Goal: Task Accomplishment & Management: Complete application form

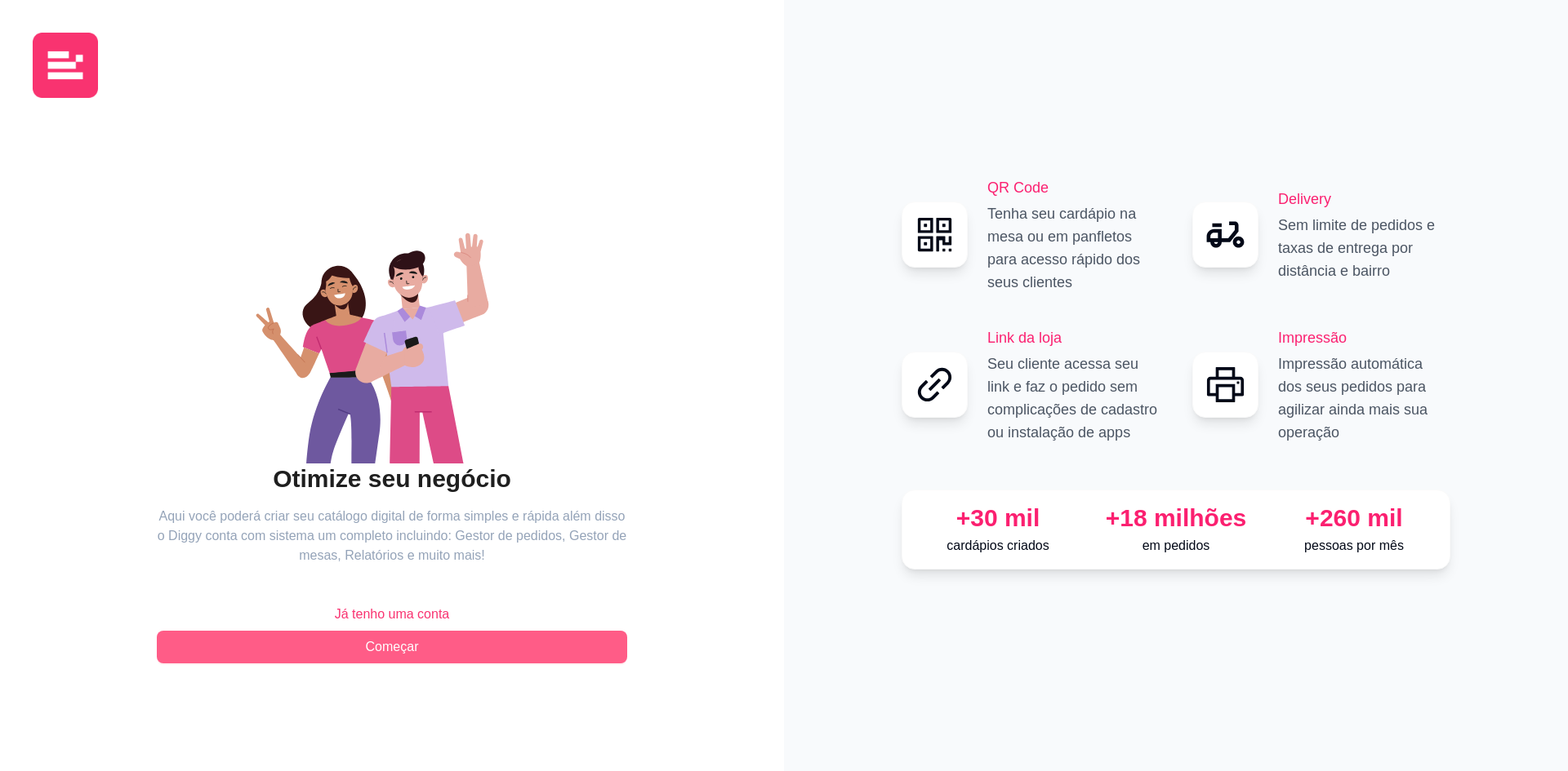
click at [379, 645] on span "Começar" at bounding box center [393, 647] width 54 height 20
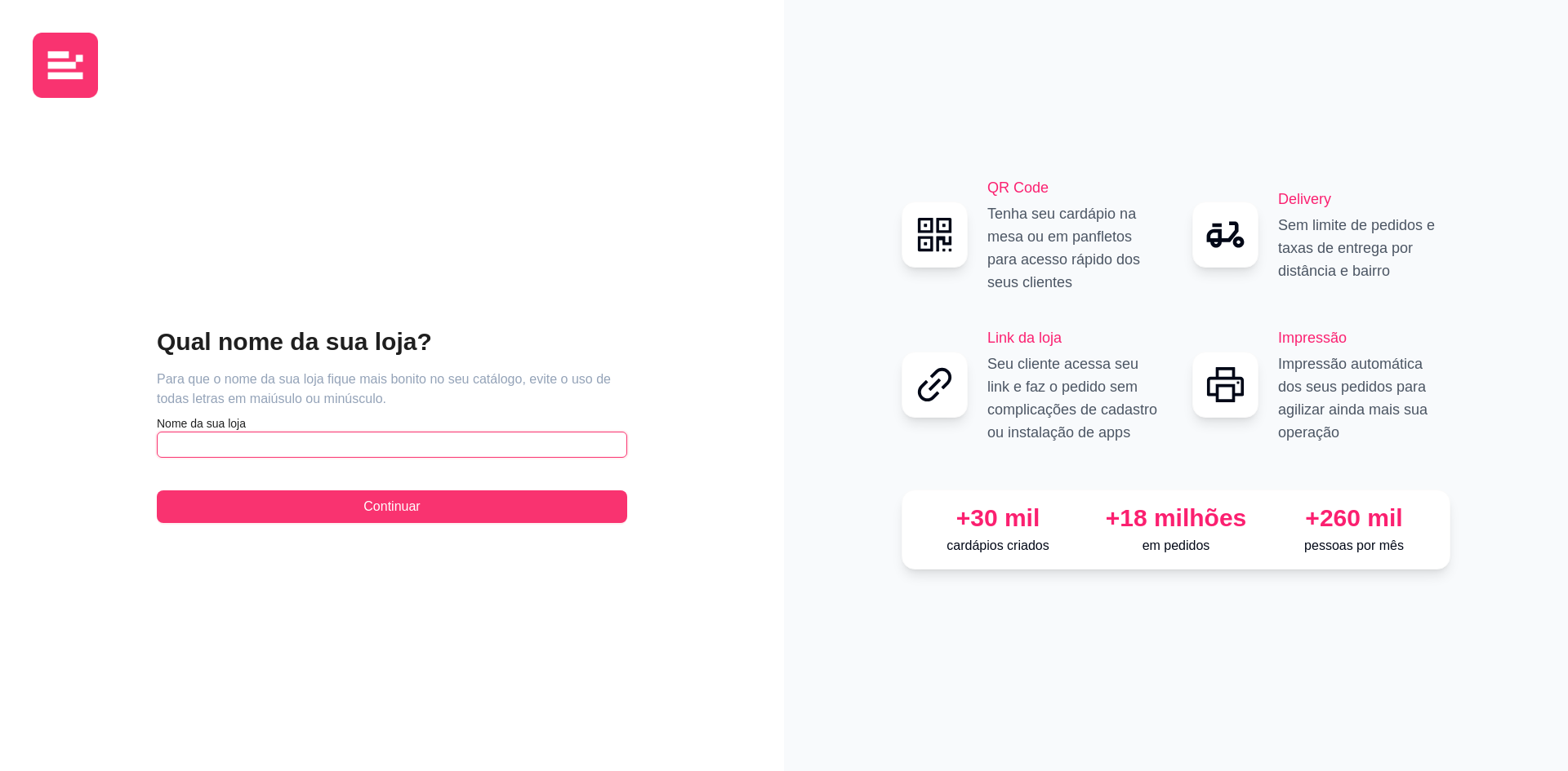
click at [220, 448] on input "text" at bounding box center [392, 445] width 470 height 26
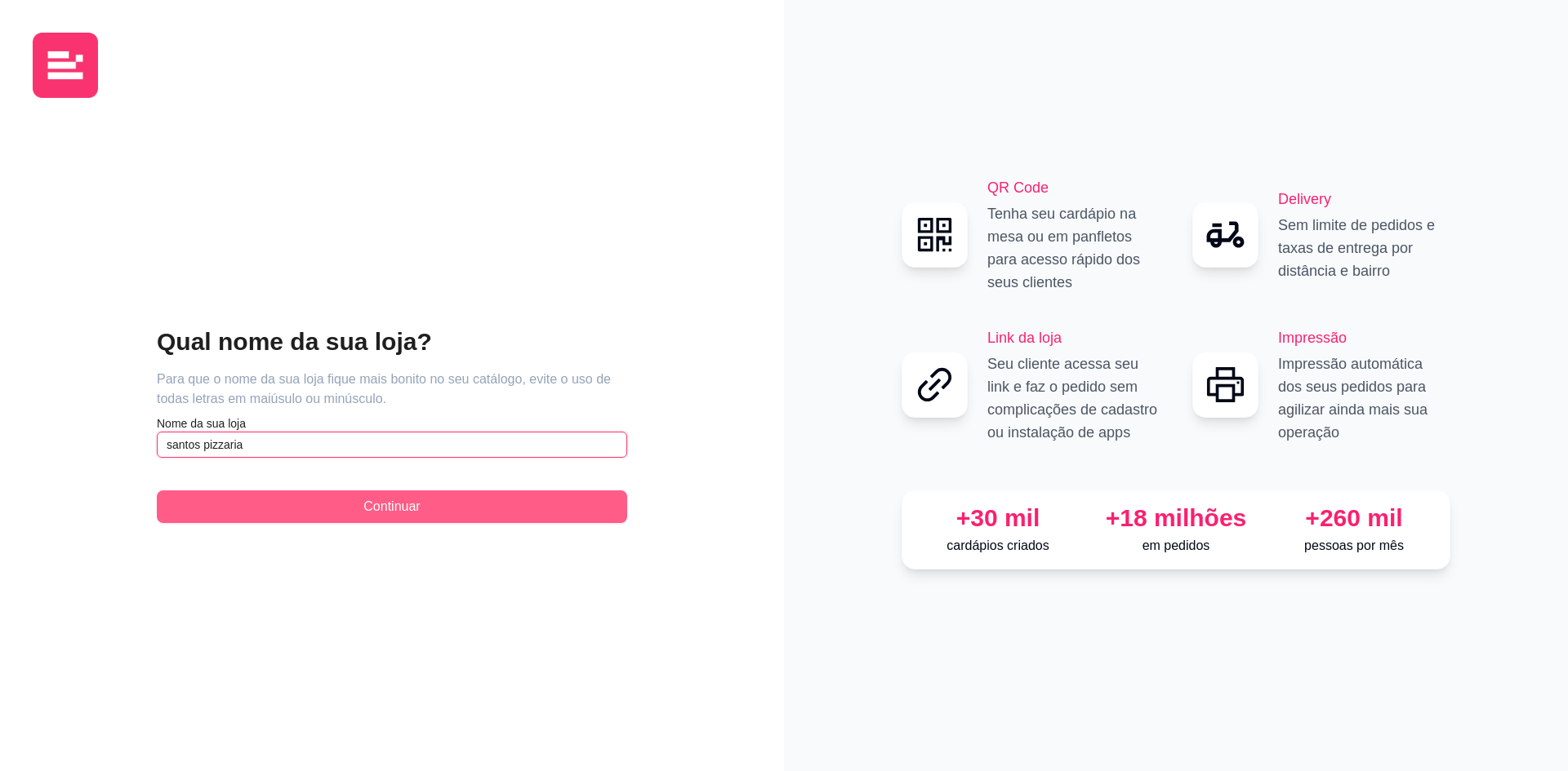
type input "santos pizzaria"
click at [369, 507] on span "Continuar" at bounding box center [391, 506] width 56 height 20
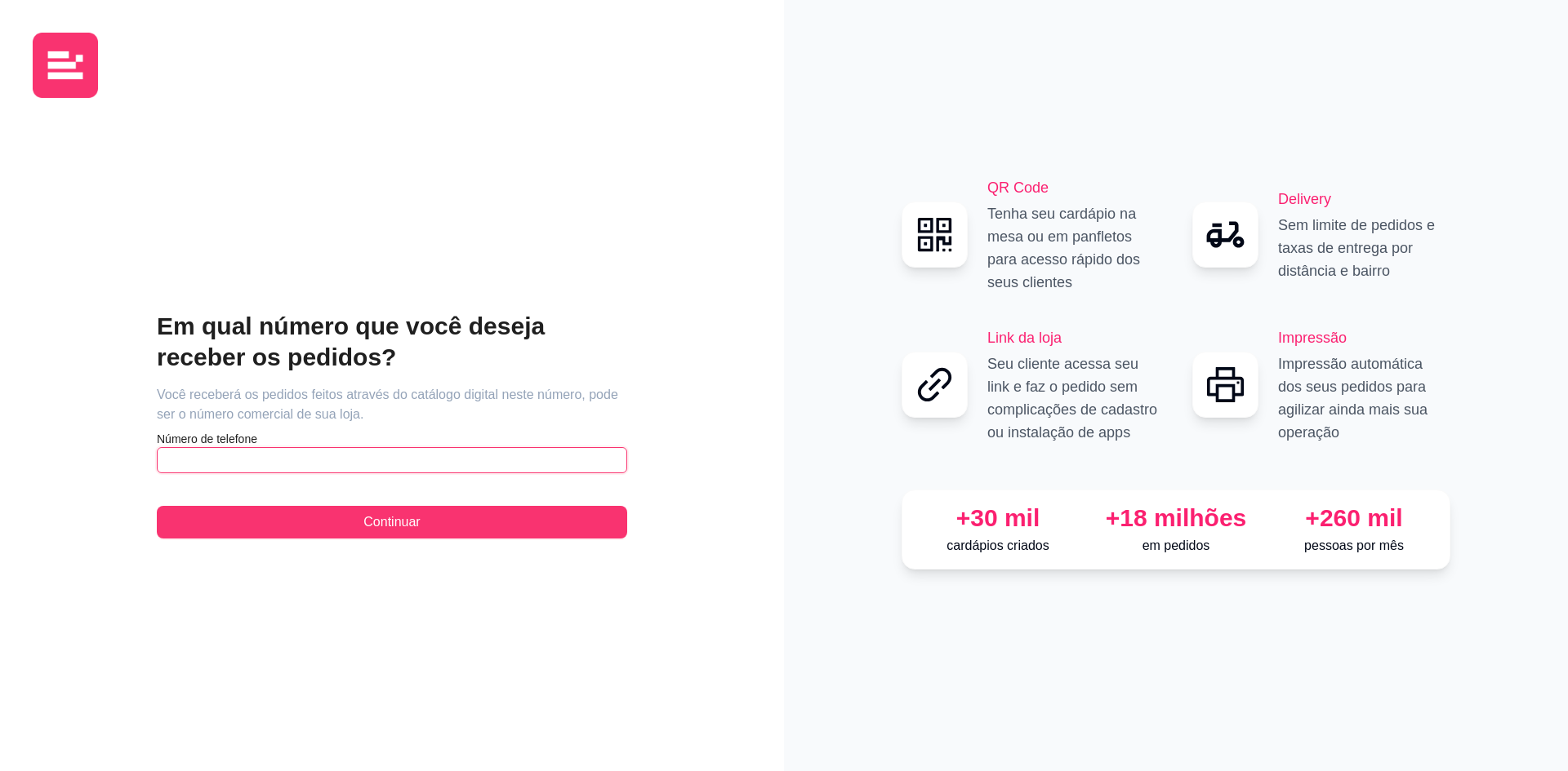
click at [227, 464] on input "text" at bounding box center [392, 461] width 470 height 26
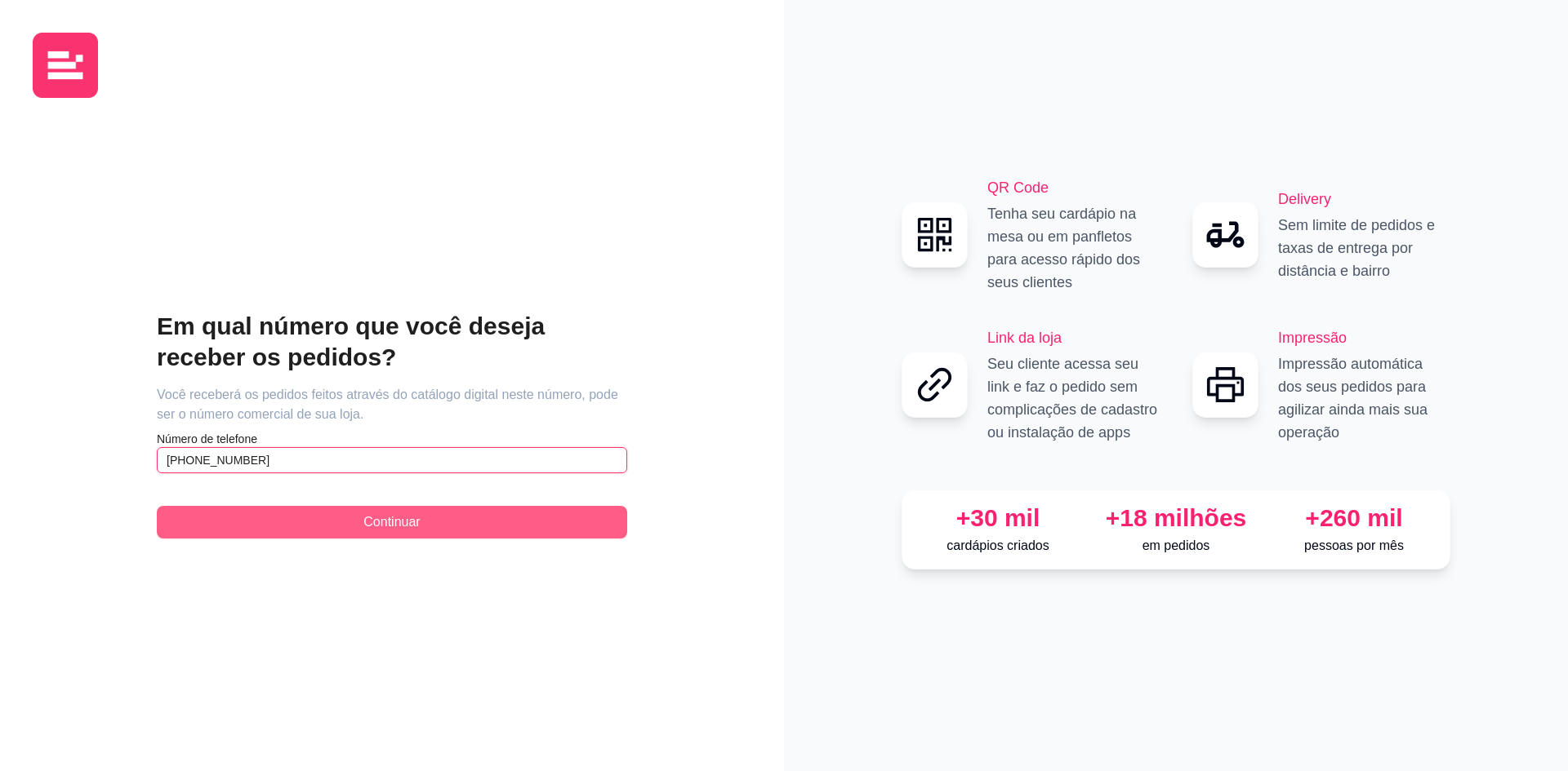
type input "[PHONE_NUMBER]"
click at [377, 523] on span "Continuar" at bounding box center [391, 522] width 56 height 20
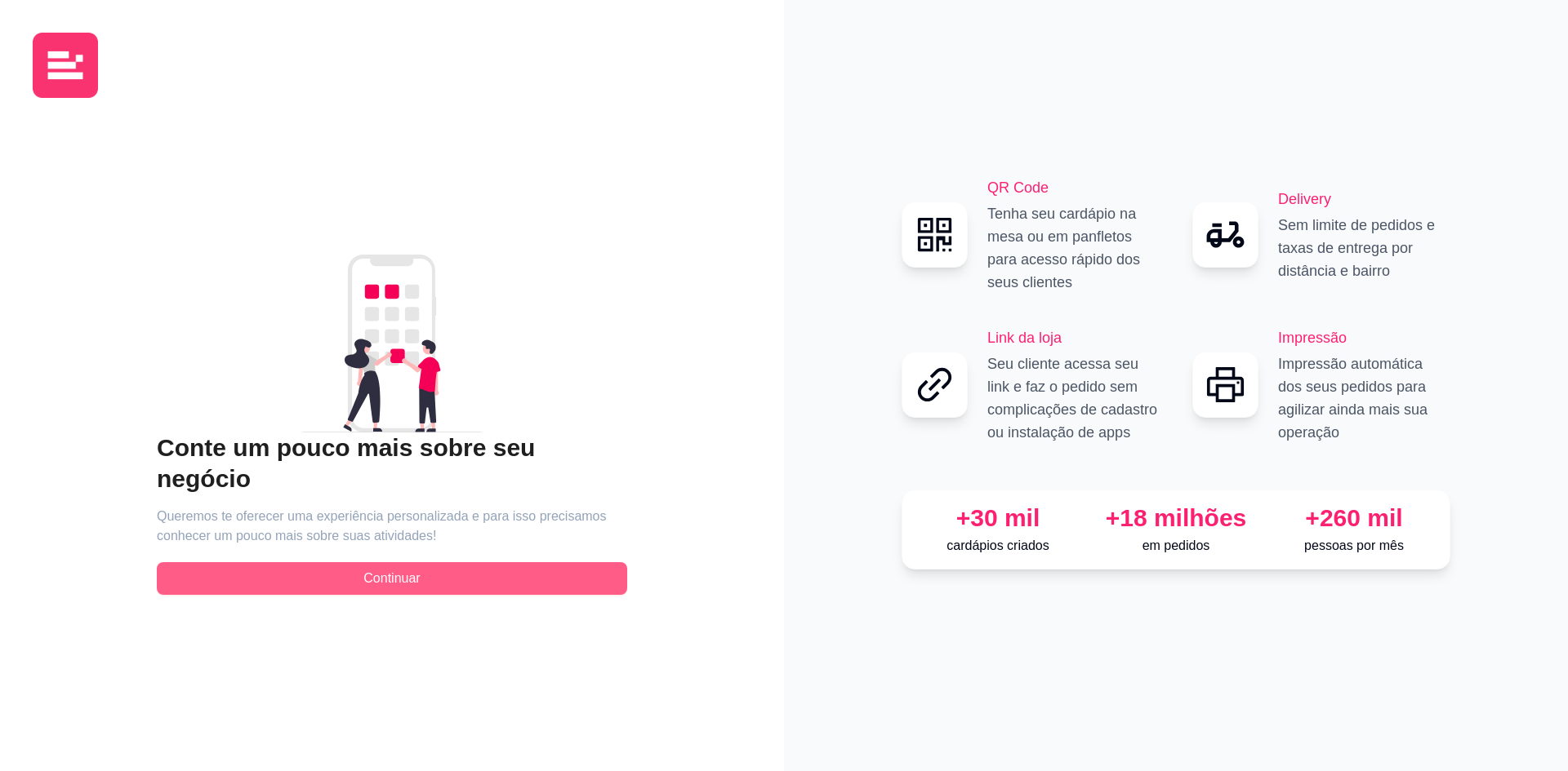
click at [377, 569] on span "Continuar" at bounding box center [391, 579] width 56 height 20
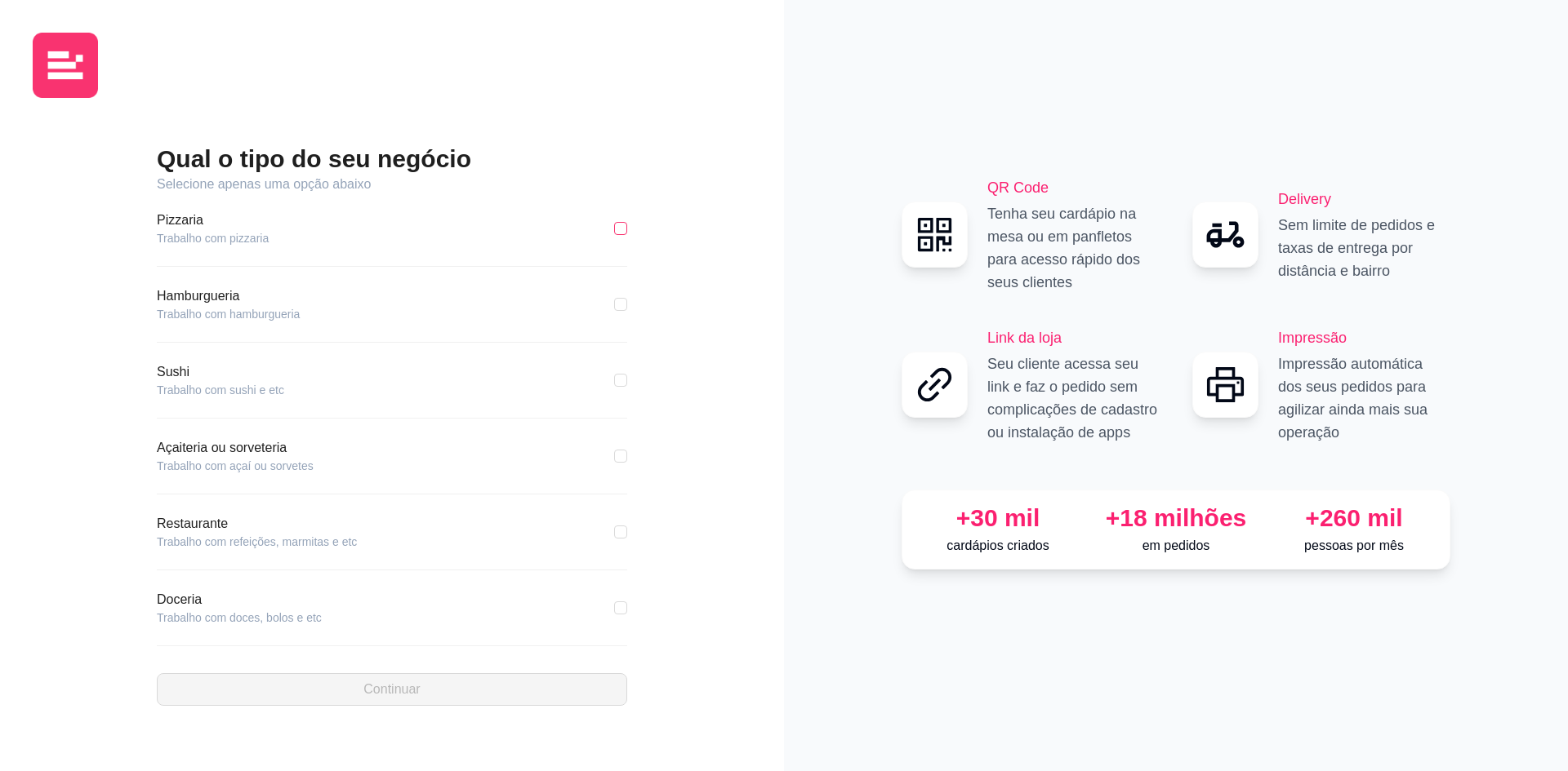
click at [614, 229] on input "checkbox" at bounding box center [620, 228] width 13 height 13
checkbox input "true"
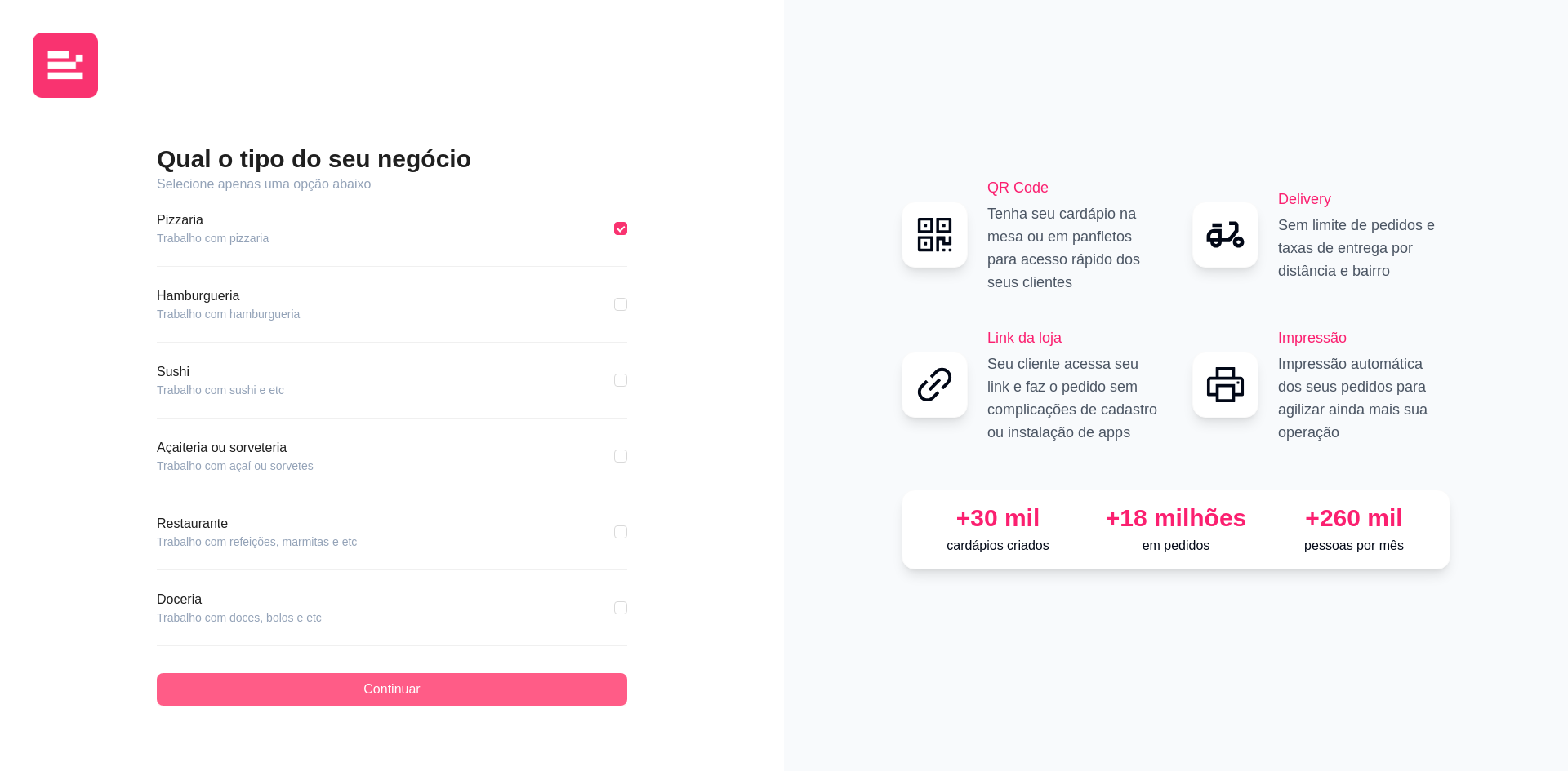
click at [393, 690] on span "Continuar" at bounding box center [391, 689] width 56 height 20
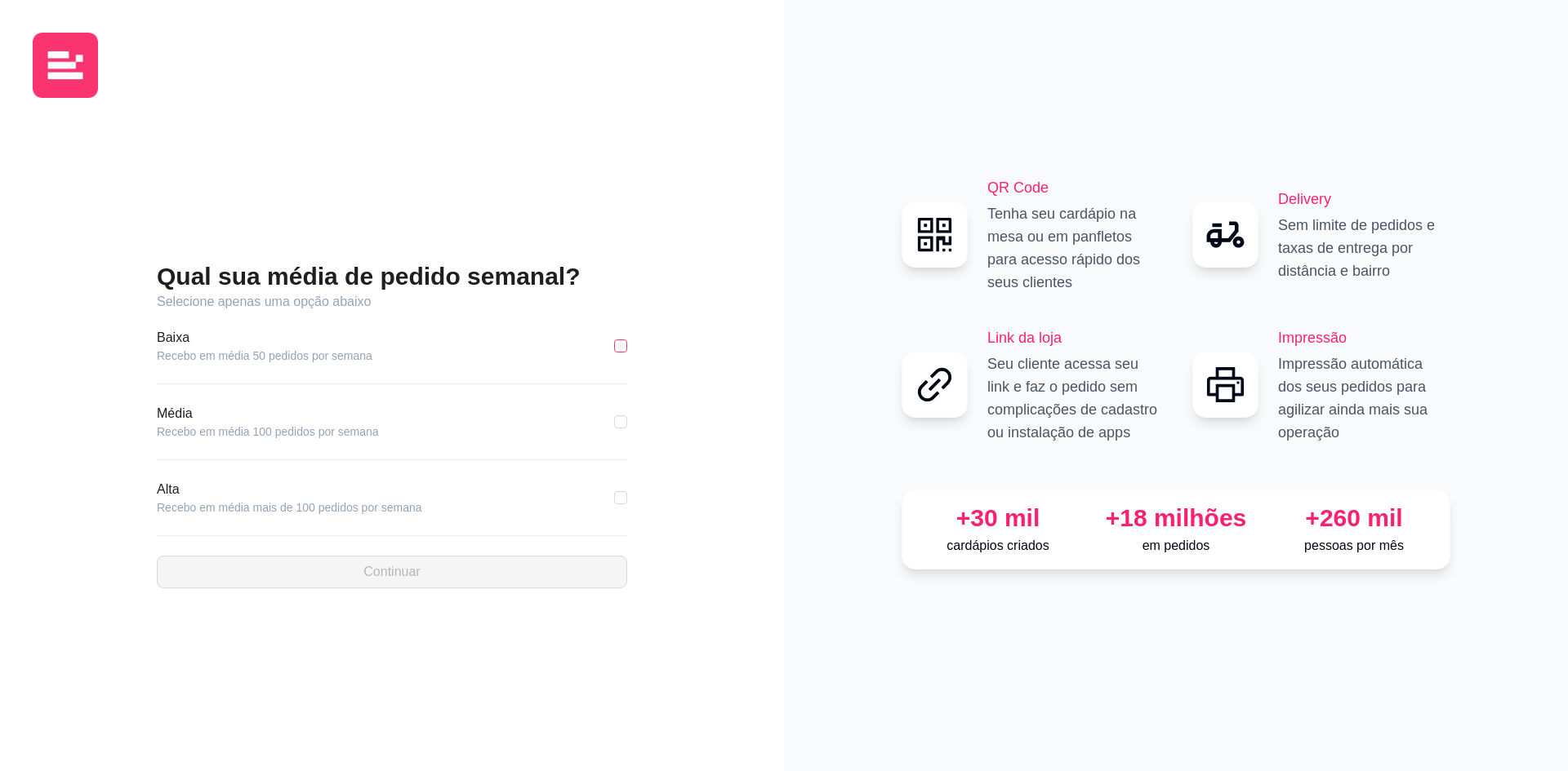
click at [616, 346] on input "checkbox" at bounding box center [620, 346] width 13 height 13
checkbox input "true"
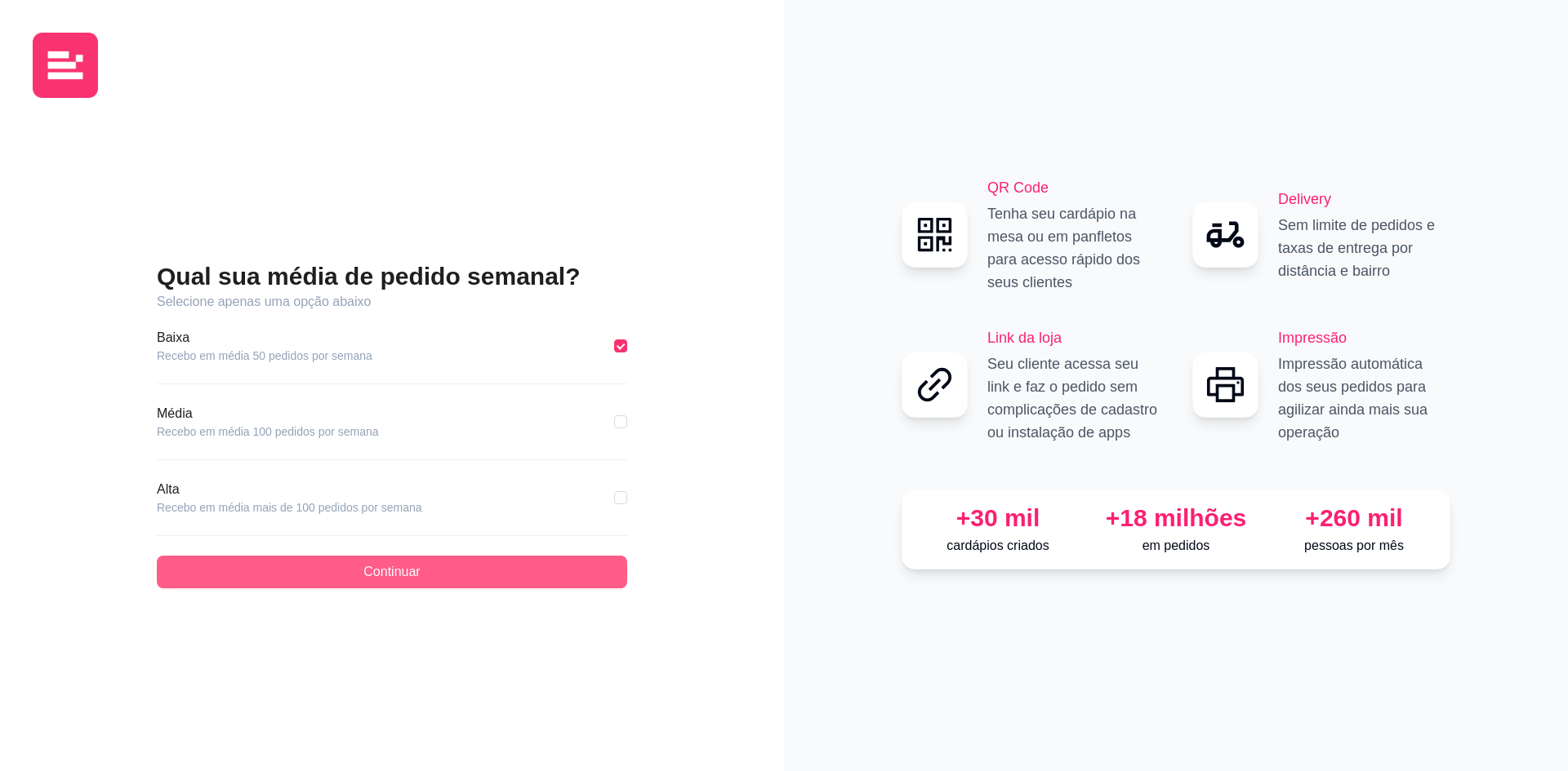
click at [434, 567] on button "Continuar" at bounding box center [392, 572] width 470 height 33
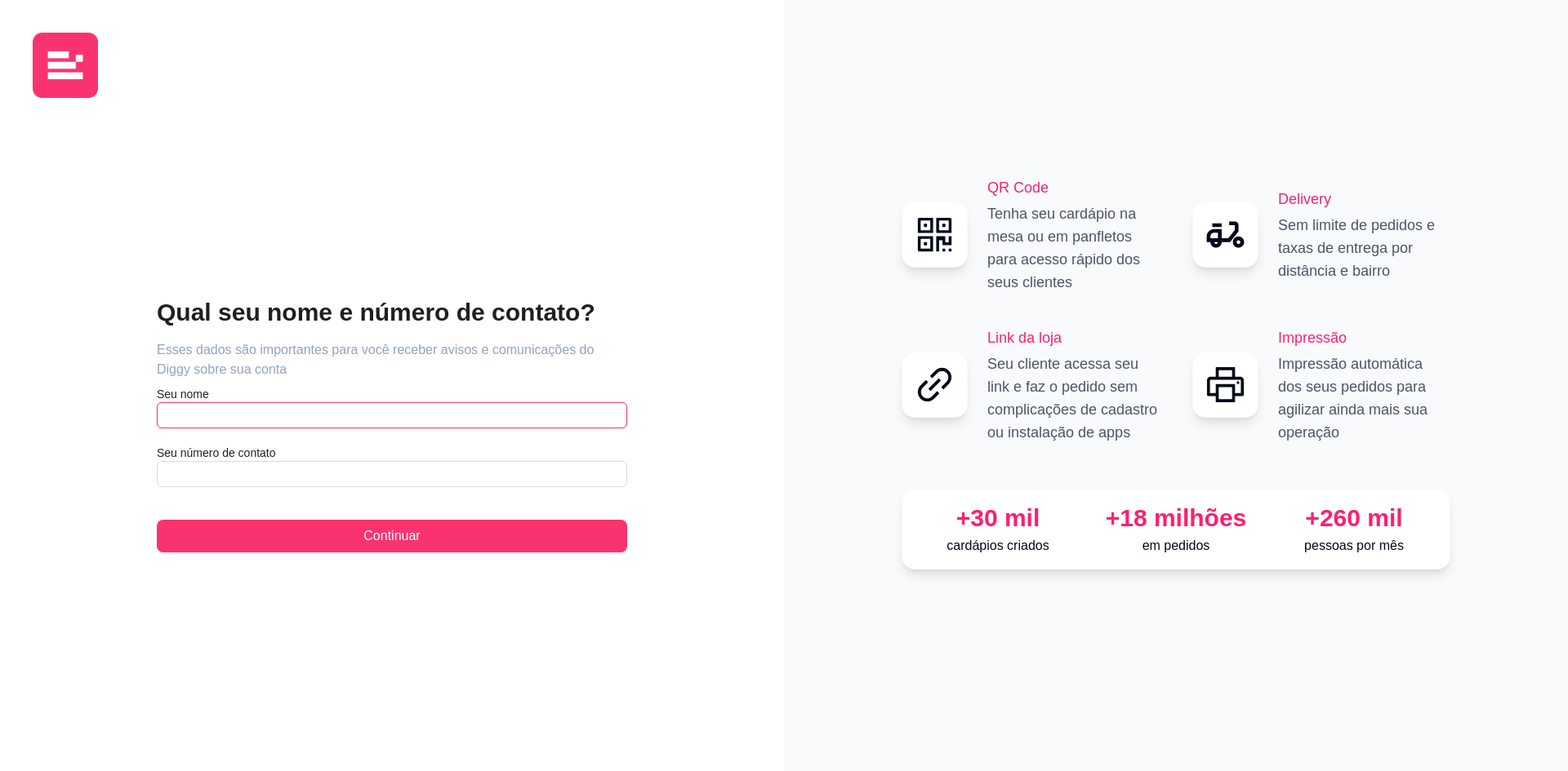
click at [189, 417] on input "text" at bounding box center [392, 416] width 470 height 26
type input "[PERSON_NAME]"
click at [195, 473] on input "text" at bounding box center [392, 474] width 470 height 26
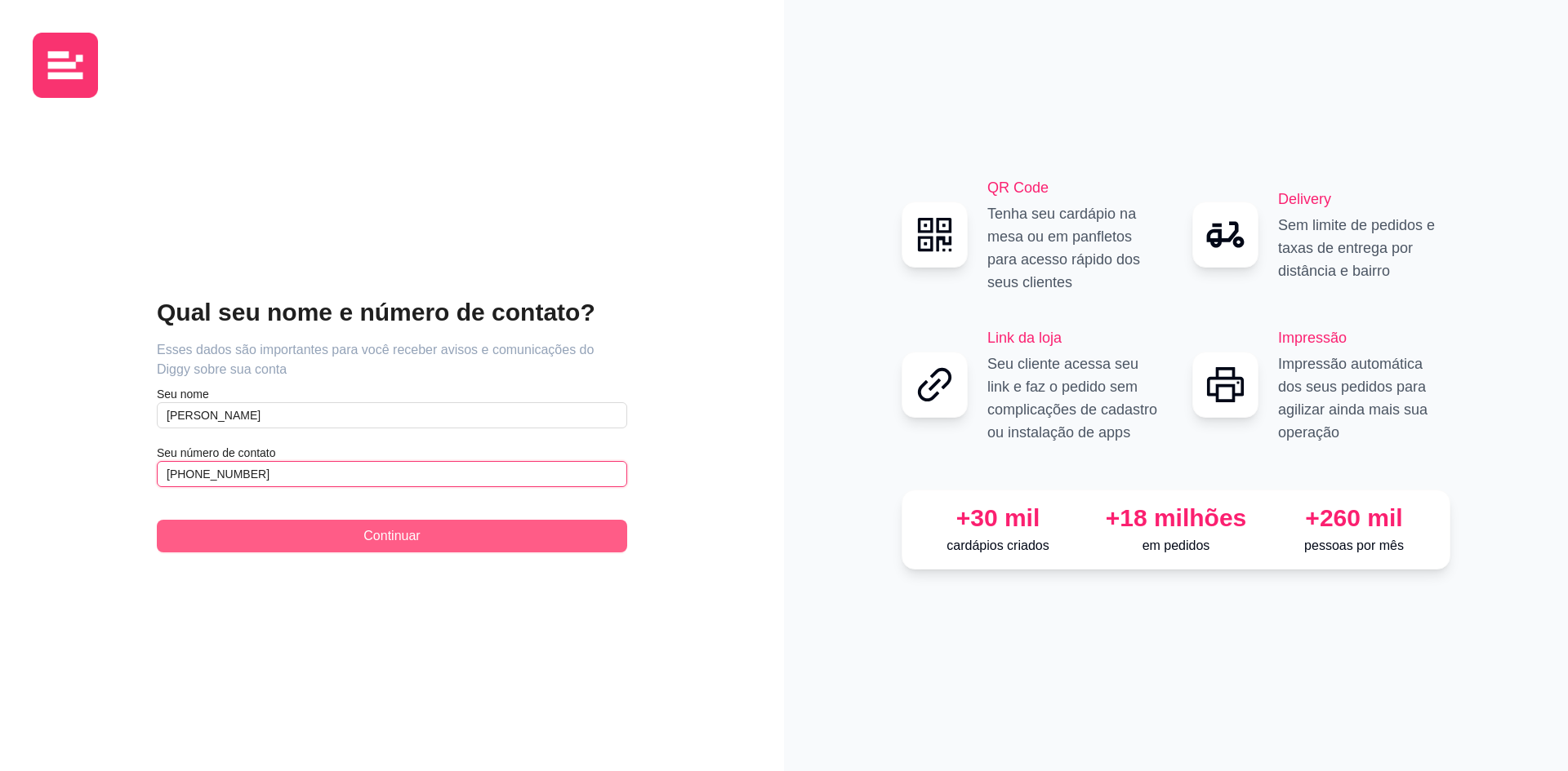
type input "[PHONE_NUMBER]"
click at [393, 537] on span "Continuar" at bounding box center [391, 536] width 56 height 20
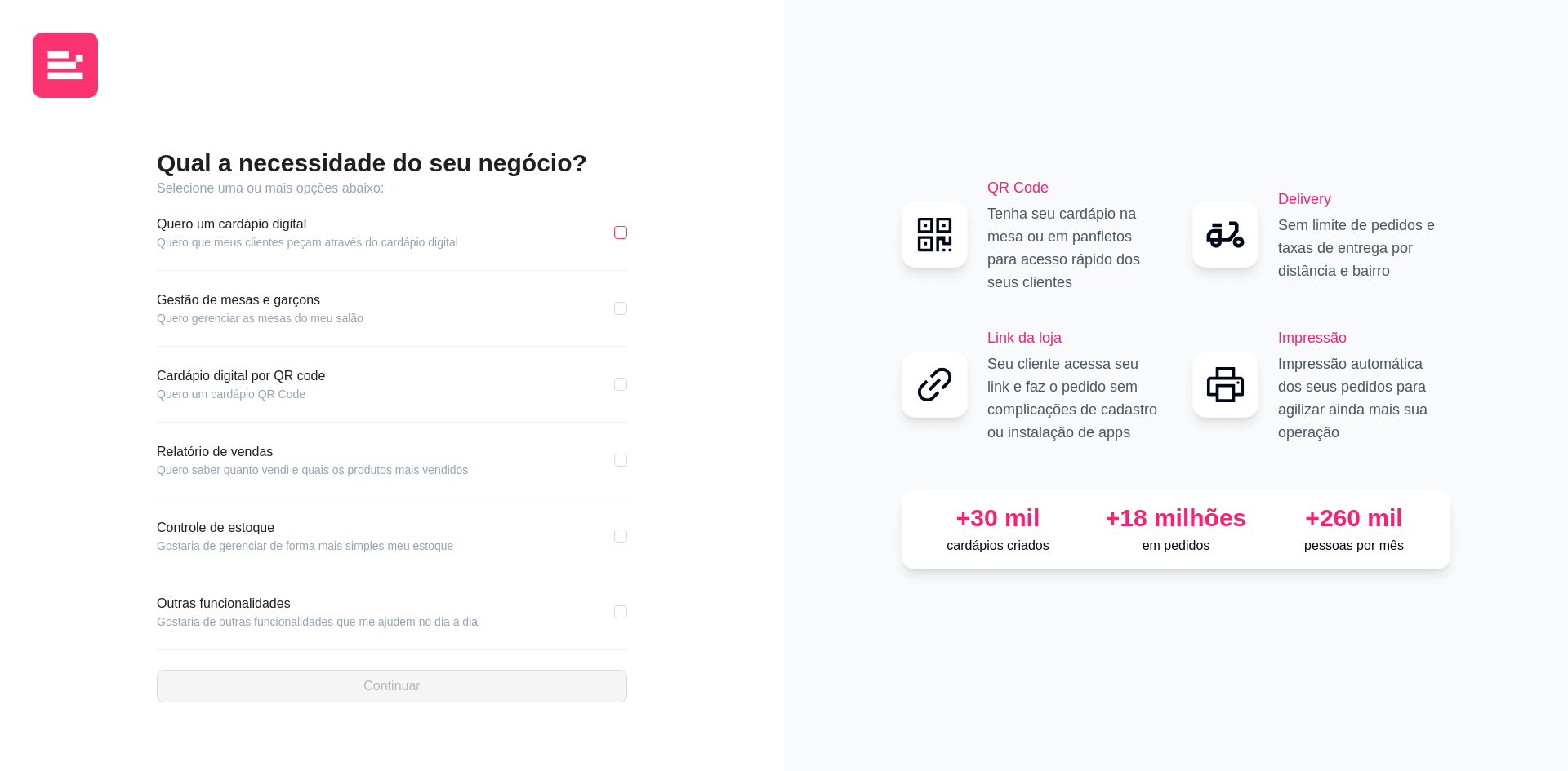
click at [618, 230] on input "checkbox" at bounding box center [620, 232] width 13 height 13
checkbox input "true"
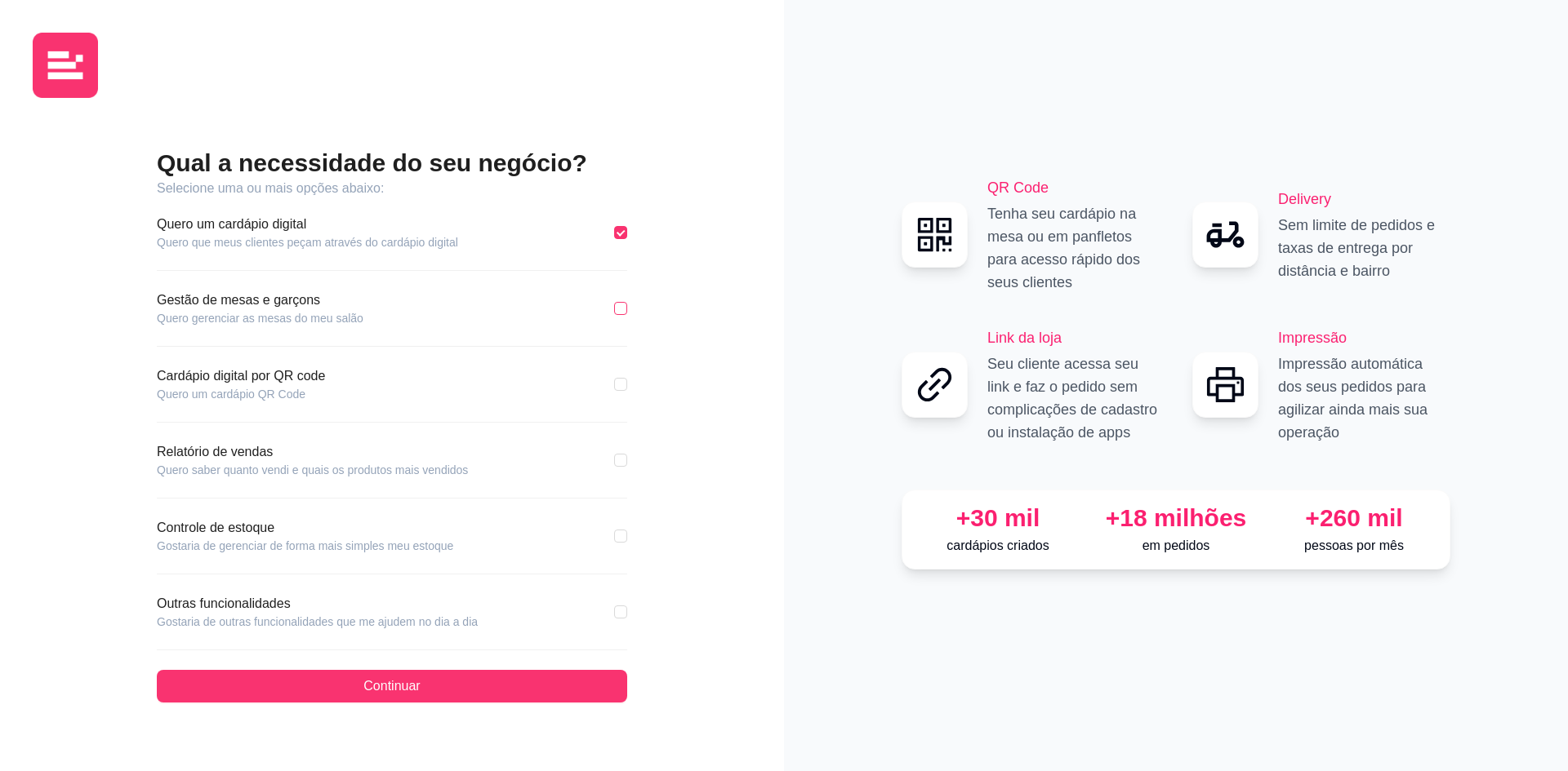
click at [620, 308] on input "checkbox" at bounding box center [620, 308] width 13 height 13
checkbox input "true"
click at [614, 387] on input "checkbox" at bounding box center [620, 384] width 13 height 13
checkbox input "true"
click at [617, 463] on input "checkbox" at bounding box center [620, 460] width 13 height 13
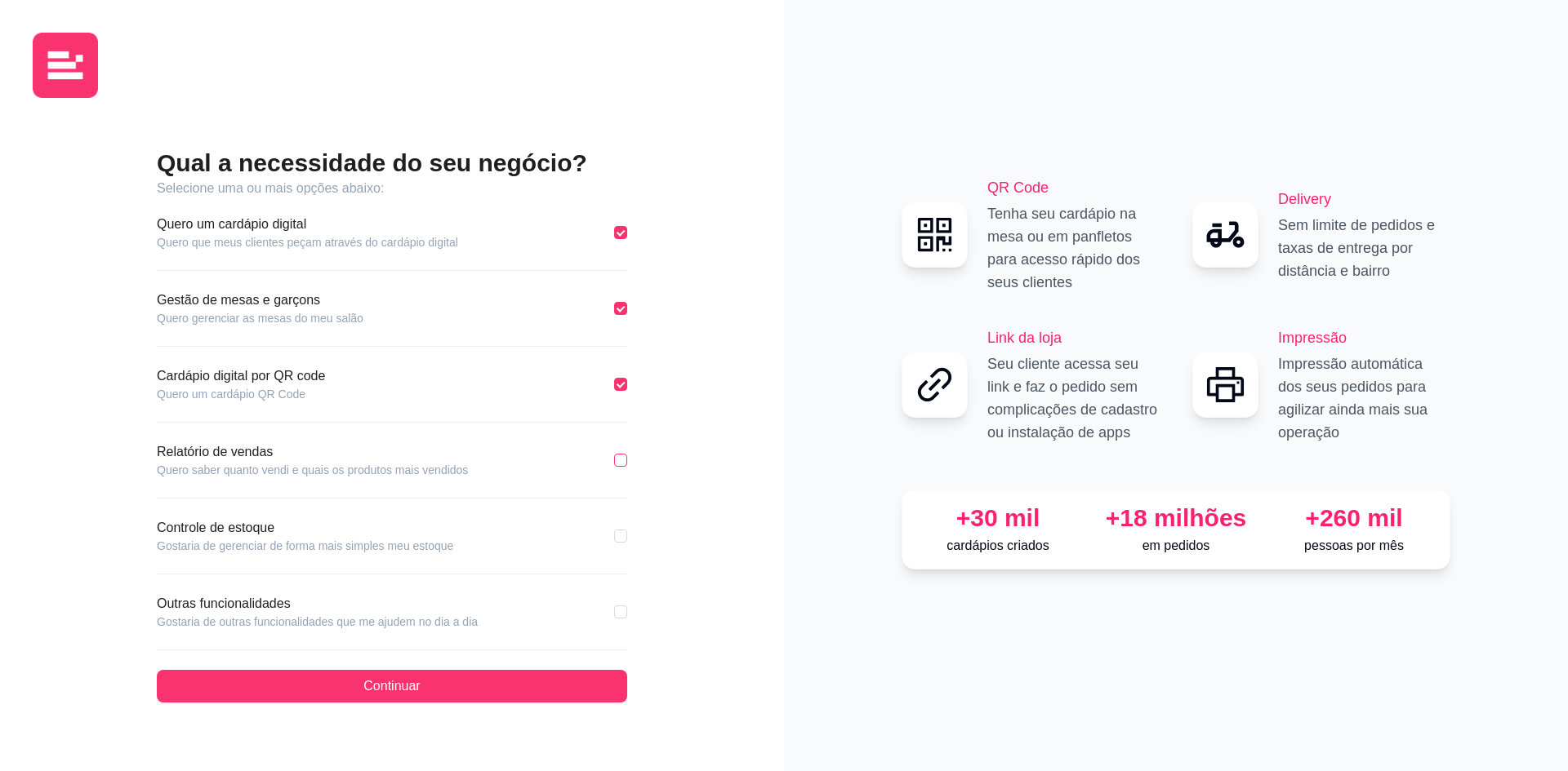
checkbox input "true"
click at [620, 533] on input "checkbox" at bounding box center [620, 536] width 13 height 13
checkbox input "true"
click at [619, 611] on input "checkbox" at bounding box center [620, 611] width 13 height 13
checkbox input "true"
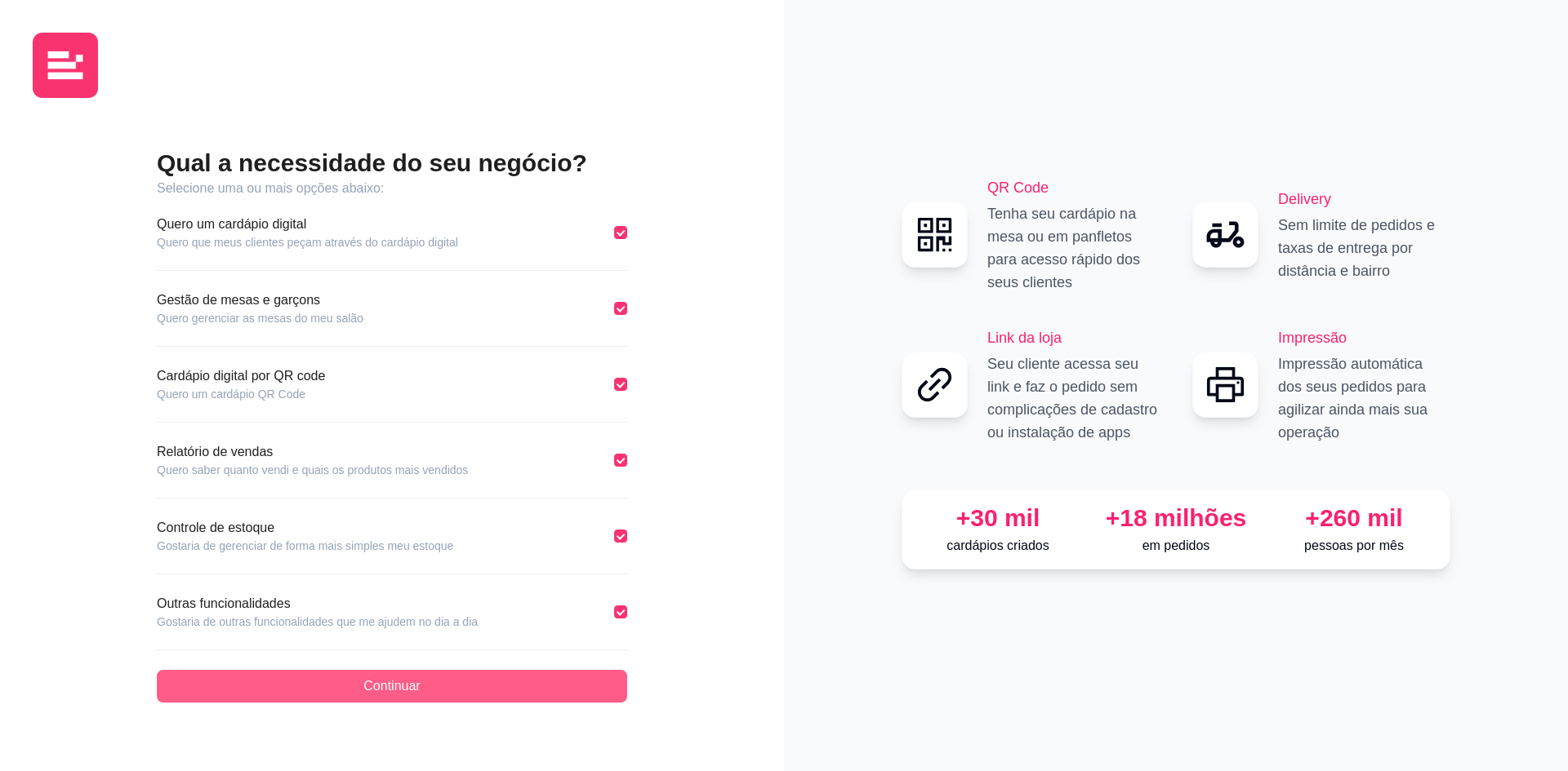
click at [399, 691] on span "Continuar" at bounding box center [391, 686] width 56 height 20
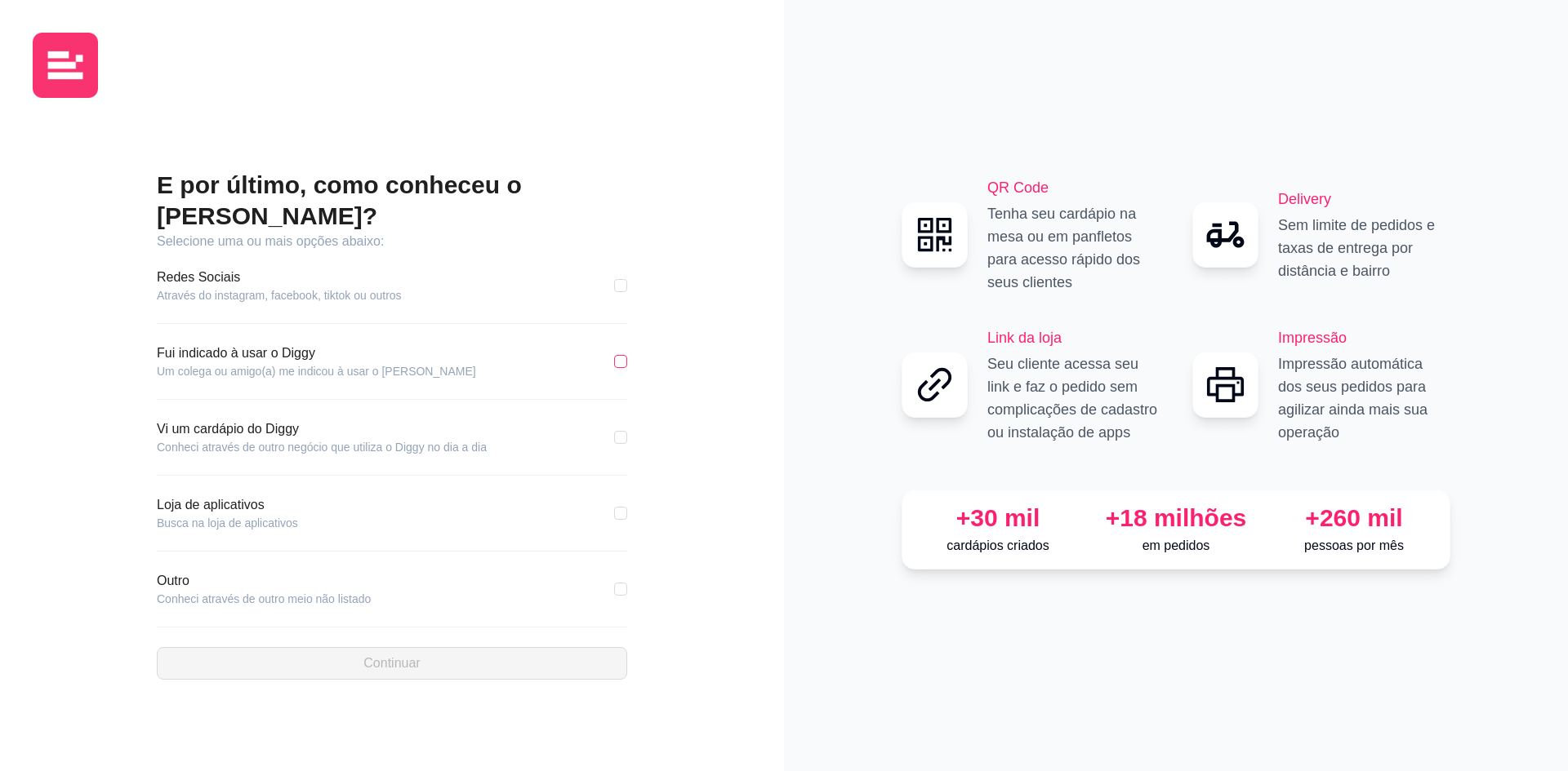
click at [618, 355] on input "checkbox" at bounding box center [620, 361] width 13 height 13
checkbox input "true"
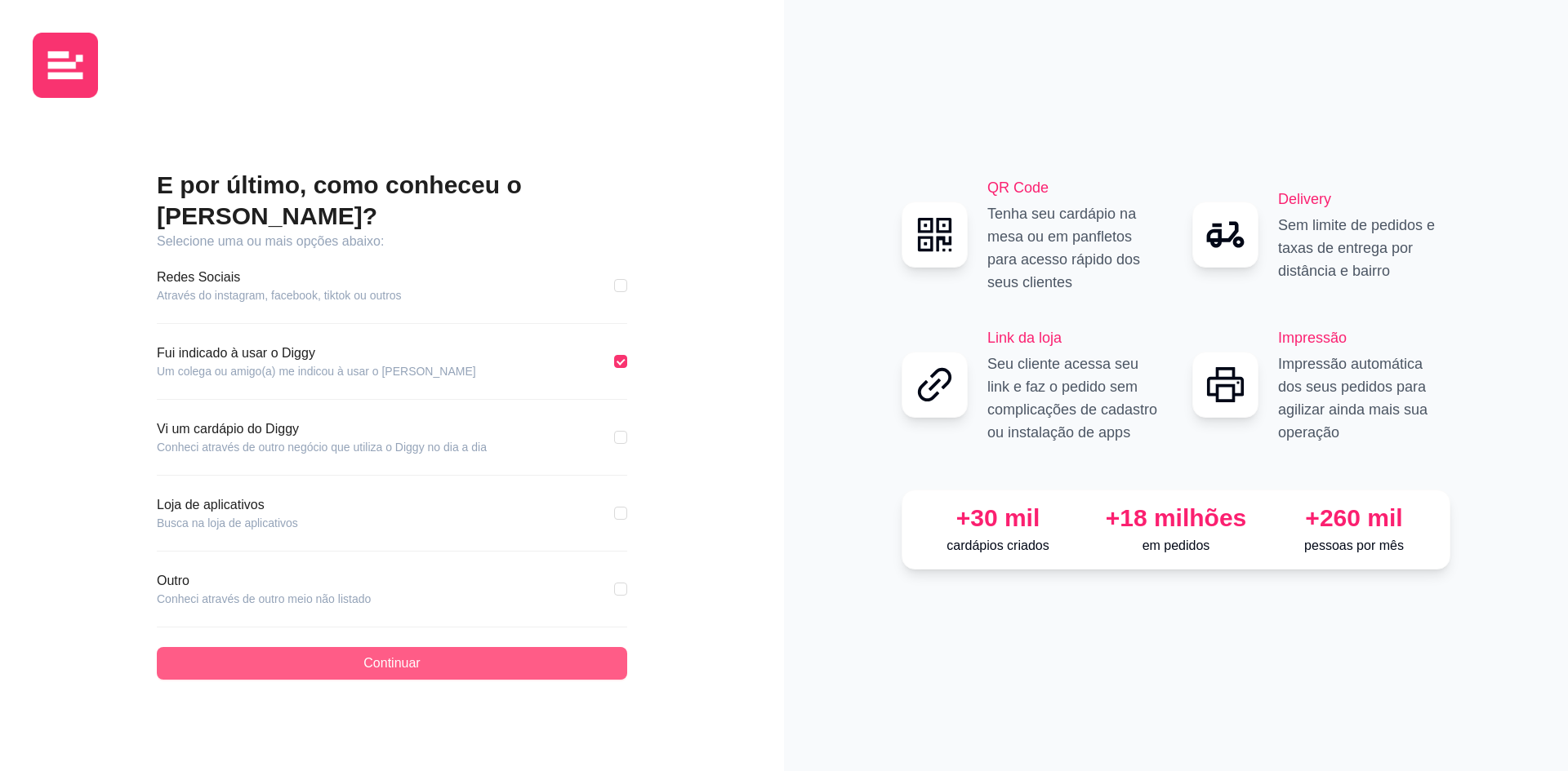
click at [407, 654] on span "Continuar" at bounding box center [391, 663] width 56 height 20
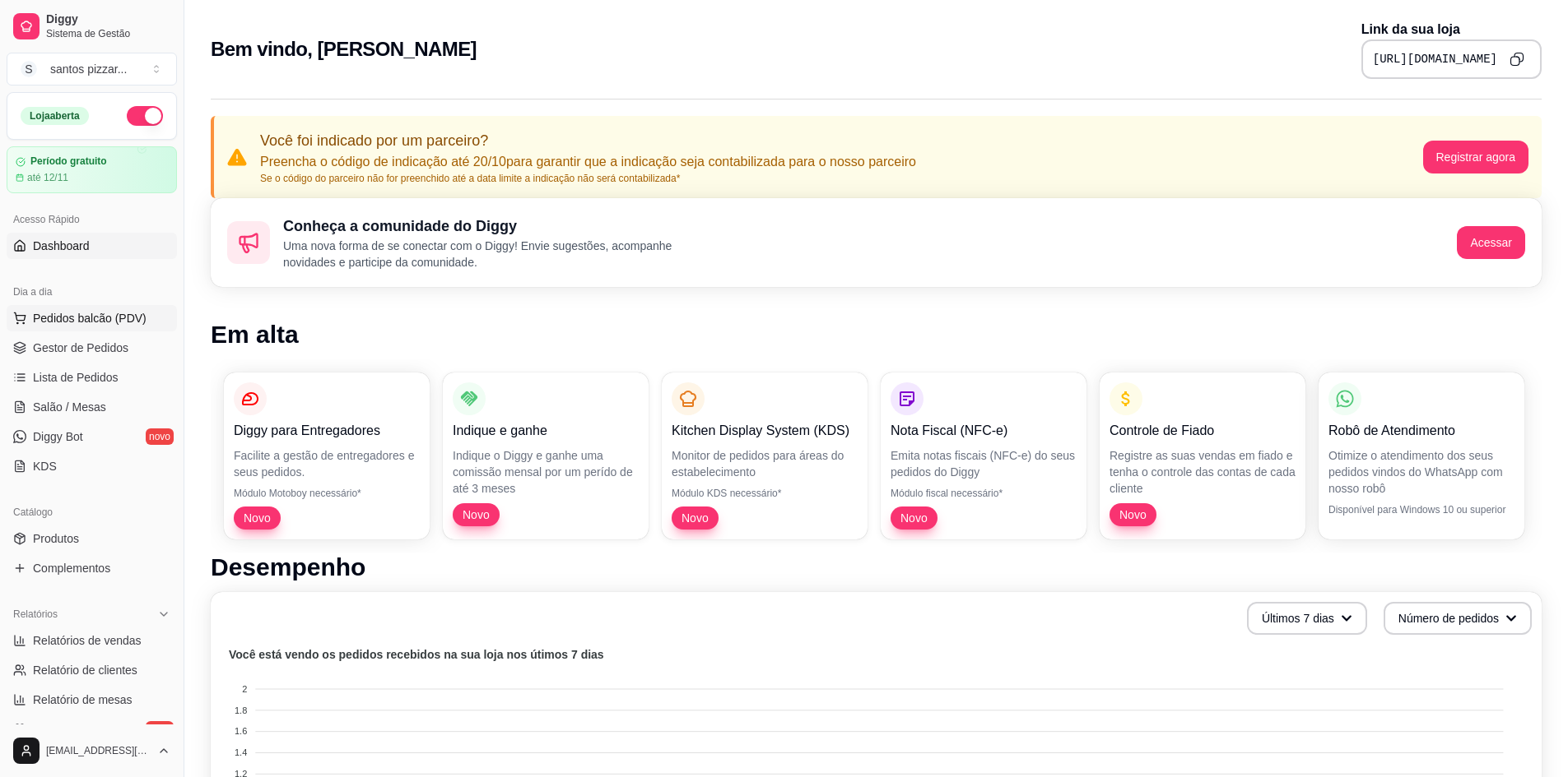
click at [70, 316] on span "Pedidos balcão (PDV)" at bounding box center [90, 318] width 114 height 17
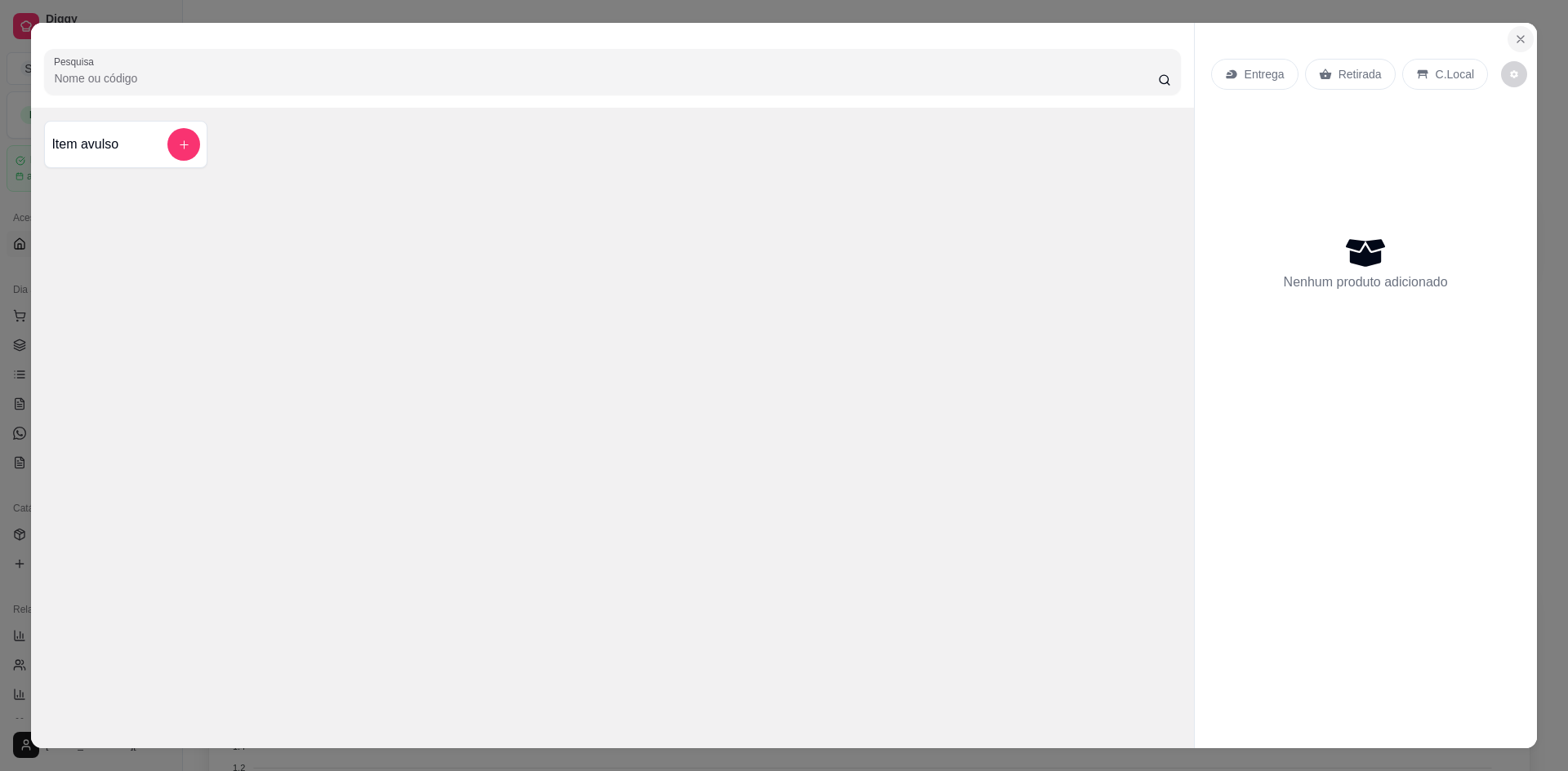
click at [1514, 37] on icon "Close" at bounding box center [1520, 39] width 13 height 13
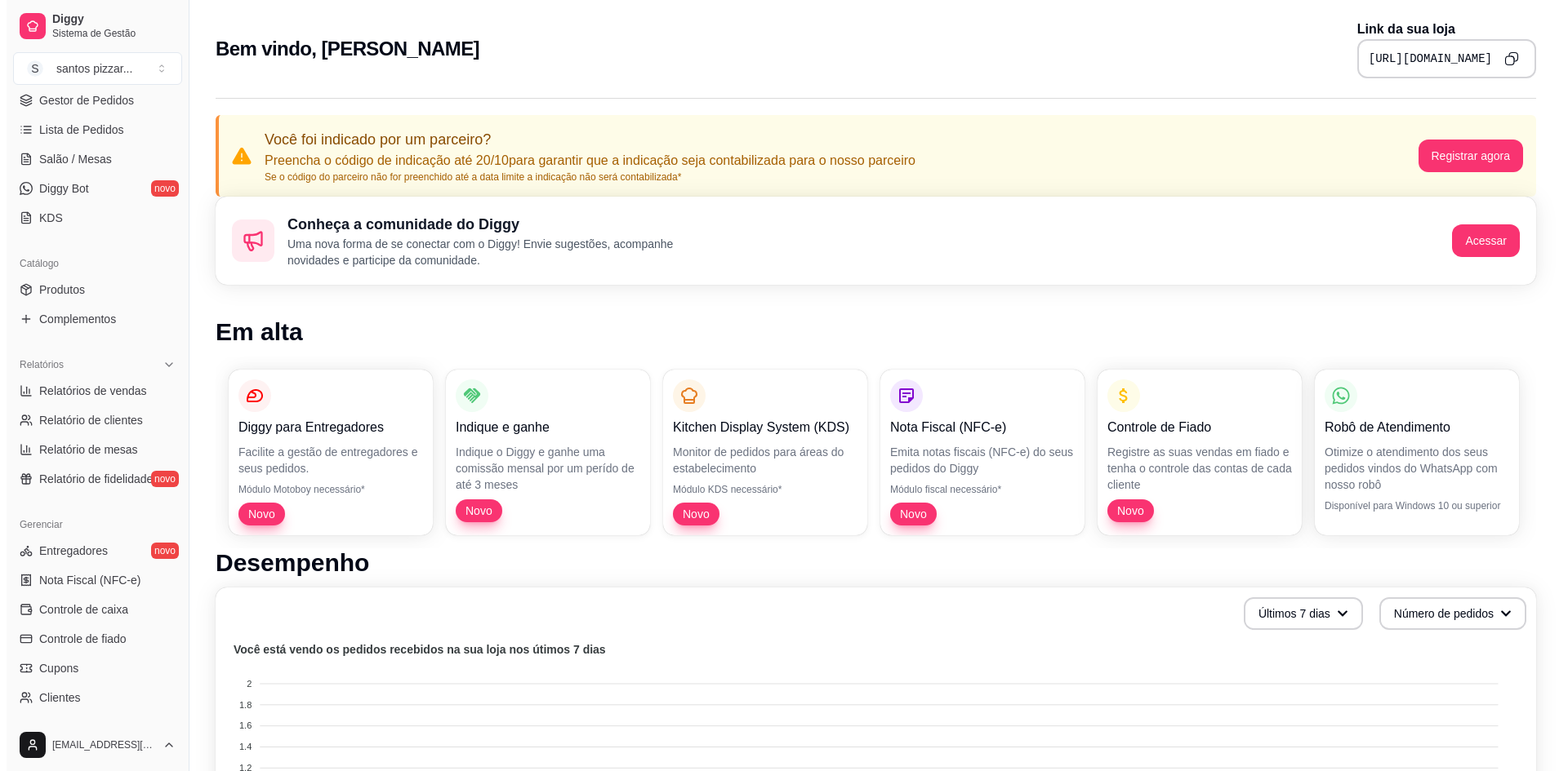
scroll to position [403, 0]
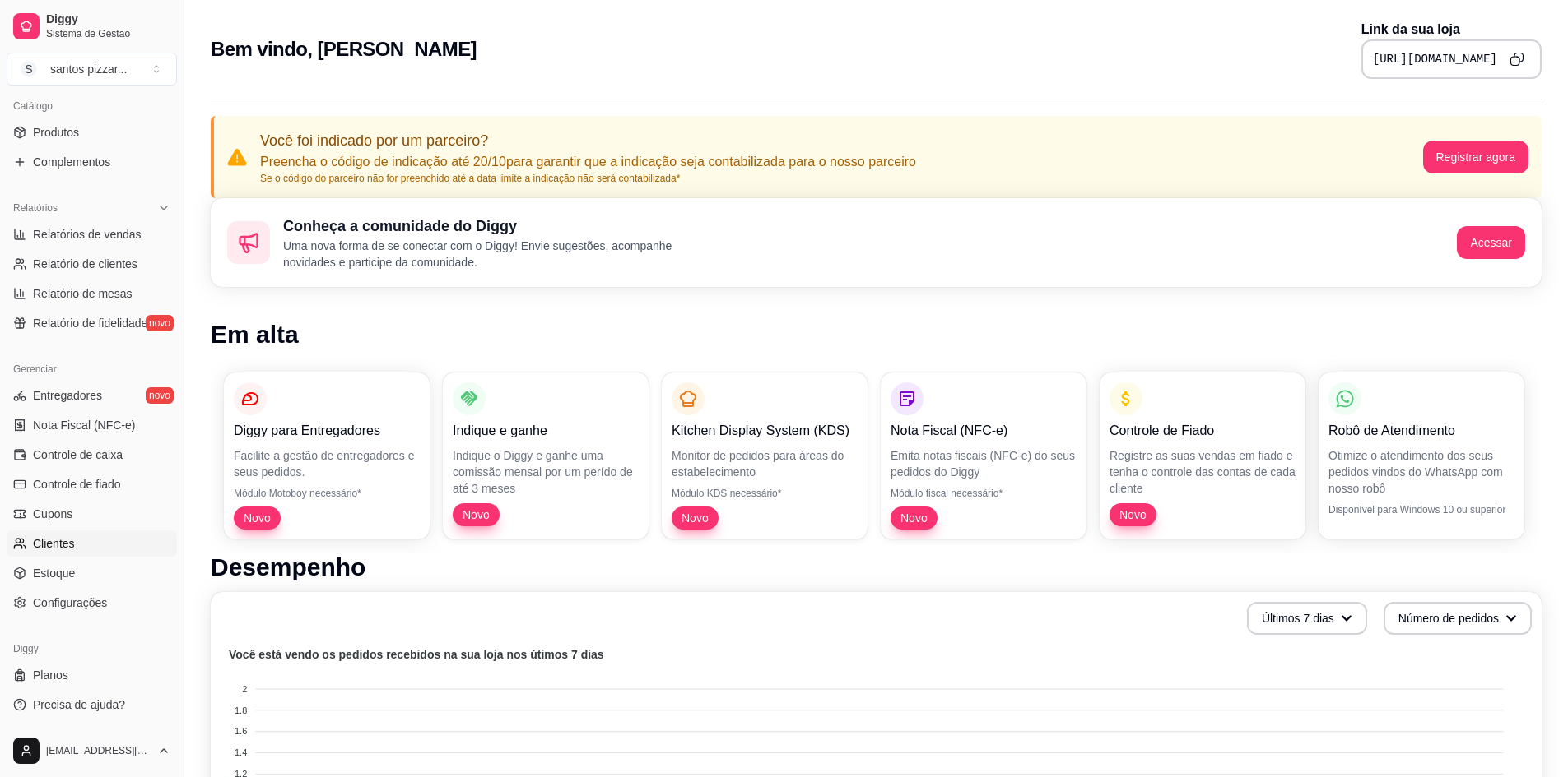
click at [48, 543] on span "Clientes" at bounding box center [54, 543] width 42 height 17
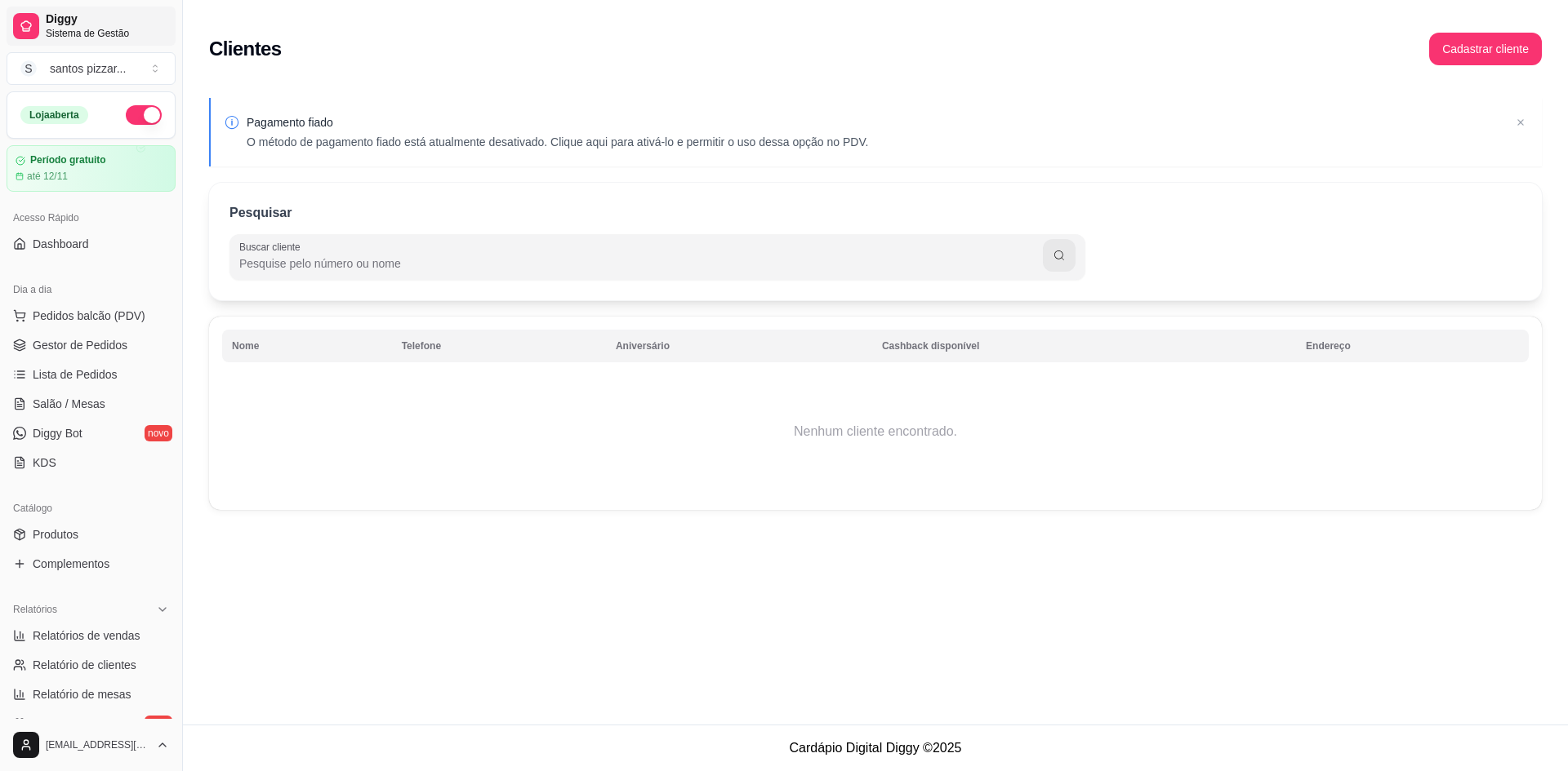
click at [71, 27] on span "Sistema de Gestão" at bounding box center [107, 33] width 123 height 13
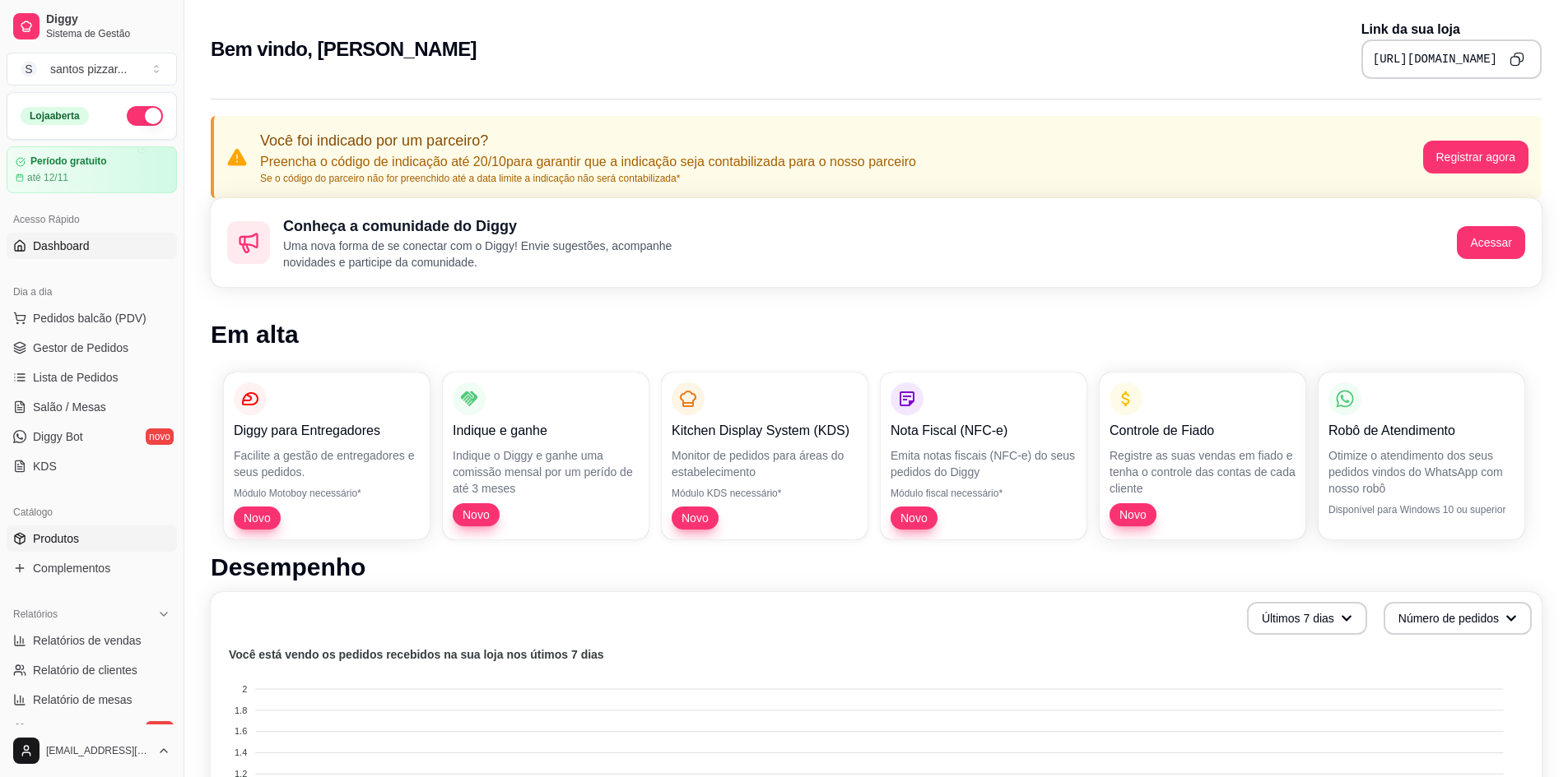
click at [66, 538] on span "Produtos" at bounding box center [56, 538] width 46 height 17
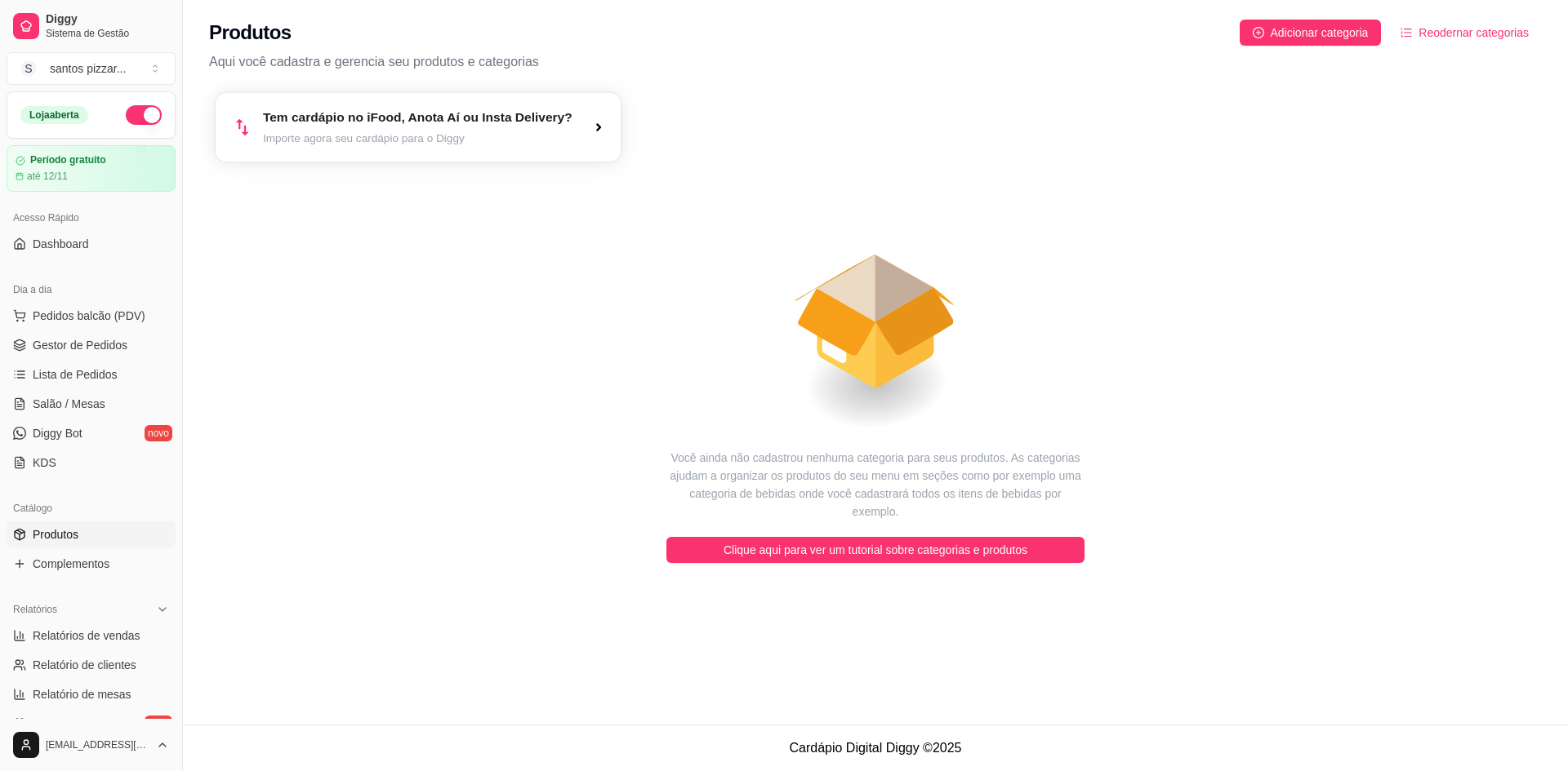
click at [604, 127] on icon "button" at bounding box center [598, 127] width 13 height 13
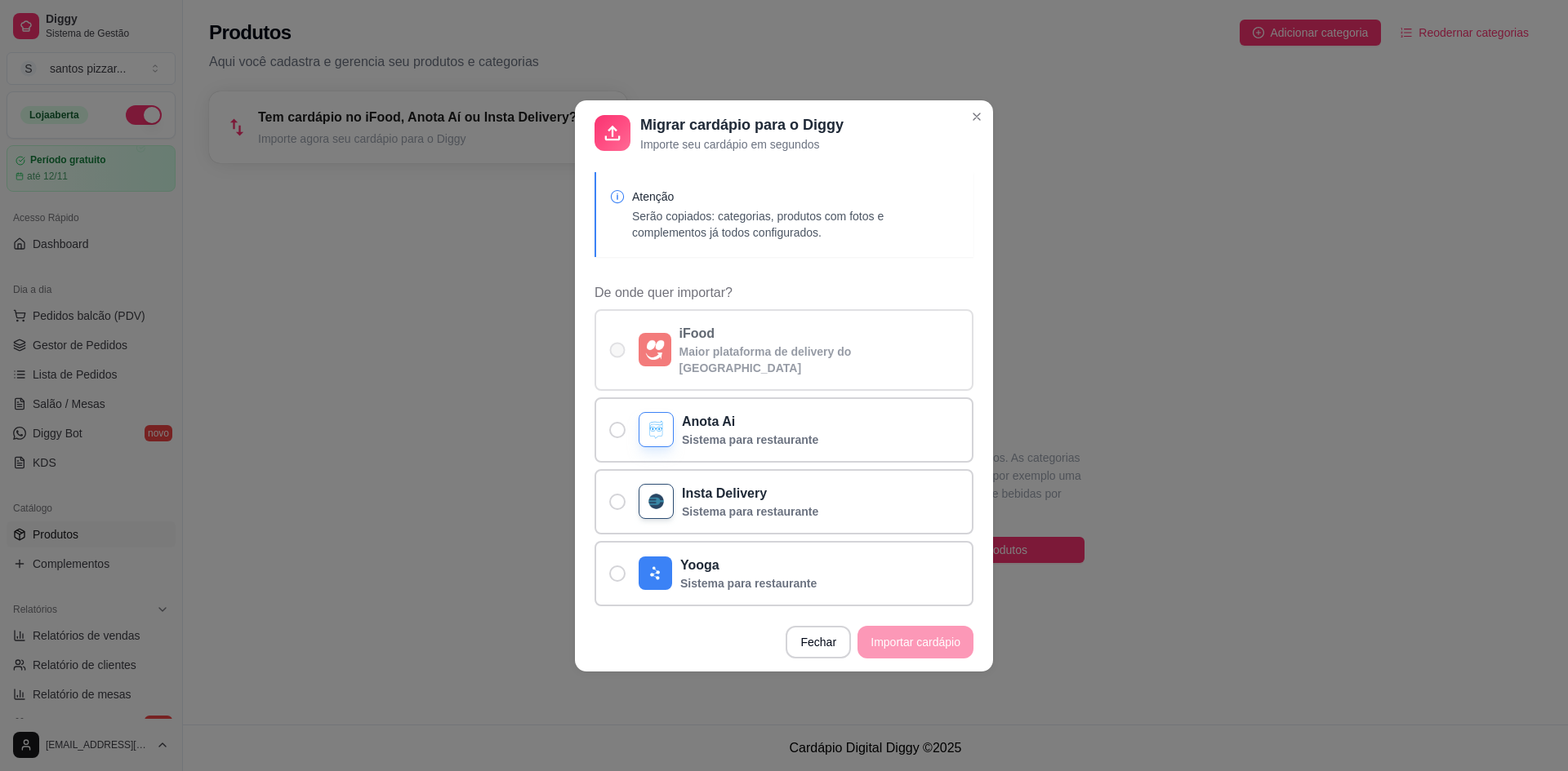
click at [615, 351] on span "De onde quer importar?" at bounding box center [618, 349] width 16 height 16
click at [615, 353] on input "iFood Maior plataforma de delivery do [GEOGRAPHIC_DATA]" at bounding box center [614, 358] width 10 height 10
radio input "true"
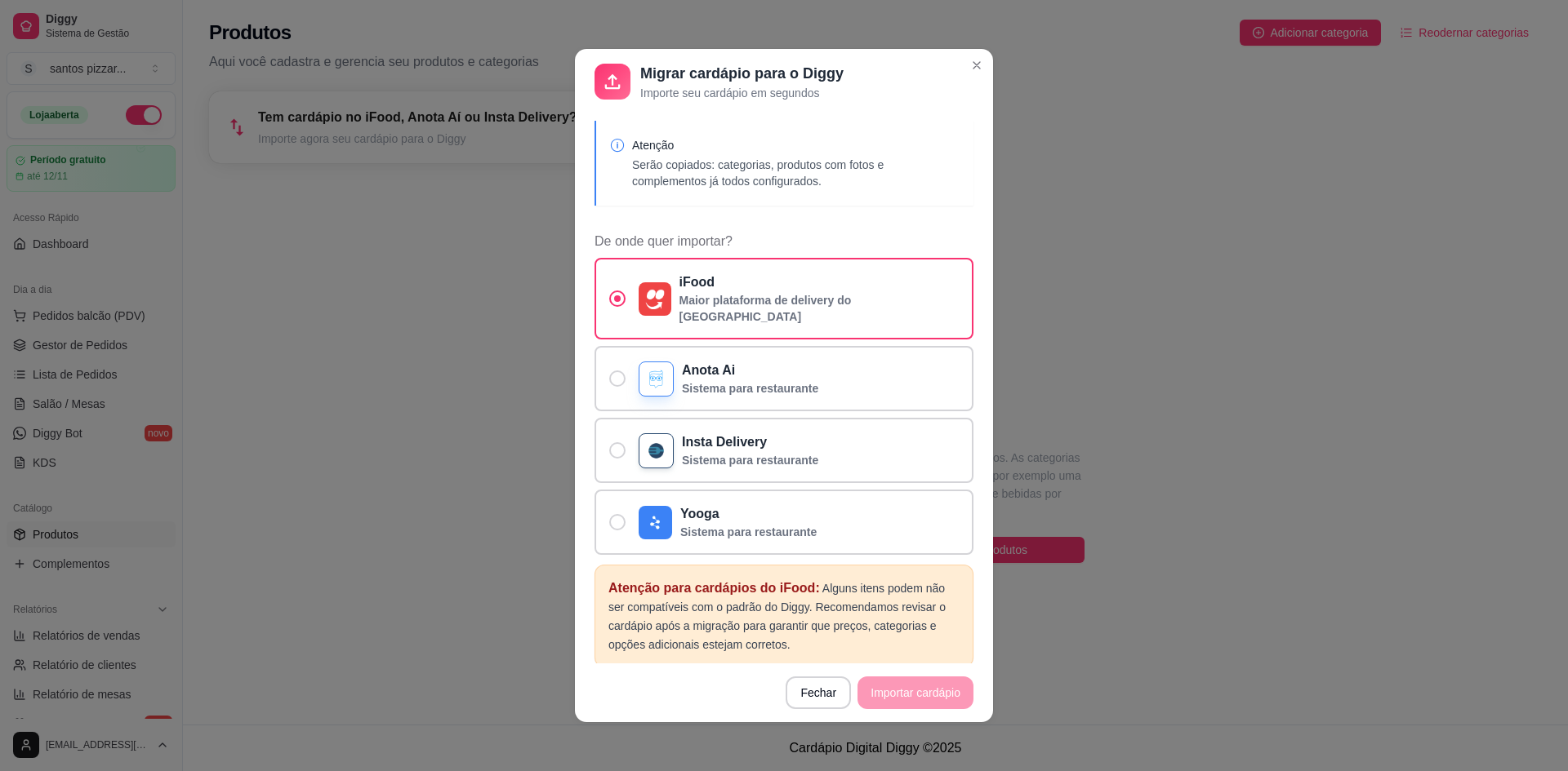
click at [911, 692] on footer "Fechar Importar cardápio" at bounding box center [784, 693] width 418 height 59
click at [614, 296] on span "De onde quer importar?" at bounding box center [618, 299] width 7 height 7
click at [610, 302] on input "iFood Maior plataforma de delivery do [GEOGRAPHIC_DATA]" at bounding box center [614, 307] width 10 height 10
click at [713, 294] on p "Maior plataforma de delivery do [GEOGRAPHIC_DATA]" at bounding box center [819, 309] width 280 height 33
click at [619, 302] on input "iFood Maior plataforma de delivery do [GEOGRAPHIC_DATA]" at bounding box center [614, 307] width 10 height 10
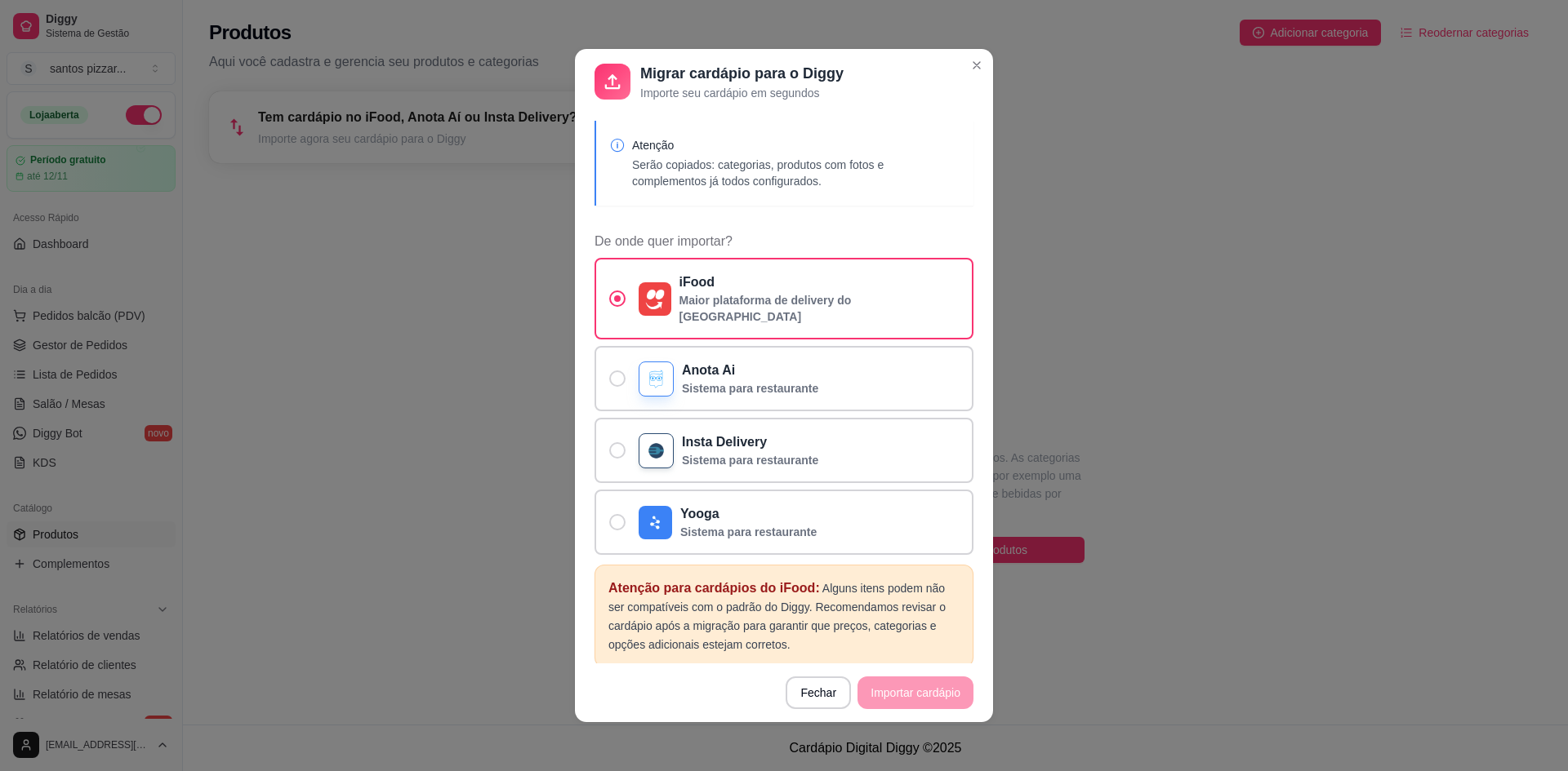
drag, startPoint x: 911, startPoint y: 683, endPoint x: 910, endPoint y: 694, distance: 11.0
click at [911, 684] on footer "Fechar Importar cardápio" at bounding box center [784, 693] width 418 height 59
click at [910, 694] on footer "Fechar Importar cardápio" at bounding box center [784, 693] width 418 height 59
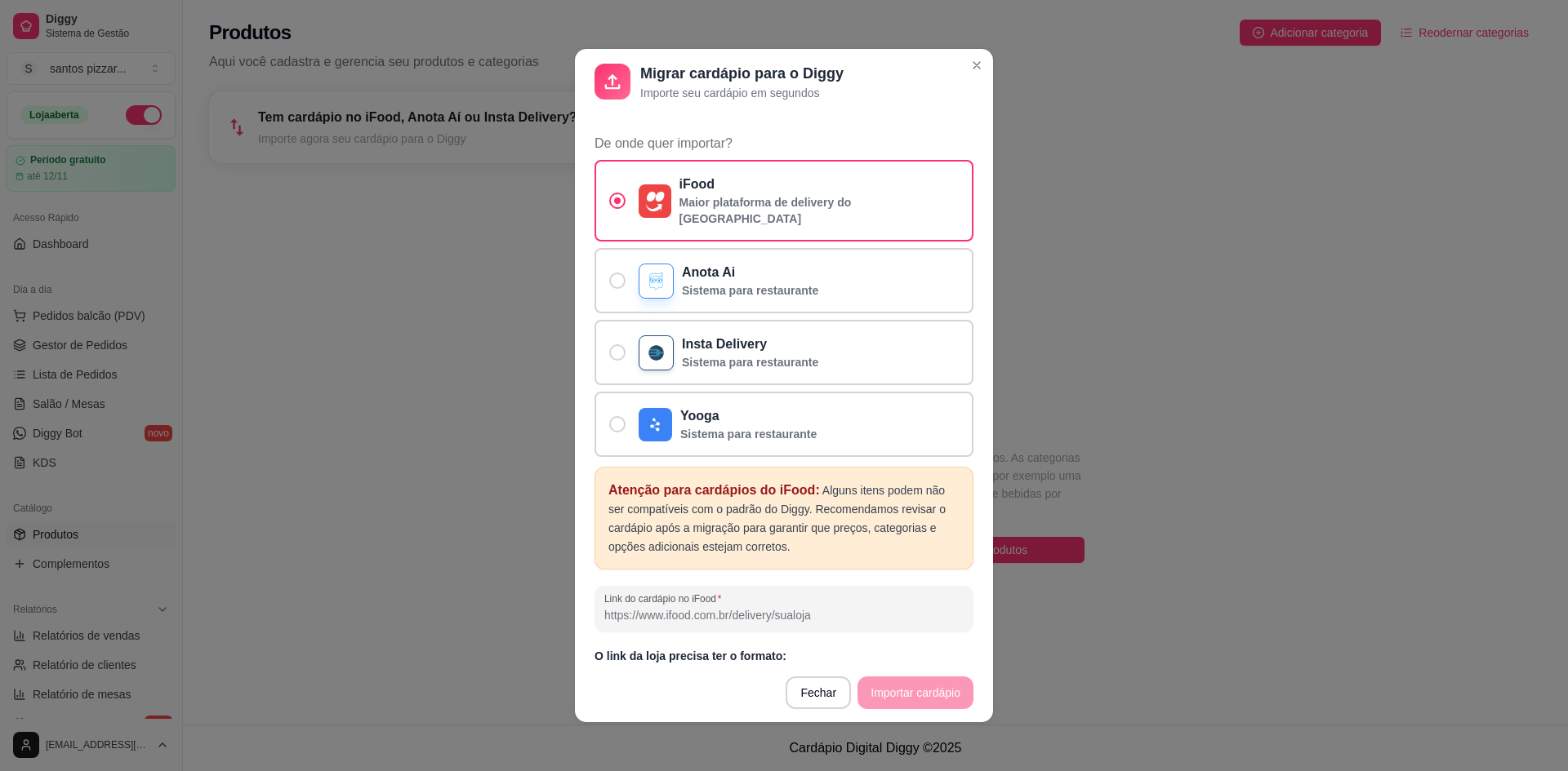
scroll to position [110, 0]
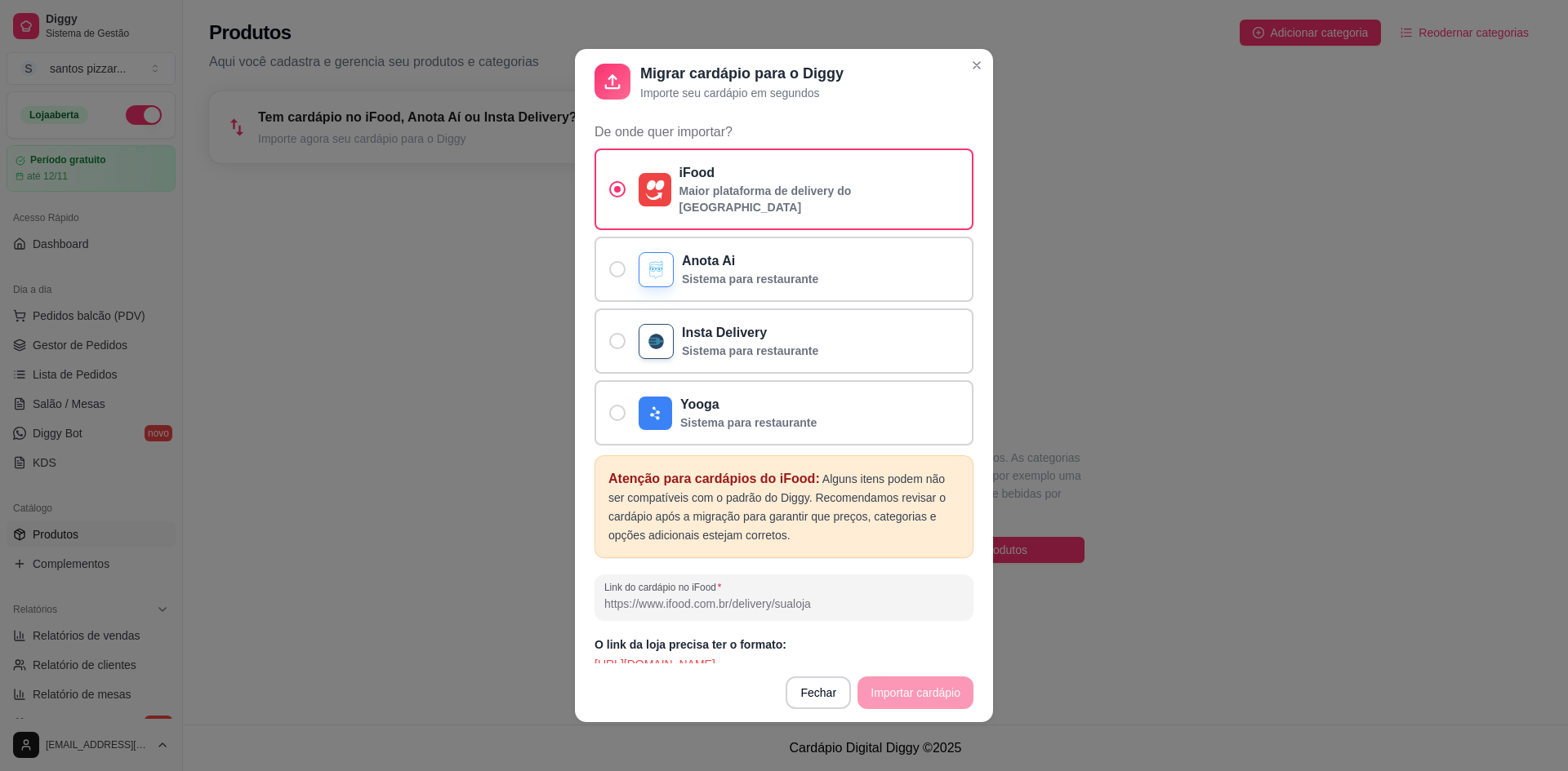
click at [809, 596] on input "Link do cardápio no iFood" at bounding box center [784, 604] width 359 height 16
paste input "3170e6e4-5996-4d7e-9e27-7fa4926c9132"
click at [891, 694] on footer "Fechar Importar cardápio" at bounding box center [784, 693] width 418 height 59
click at [897, 692] on footer "Fechar Importar cardápio" at bounding box center [784, 693] width 418 height 59
click at [897, 691] on footer "Fechar Importar cardápio" at bounding box center [784, 693] width 418 height 59
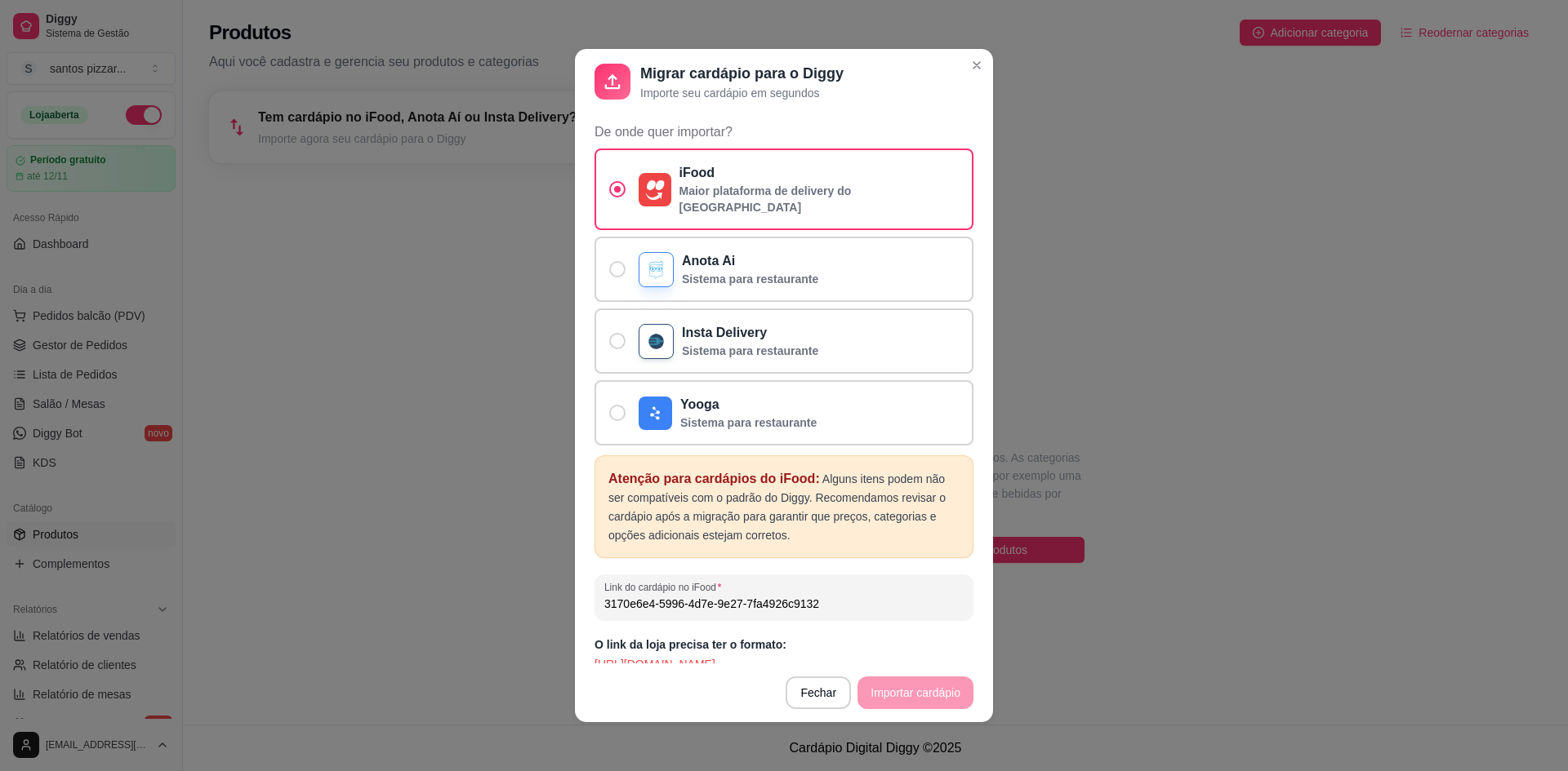
click at [897, 691] on footer "Fechar Importar cardápio" at bounding box center [784, 693] width 418 height 59
click at [878, 690] on footer "Fechar Importar cardápio" at bounding box center [784, 693] width 418 height 59
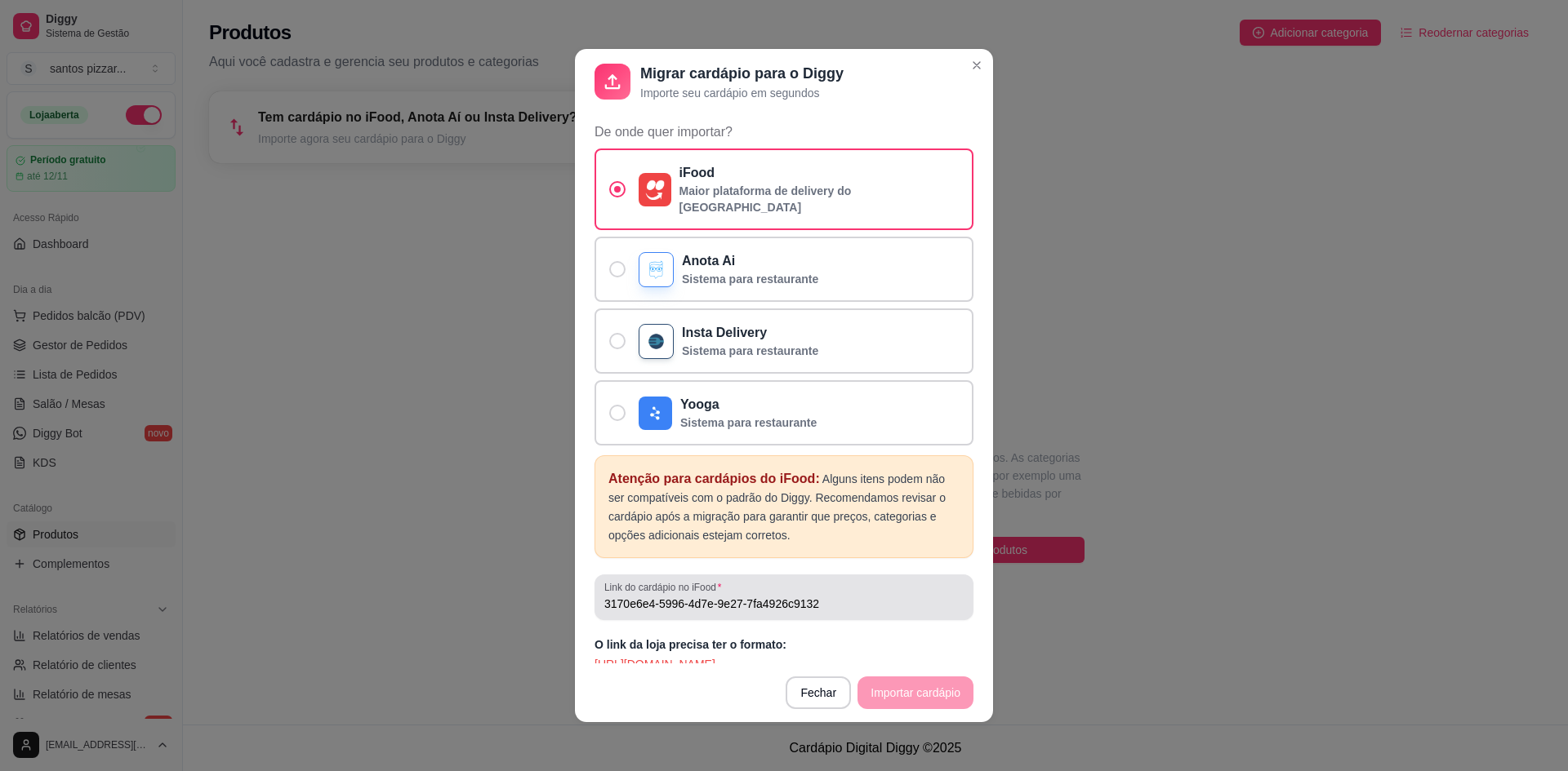
click at [822, 596] on input "3170e6e4-5996-4d7e-9e27-7fa4926c9132" at bounding box center [784, 604] width 359 height 16
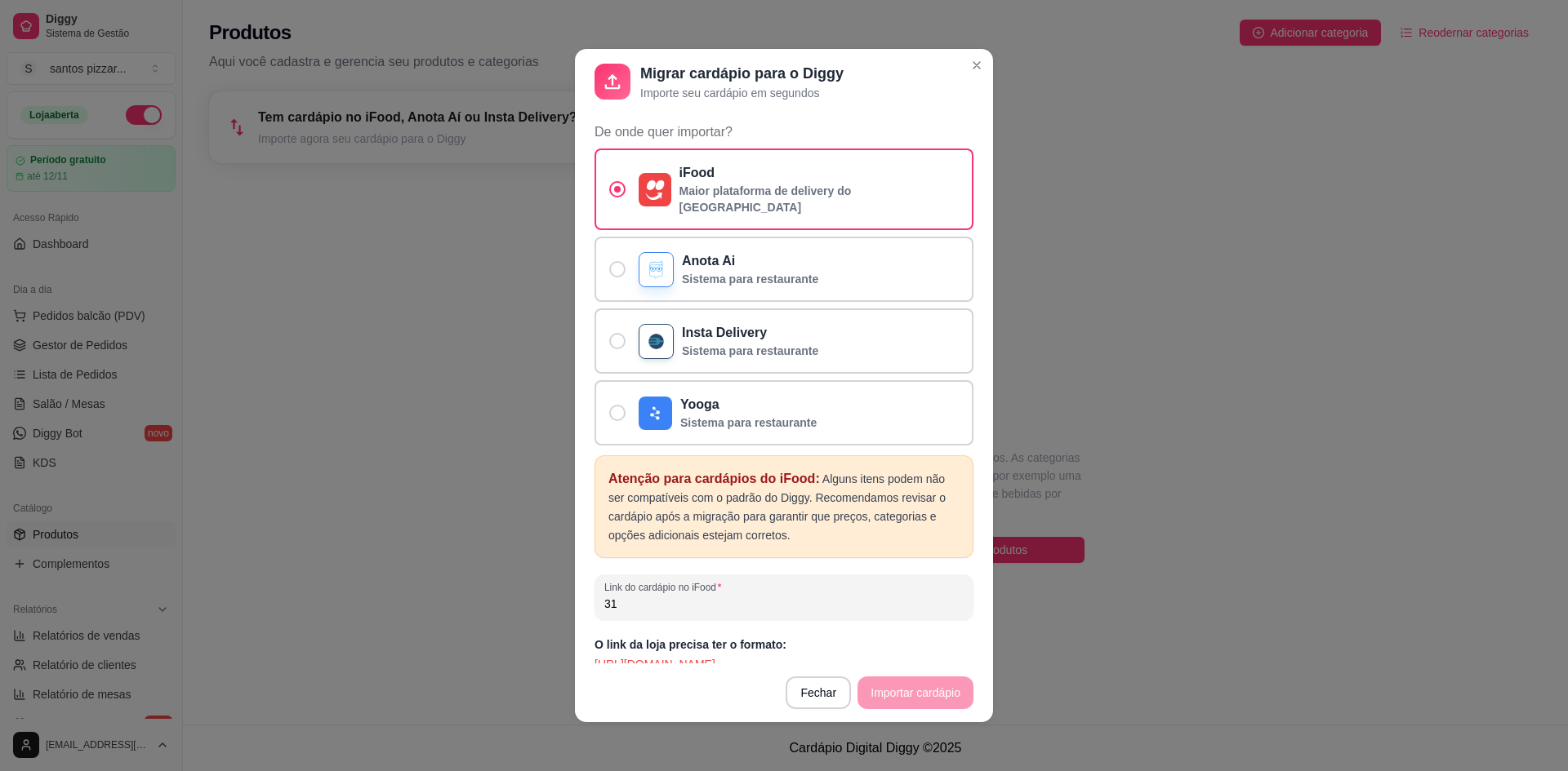
type input "3"
click at [682, 164] on p "iFood" at bounding box center [819, 172] width 280 height 20
click at [619, 192] on input "iFood Maior plataforma de delivery do [GEOGRAPHIC_DATA]" at bounding box center [614, 197] width 10 height 10
click at [693, 596] on input "Link do cardápio no iFood" at bounding box center [784, 604] width 359 height 16
paste input "3170e6e4-5996-4d7e-9e27-7fa4926c9132"
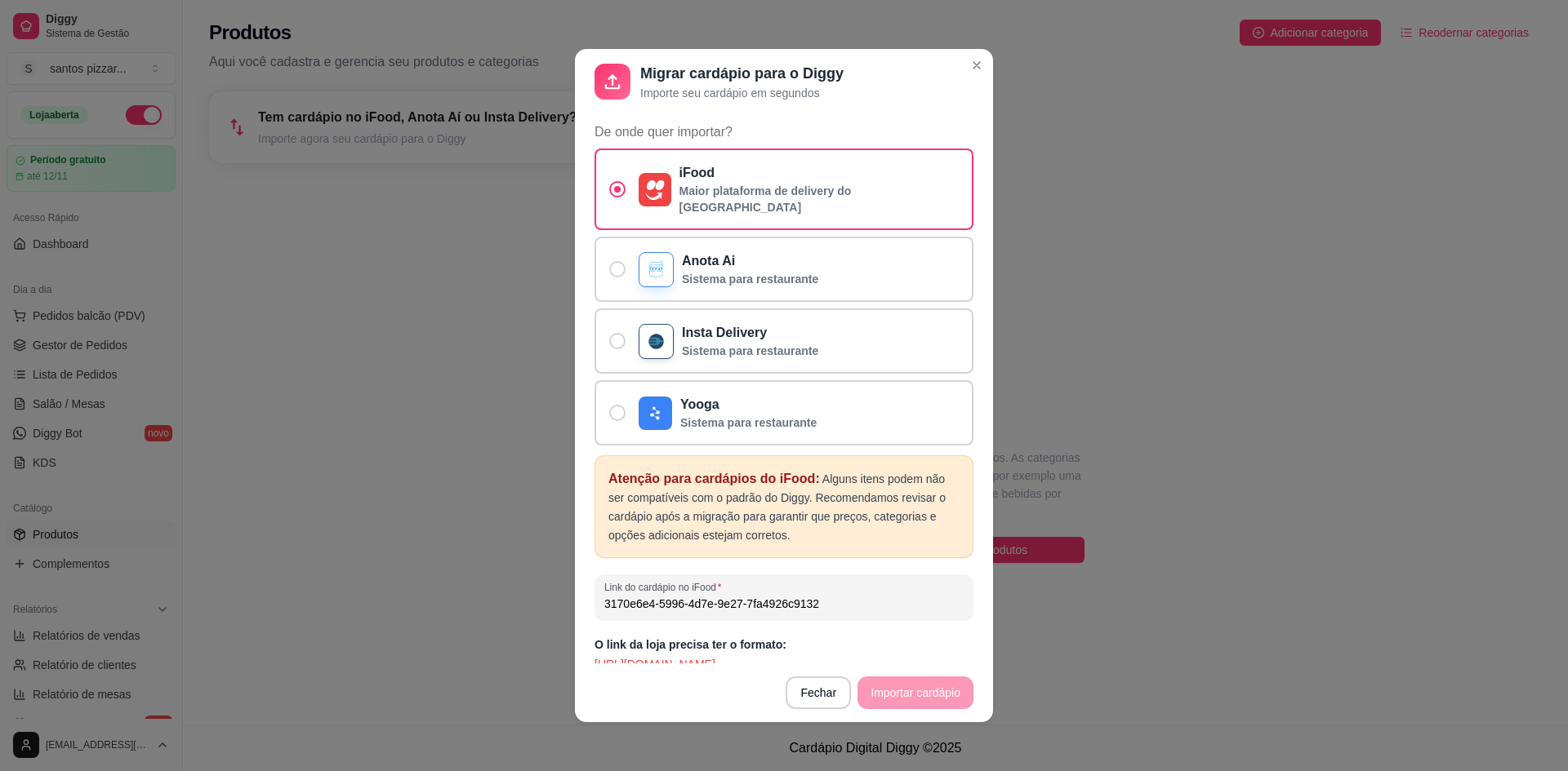
type input "3170e6e4-5996-4d7e-9e27-7fa4926c9132"
click at [868, 656] on p "[URL][DOMAIN_NAME]" at bounding box center [784, 664] width 379 height 16
click at [836, 656] on p "[URL][DOMAIN_NAME]" at bounding box center [784, 664] width 379 height 16
drag, startPoint x: 920, startPoint y: 680, endPoint x: 910, endPoint y: 693, distance: 16.4
click at [915, 684] on footer "Fechar Importar cardápio" at bounding box center [784, 693] width 418 height 59
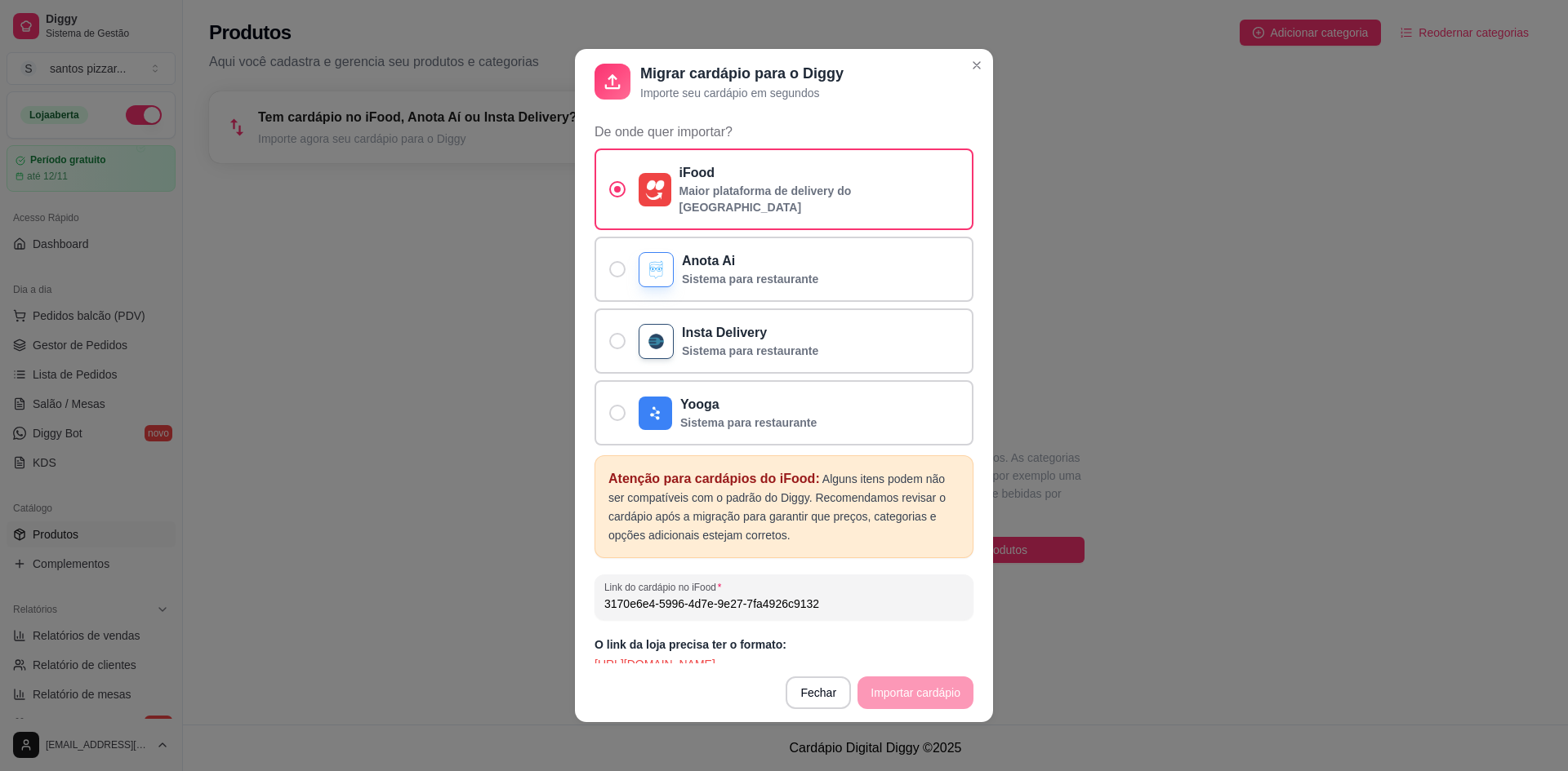
click at [910, 693] on footer "Fechar Importar cardápio" at bounding box center [784, 693] width 418 height 59
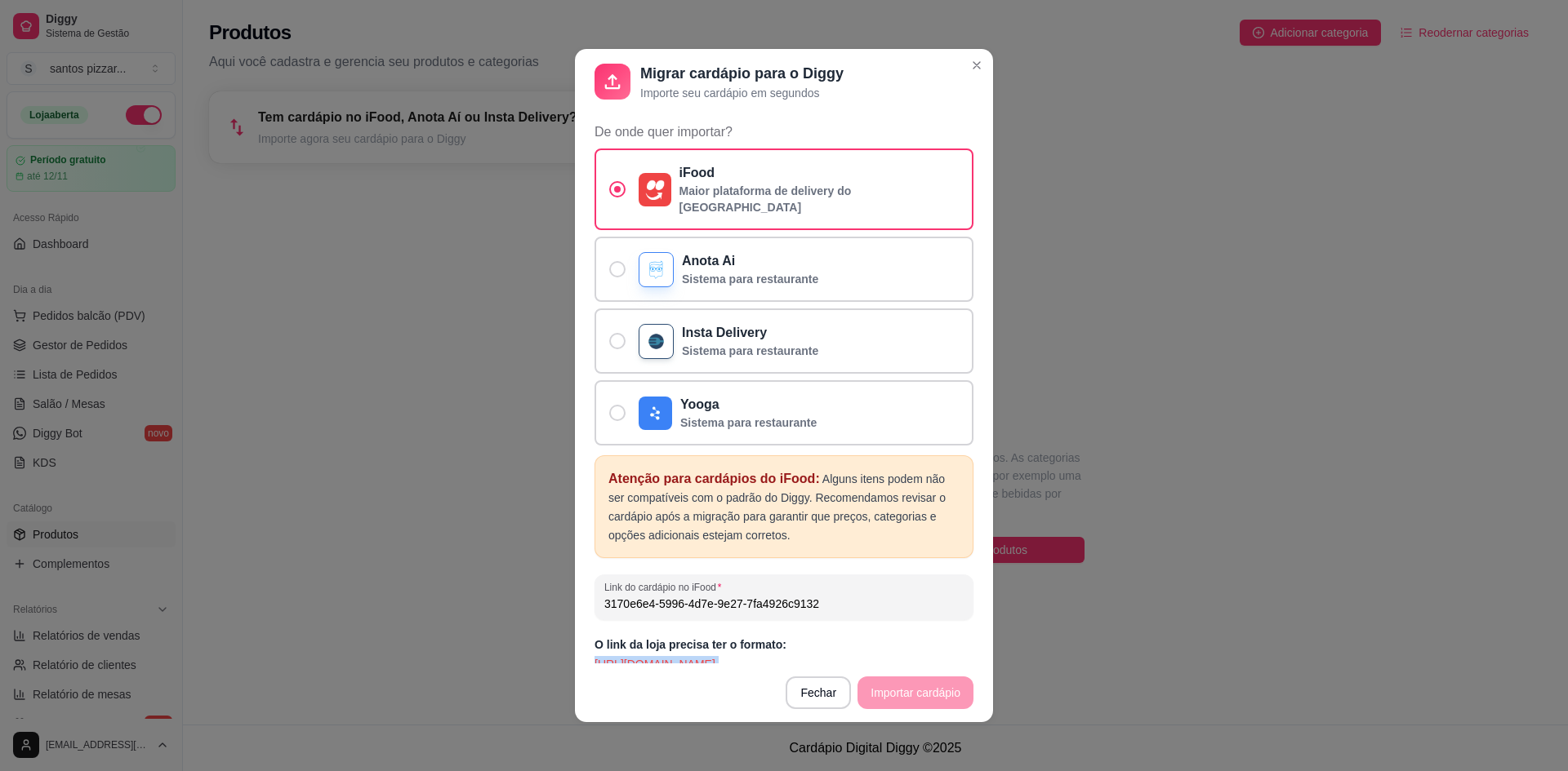
click at [910, 693] on footer "Fechar Importar cardápio" at bounding box center [784, 693] width 418 height 59
click at [699, 656] on p "[URL][DOMAIN_NAME]" at bounding box center [784, 664] width 379 height 16
drag, startPoint x: 870, startPoint y: 646, endPoint x: 595, endPoint y: 653, distance: 275.1
click at [595, 656] on p "[URL][DOMAIN_NAME]" at bounding box center [784, 664] width 379 height 16
click at [872, 656] on p "[URL][DOMAIN_NAME]" at bounding box center [784, 664] width 379 height 16
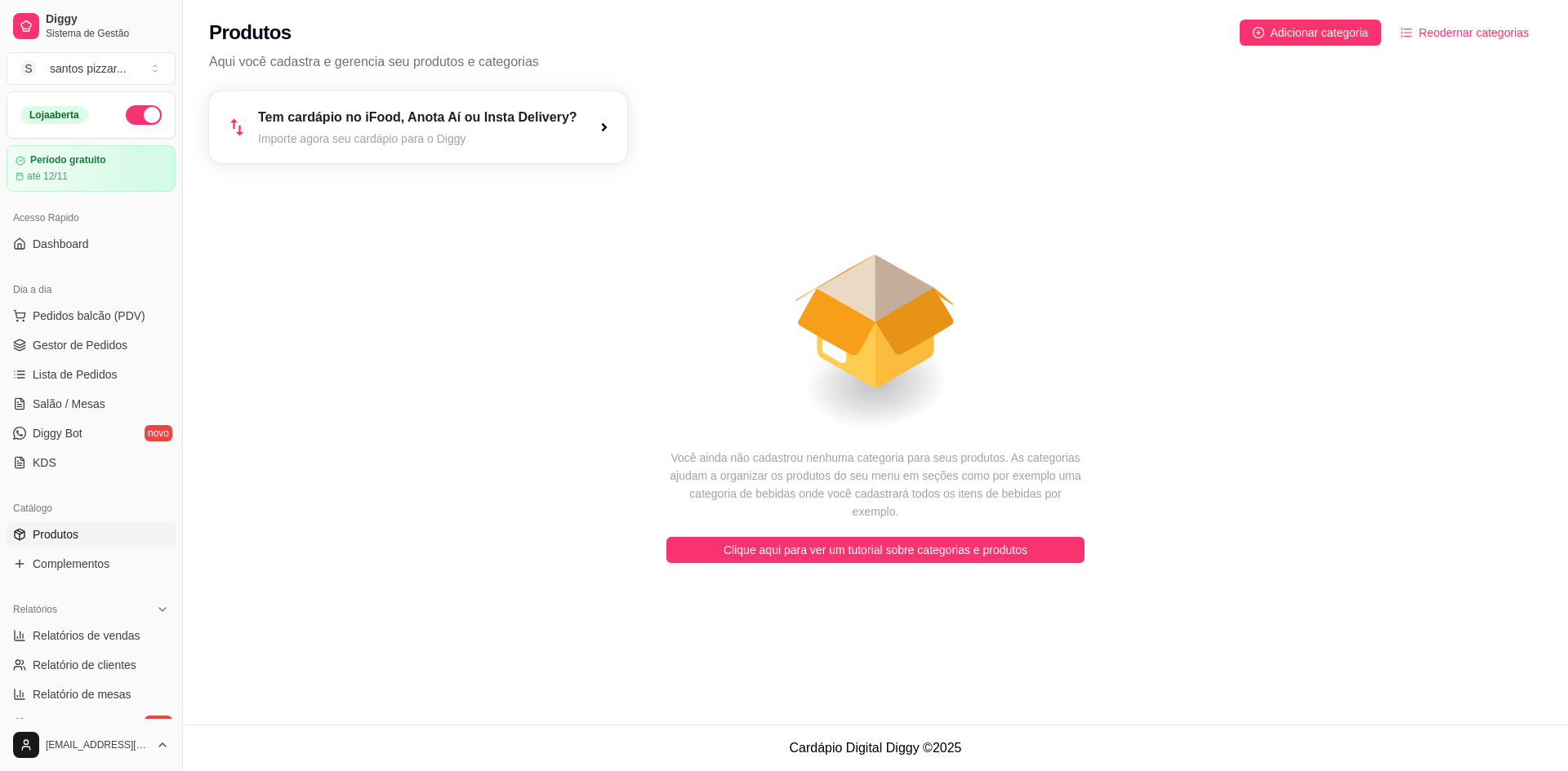
click at [387, 132] on article "Importe agora seu cardápio para o Diggy" at bounding box center [418, 138] width 319 height 16
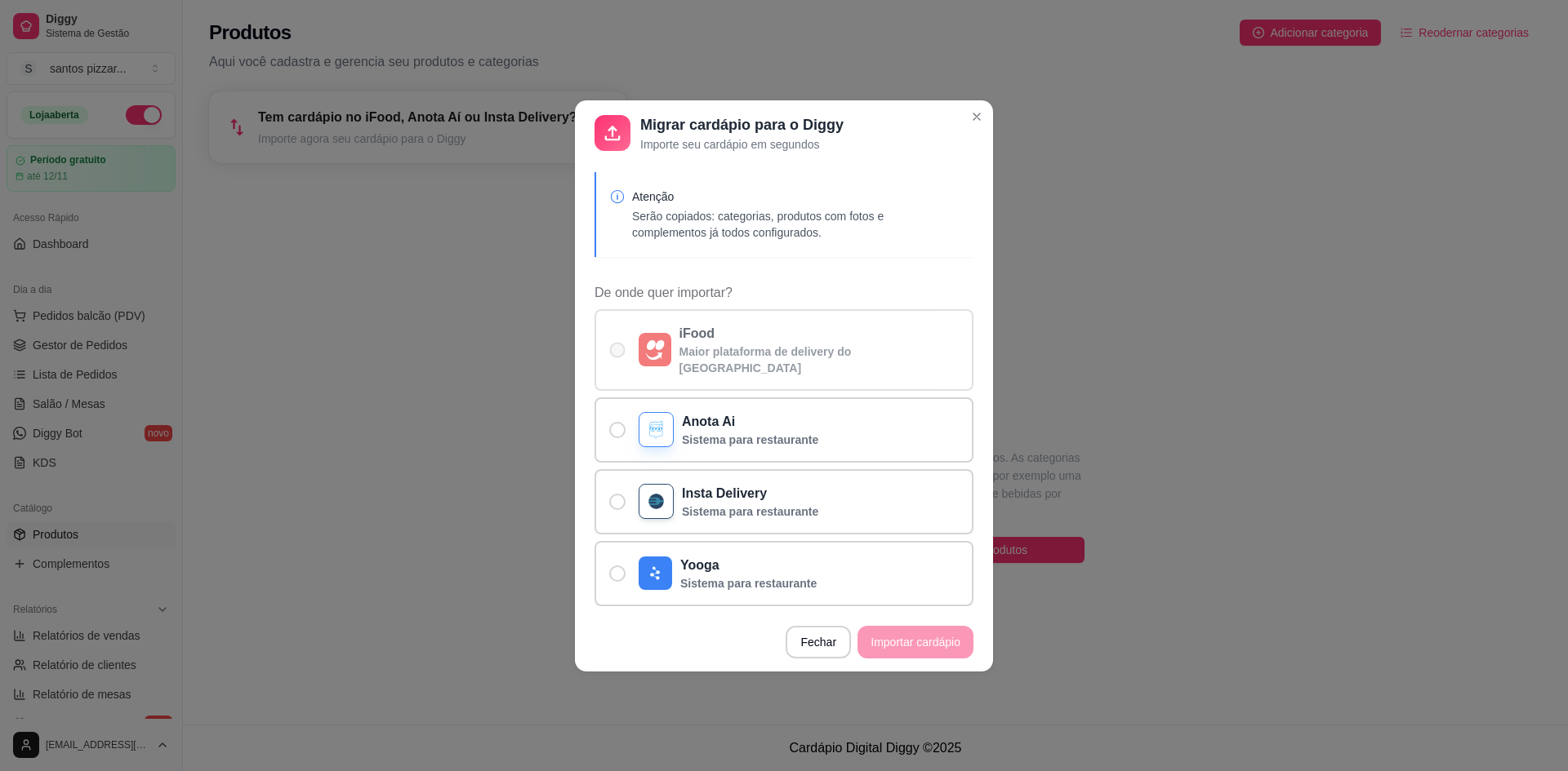
click at [611, 349] on span "De onde quer importar?" at bounding box center [618, 349] width 16 height 16
click at [611, 353] on input "iFood Maior plataforma de delivery do [GEOGRAPHIC_DATA]" at bounding box center [614, 358] width 10 height 10
radio input "true"
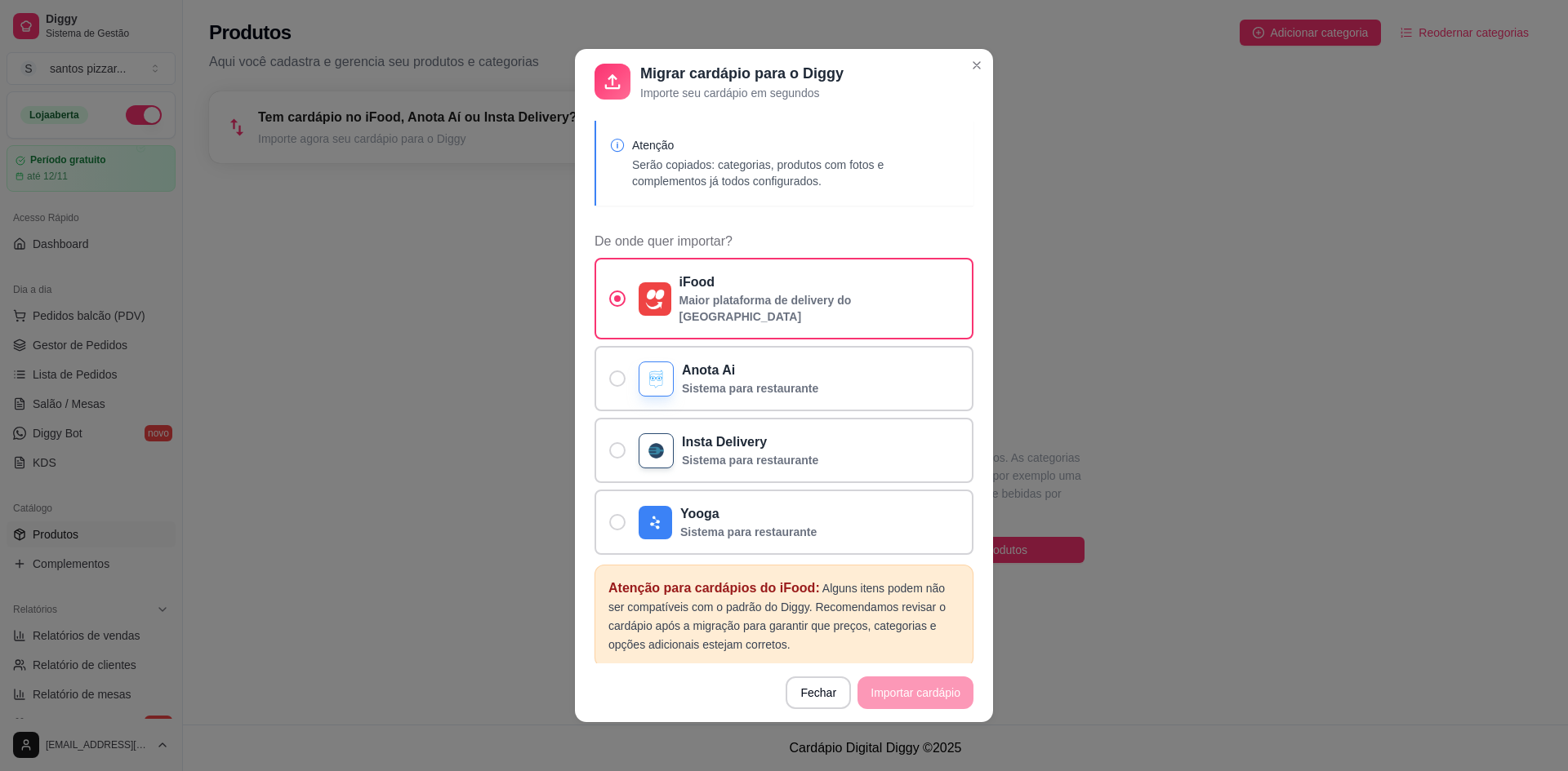
click at [903, 685] on footer "Fechar Importar cardápio" at bounding box center [784, 693] width 418 height 59
click at [895, 697] on footer "Fechar Importar cardápio" at bounding box center [784, 693] width 418 height 59
click at [810, 615] on p "Atenção para cardápios do iFood: Alguns itens podem não ser compatíveis com o p…" at bounding box center [784, 616] width 351 height 75
click at [897, 693] on footer "Fechar Importar cardápio" at bounding box center [784, 693] width 418 height 59
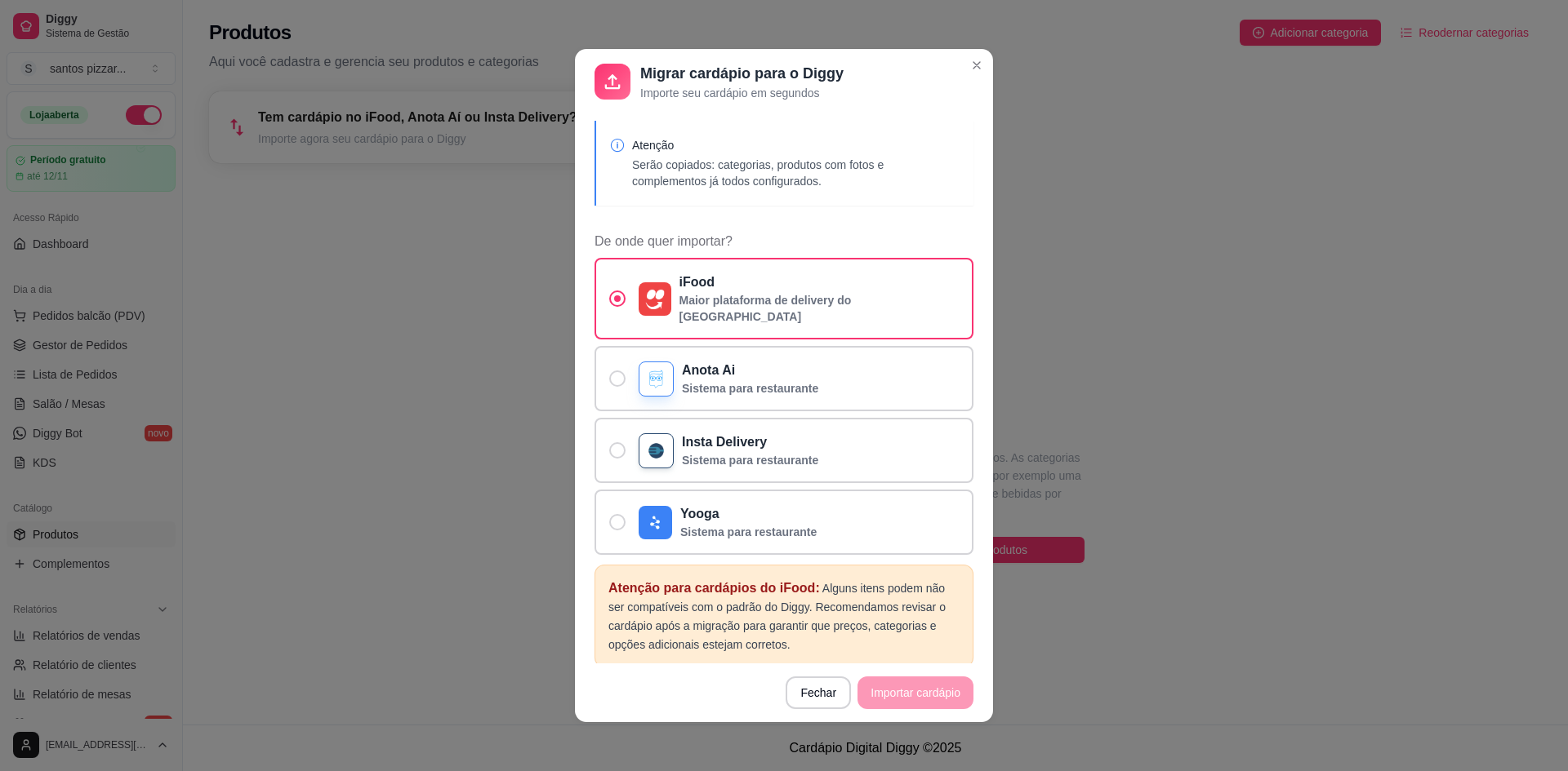
click at [897, 693] on footer "Fechar Importar cardápio" at bounding box center [784, 693] width 418 height 59
click at [664, 587] on p "Atenção para cardápios do iFood: Alguns itens podem não ser compatíveis com o p…" at bounding box center [784, 616] width 351 height 75
click at [738, 588] on p "Atenção para cardápios do iFood: Alguns itens podem não ser compatíveis com o p…" at bounding box center [784, 616] width 351 height 75
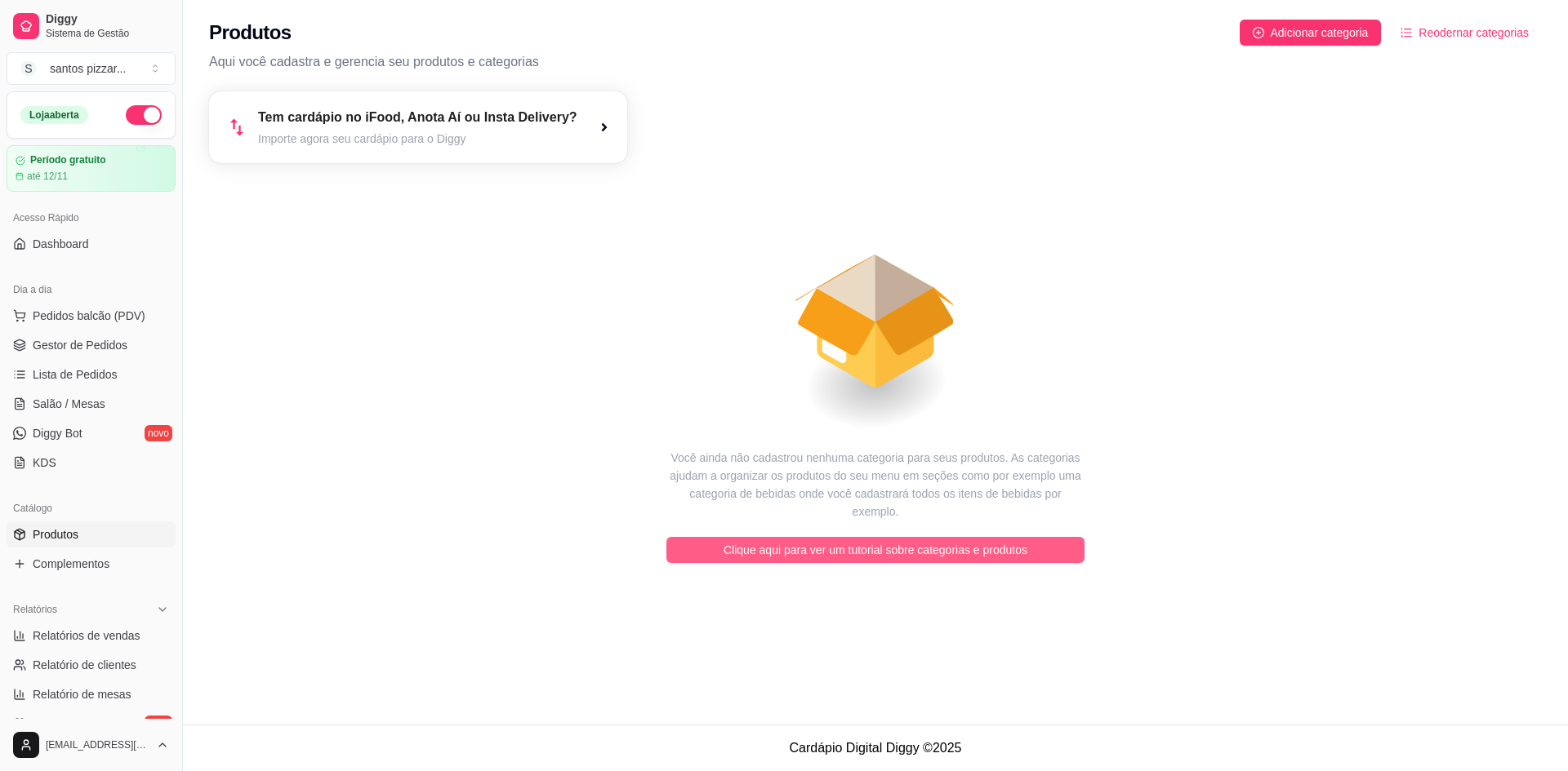
click at [765, 541] on span "Clique aqui para ver um tutorial sobre categorias e produtos" at bounding box center [875, 549] width 304 height 18
click at [764, 541] on span "Clique aqui para ver um tutorial sobre categorias e produtos" at bounding box center [875, 549] width 304 height 18
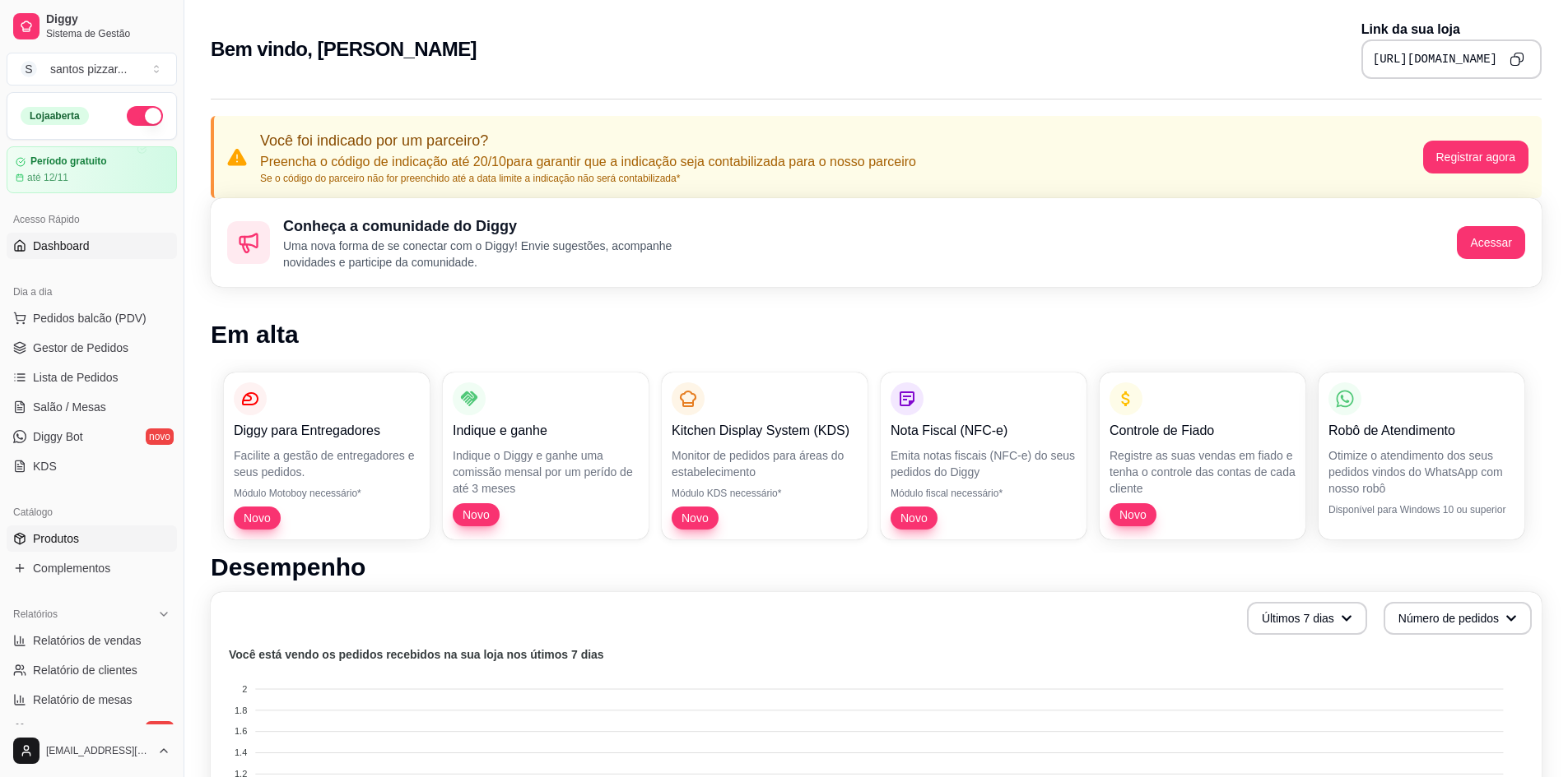
click at [55, 531] on span "Produtos" at bounding box center [56, 538] width 46 height 17
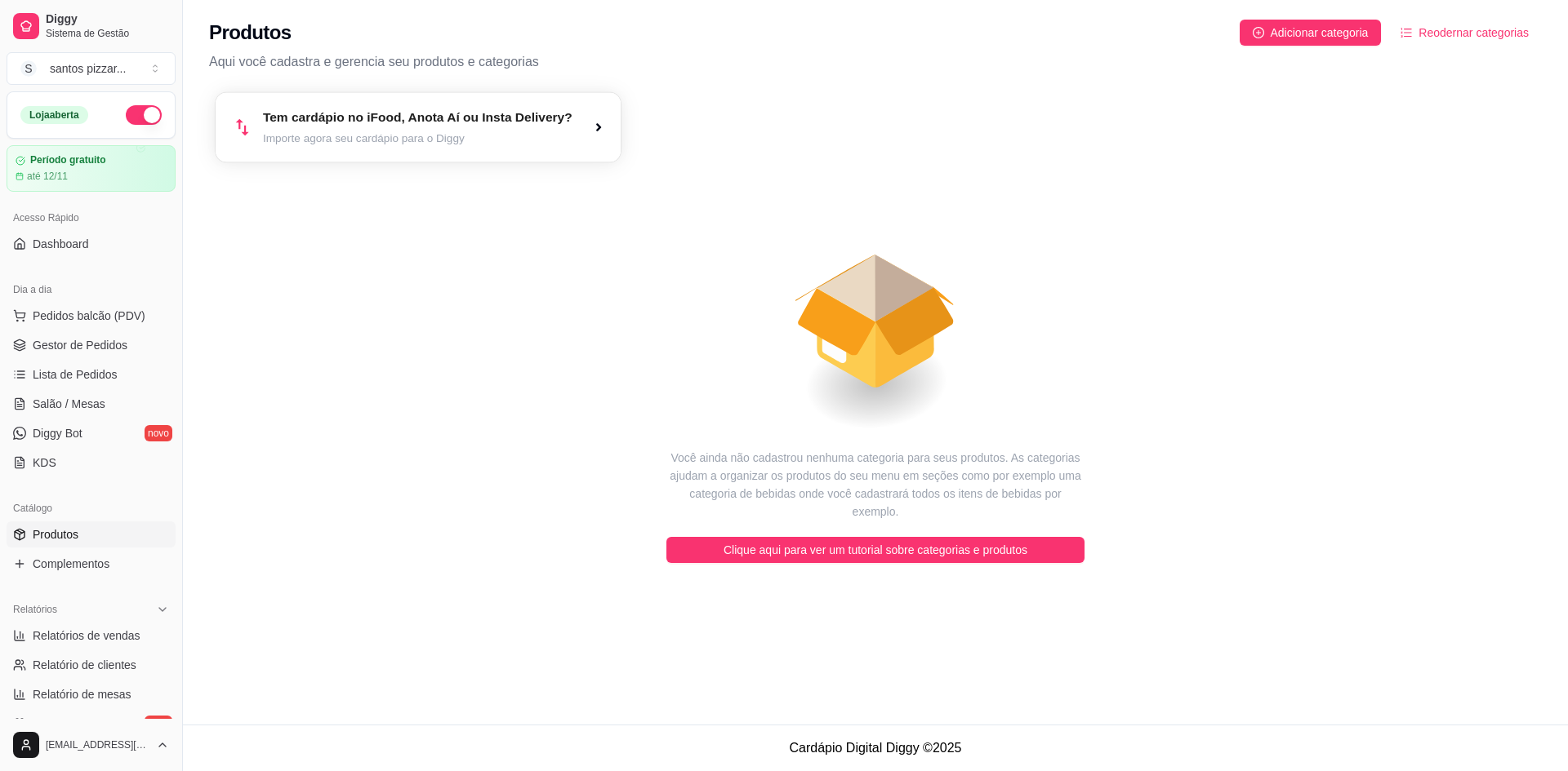
click at [384, 141] on article "Importe agora seu cardápio para o Diggy" at bounding box center [418, 138] width 310 height 16
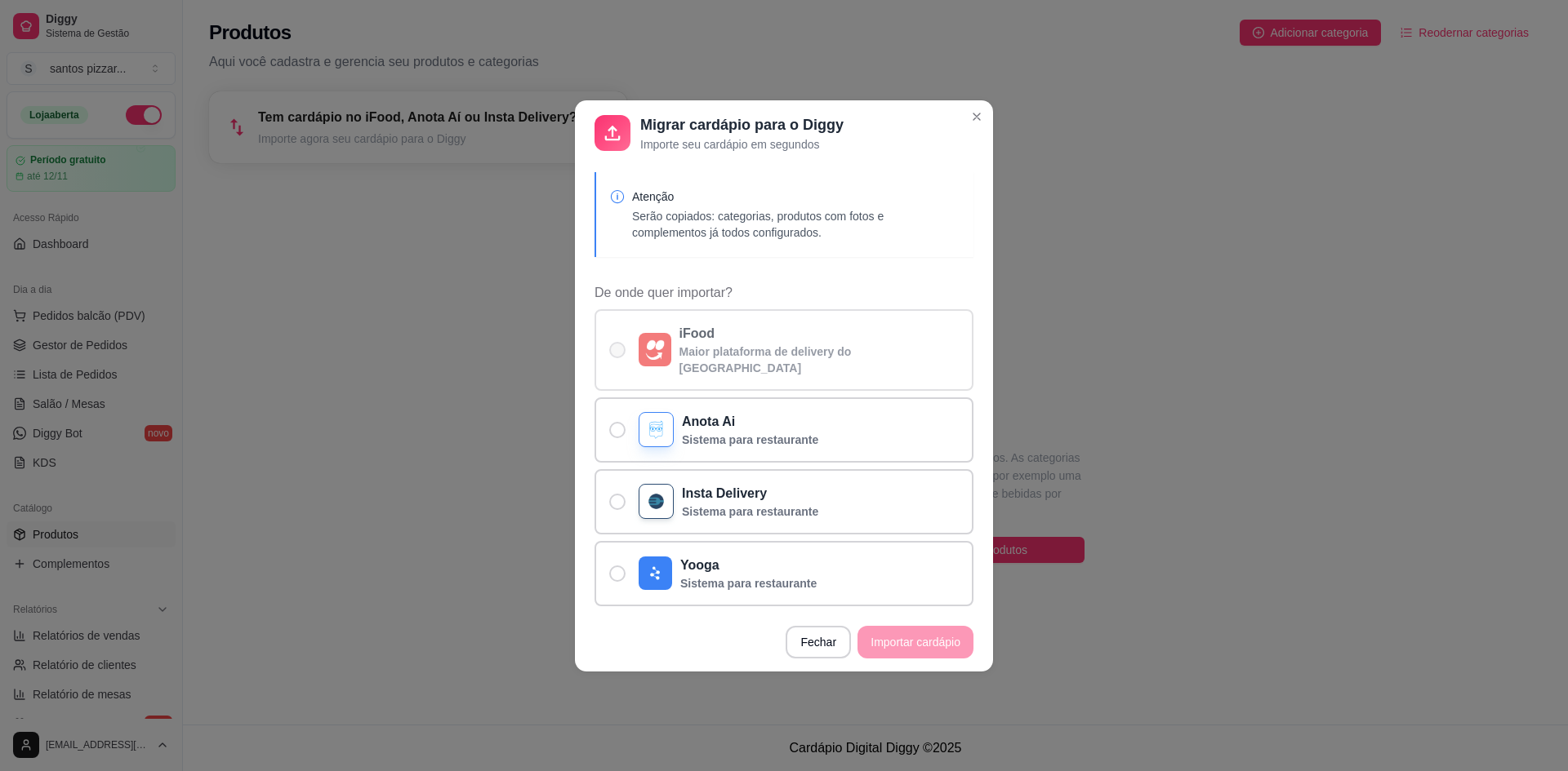
click at [618, 347] on span "De onde quer importar?" at bounding box center [617, 349] width 16 height 16
click at [618, 353] on input "iFood Maior plataforma de delivery do [GEOGRAPHIC_DATA]" at bounding box center [614, 358] width 10 height 10
radio input "true"
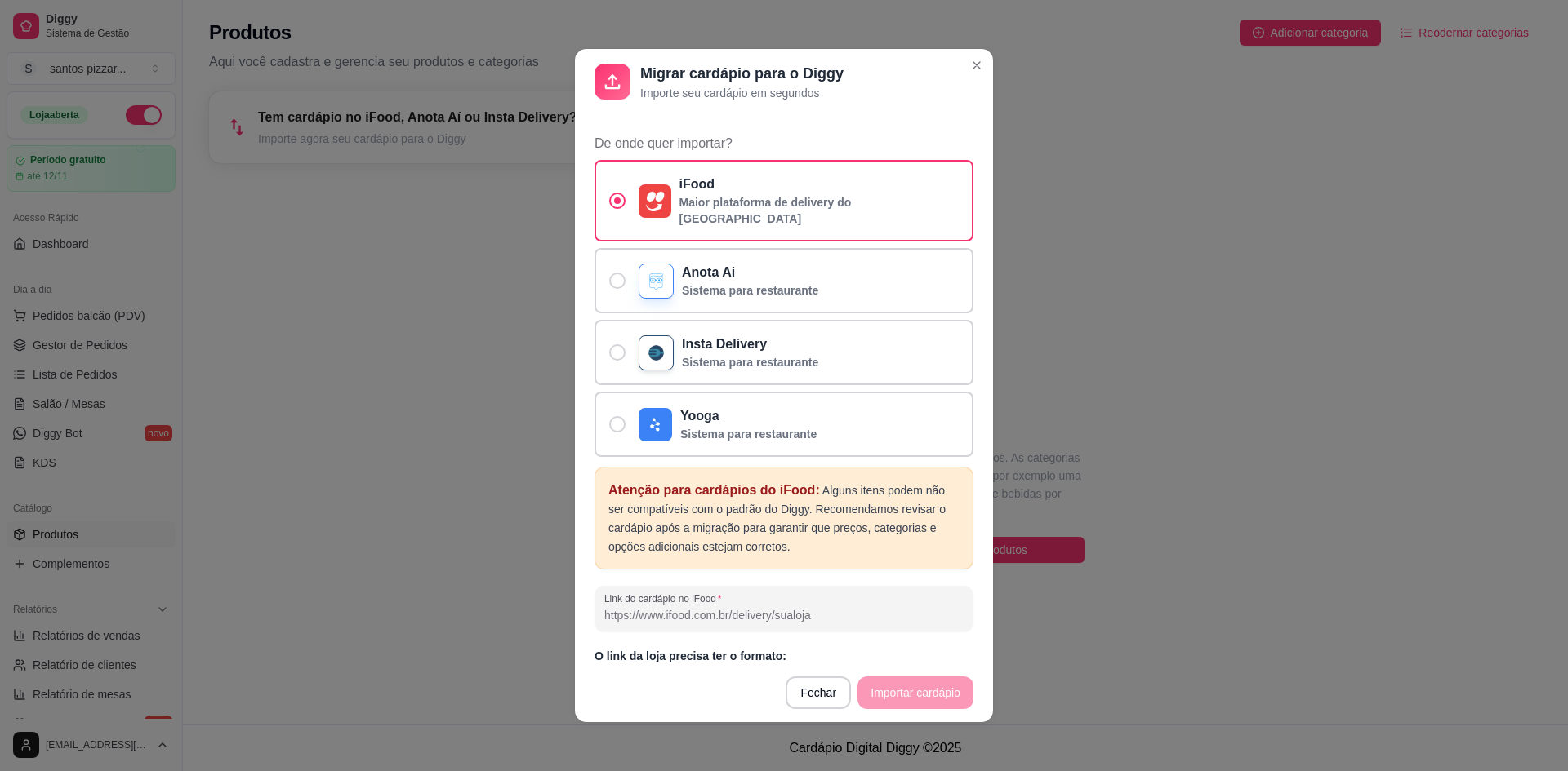
scroll to position [110, 0]
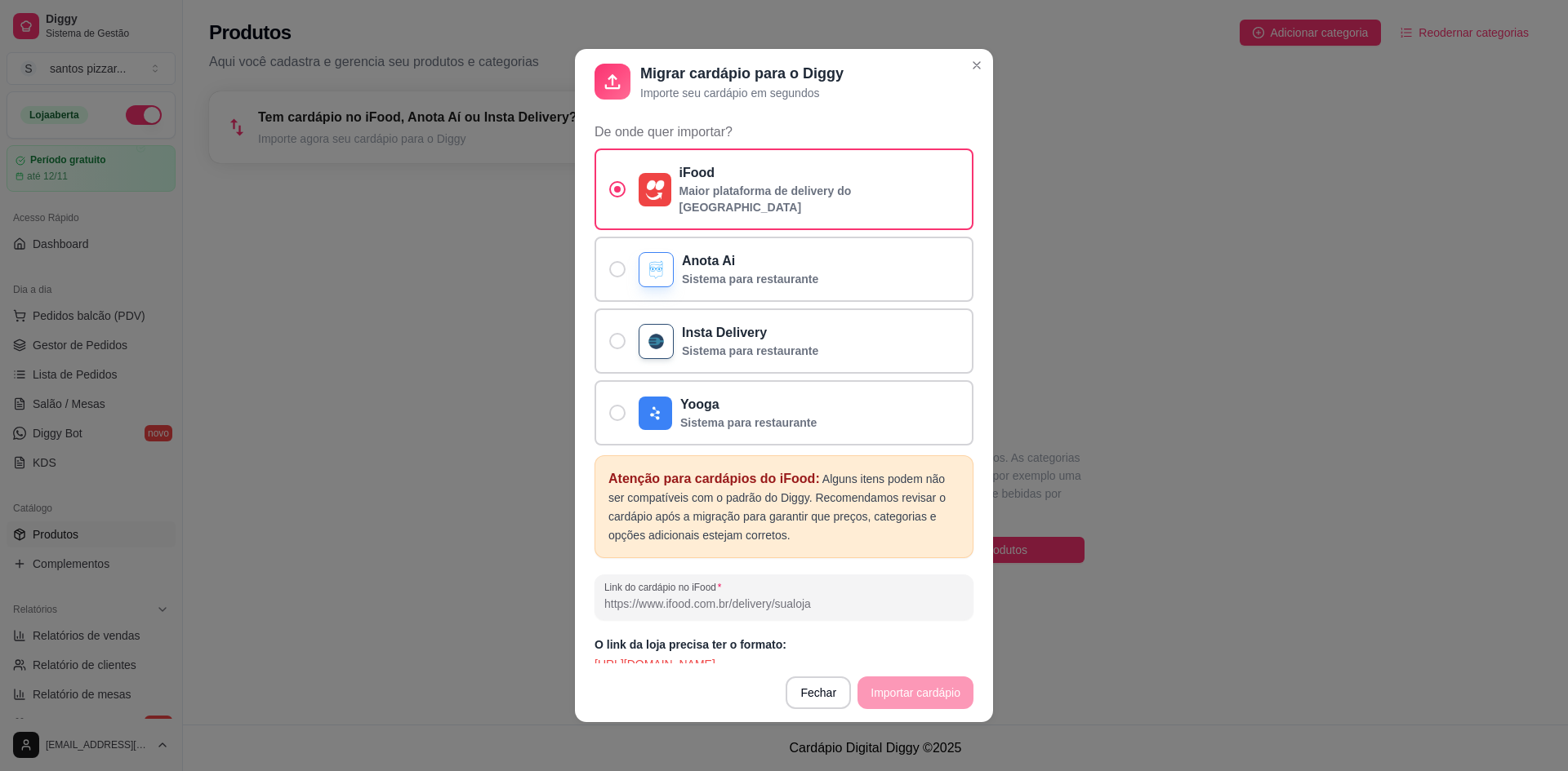
click at [672, 596] on input "Link do cardápio no iFood" at bounding box center [784, 604] width 359 height 16
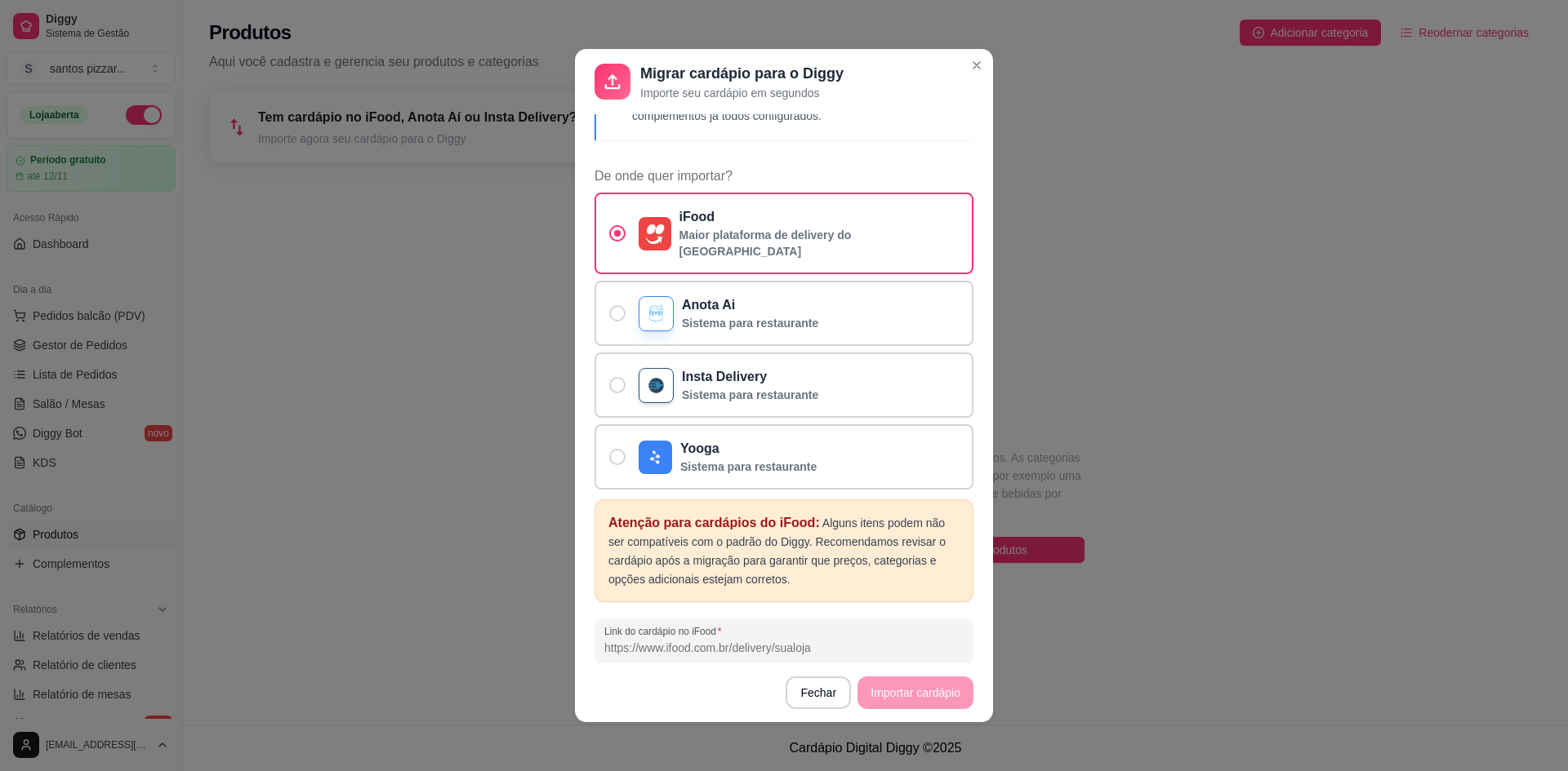
scroll to position [98, 0]
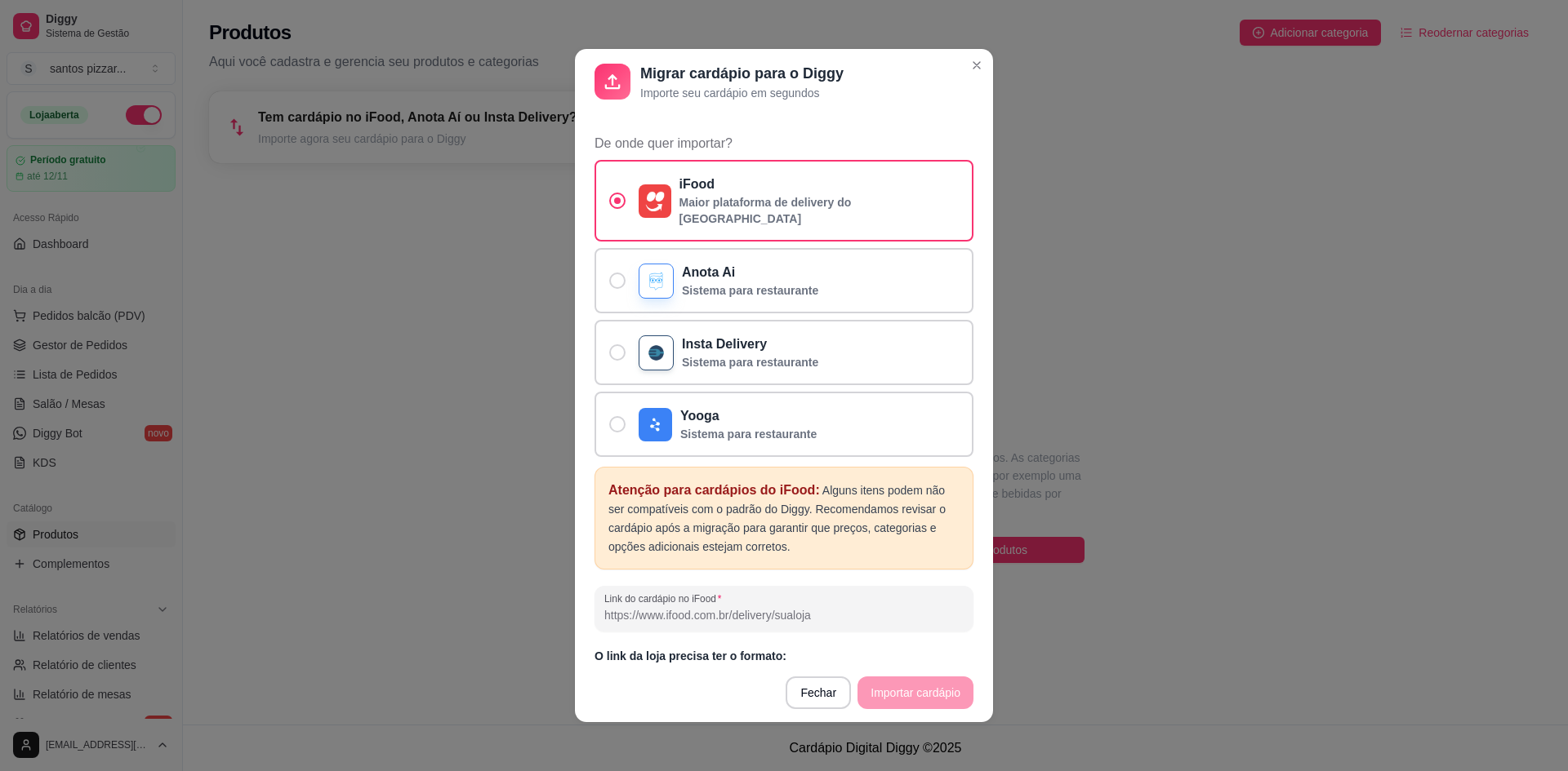
paste input "[URL][DOMAIN_NAME]"
type input "[URL][DOMAIN_NAME]"
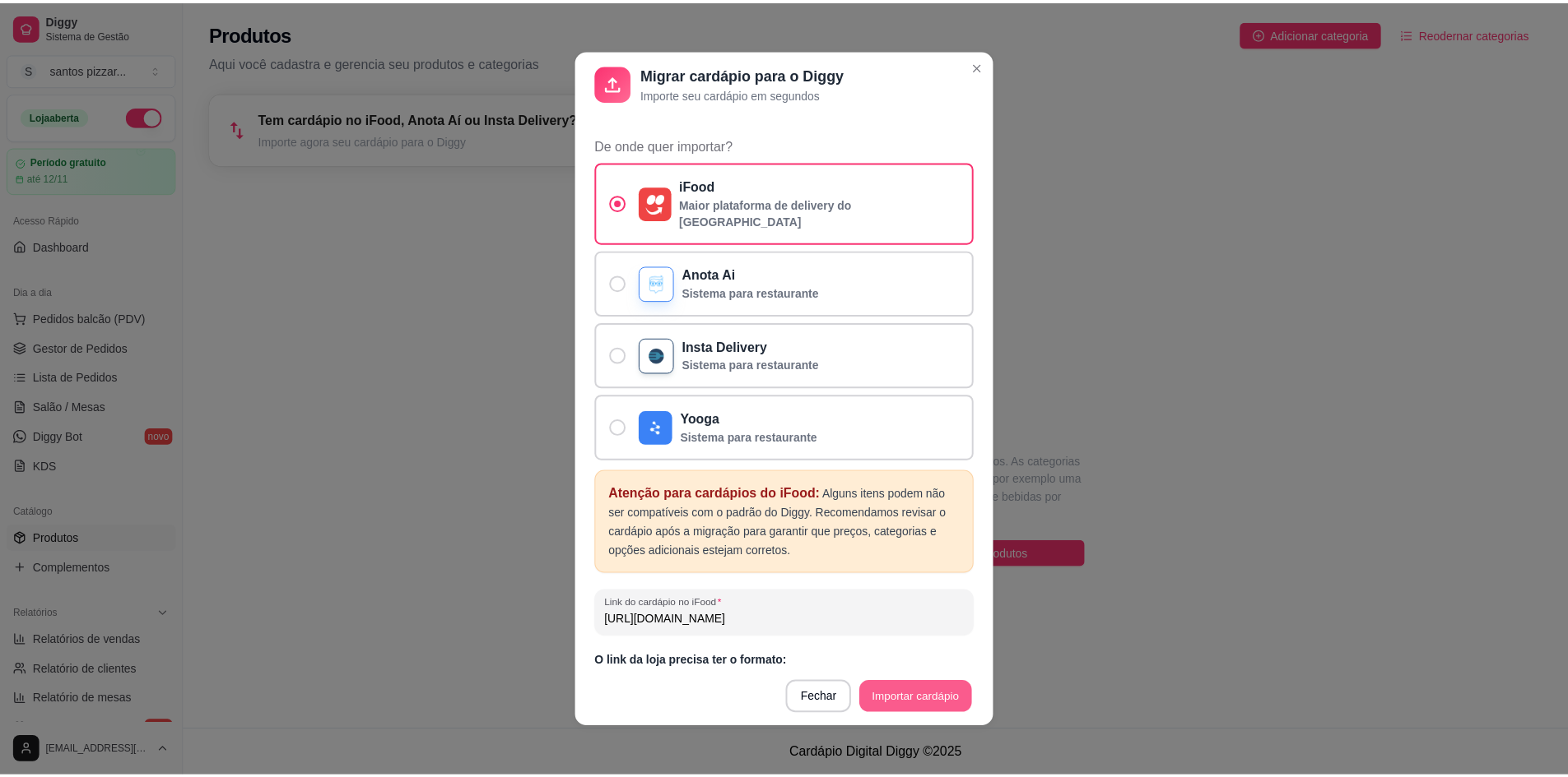
scroll to position [0, 0]
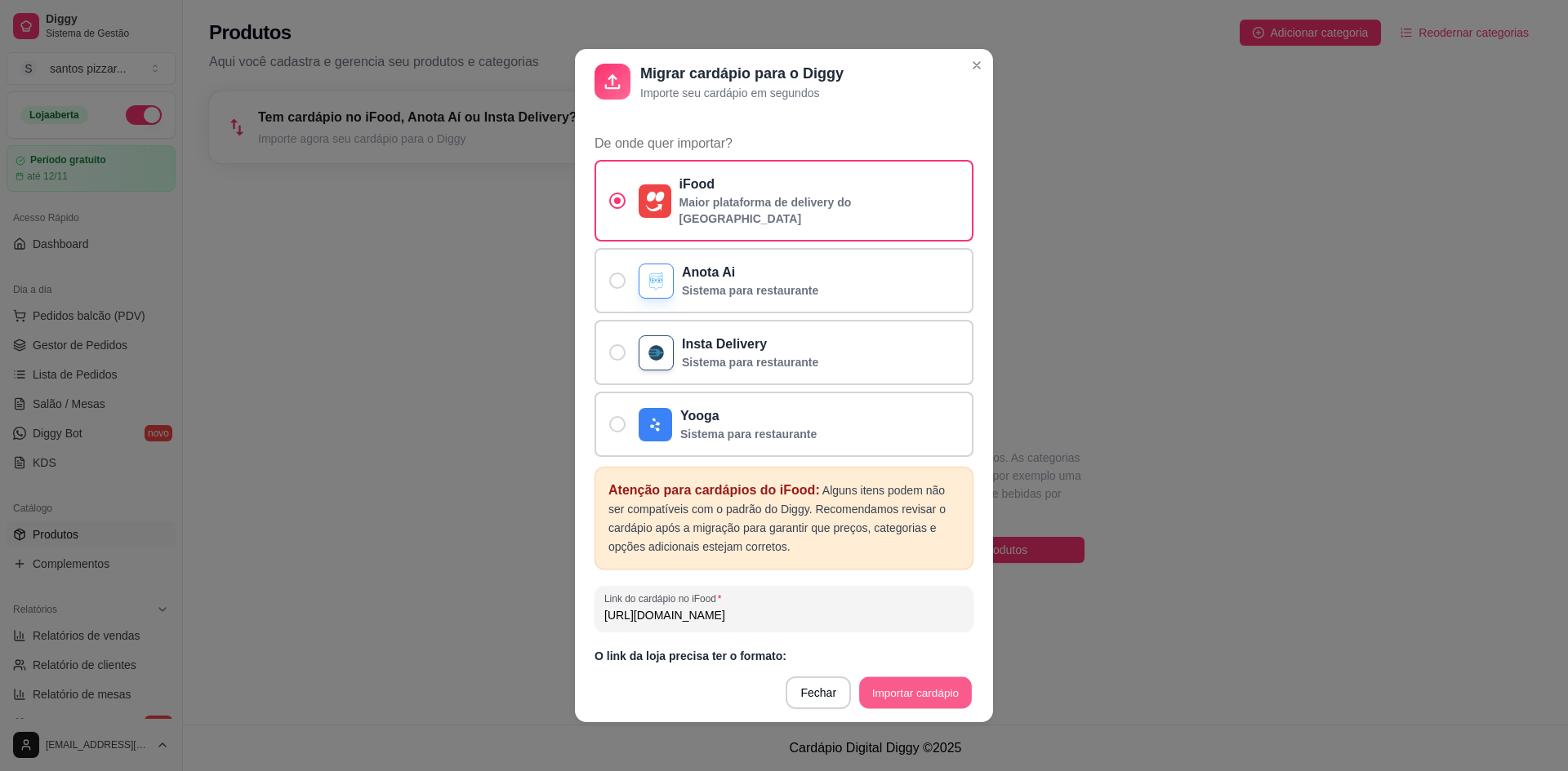
click at [897, 689] on button "Importar cardápio" at bounding box center [915, 693] width 112 height 32
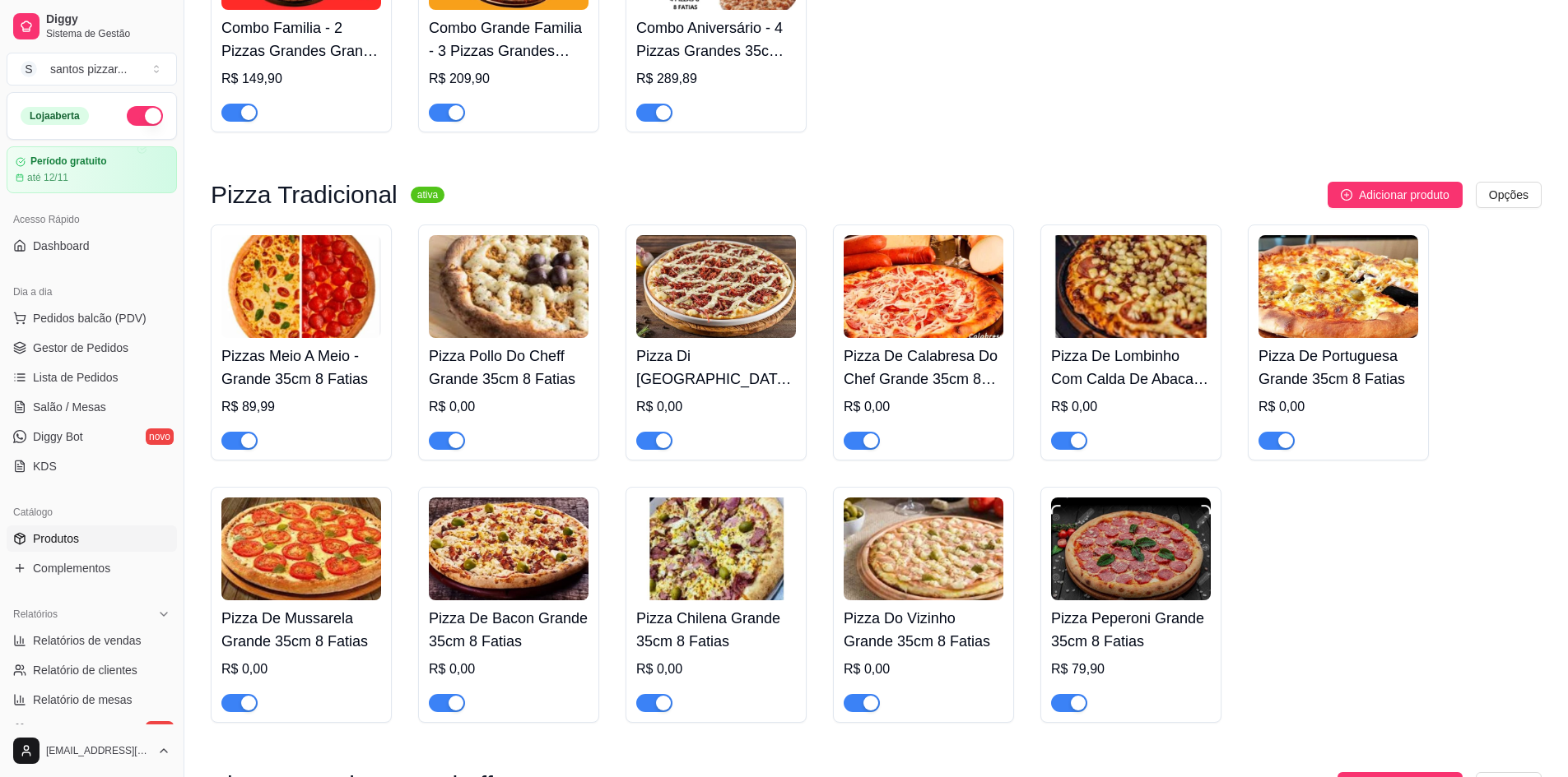
scroll to position [1233, 0]
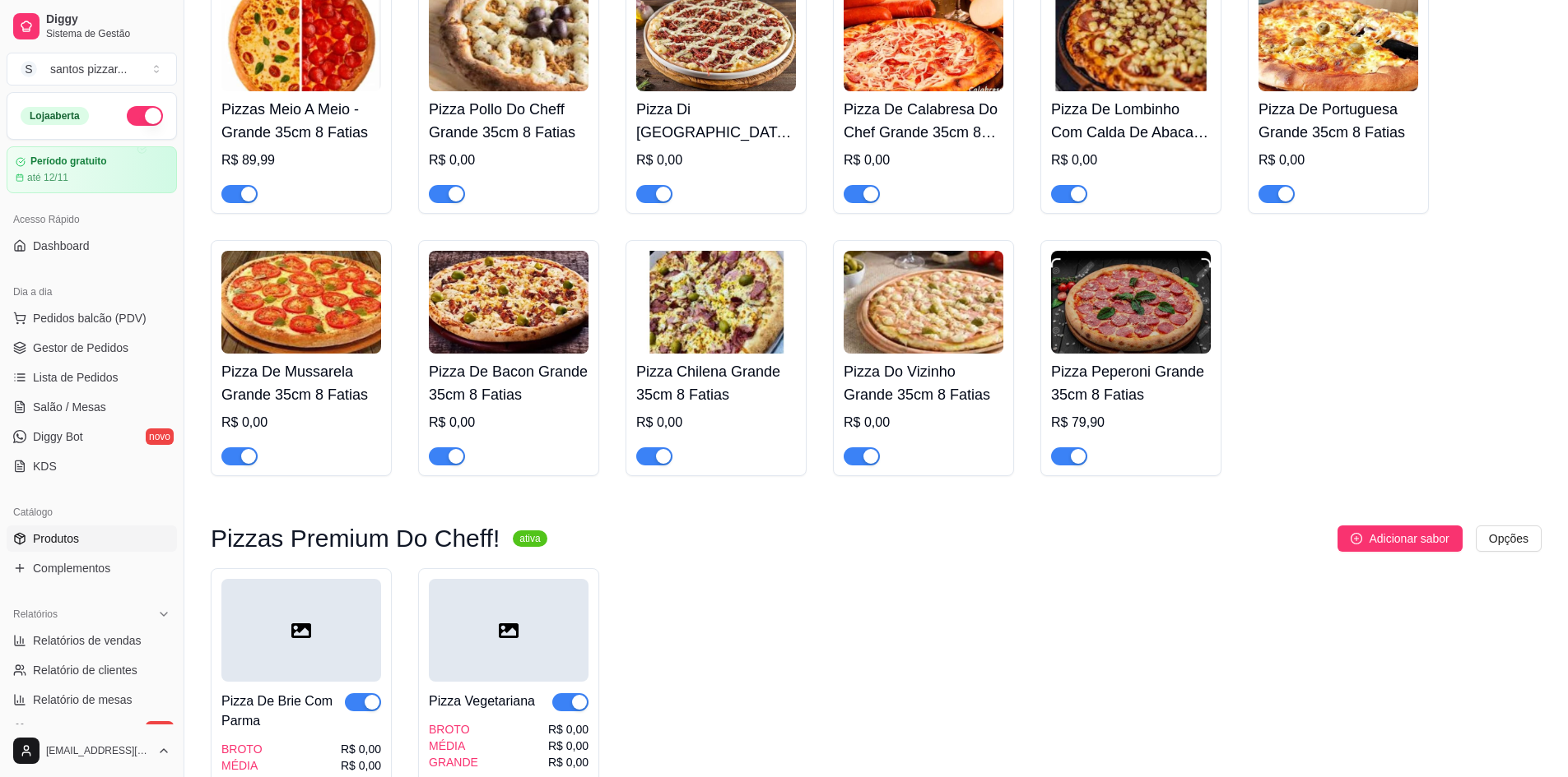
click at [284, 308] on img at bounding box center [302, 302] width 160 height 103
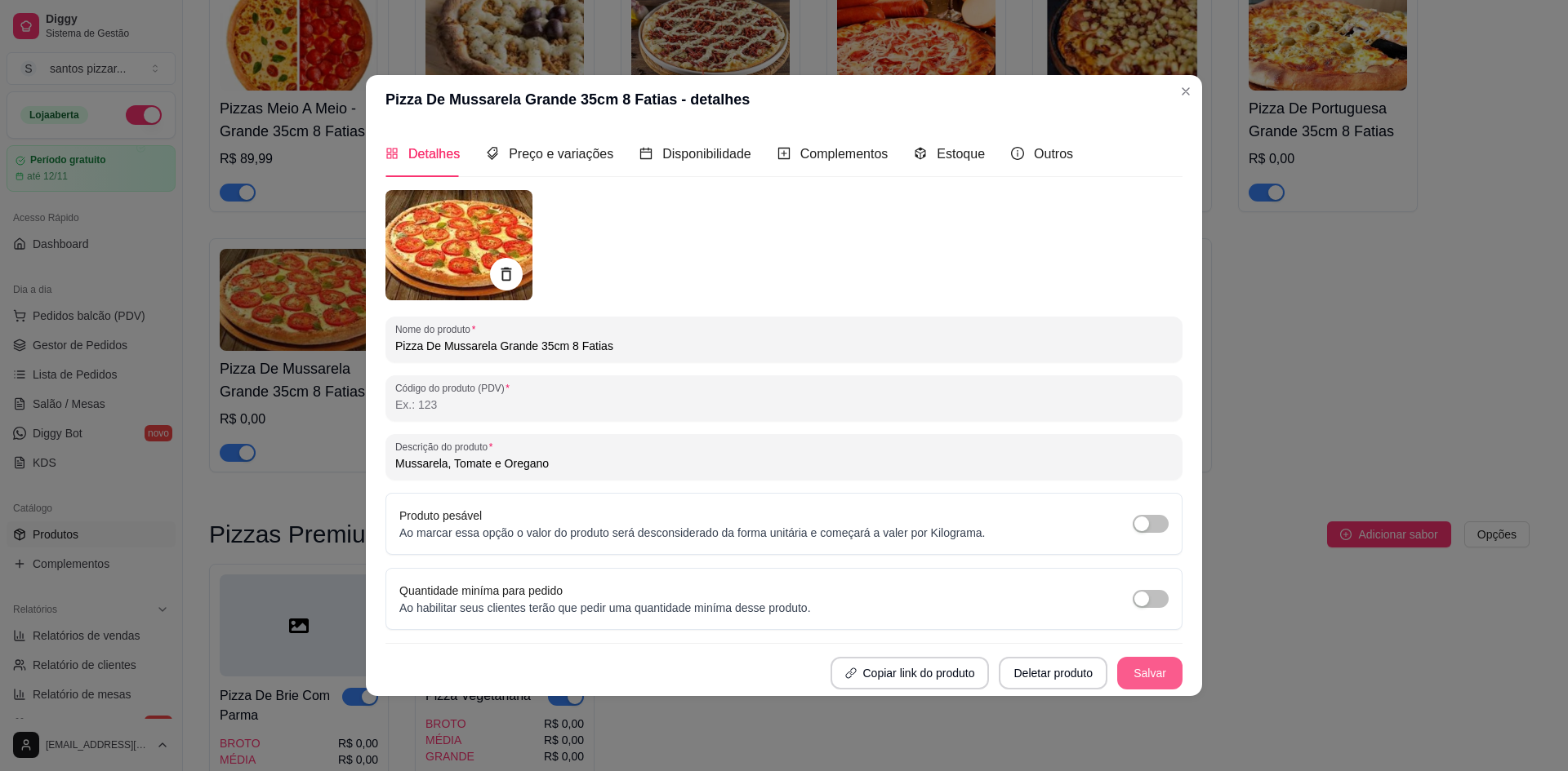
click at [1158, 670] on button "Salvar" at bounding box center [1150, 674] width 66 height 33
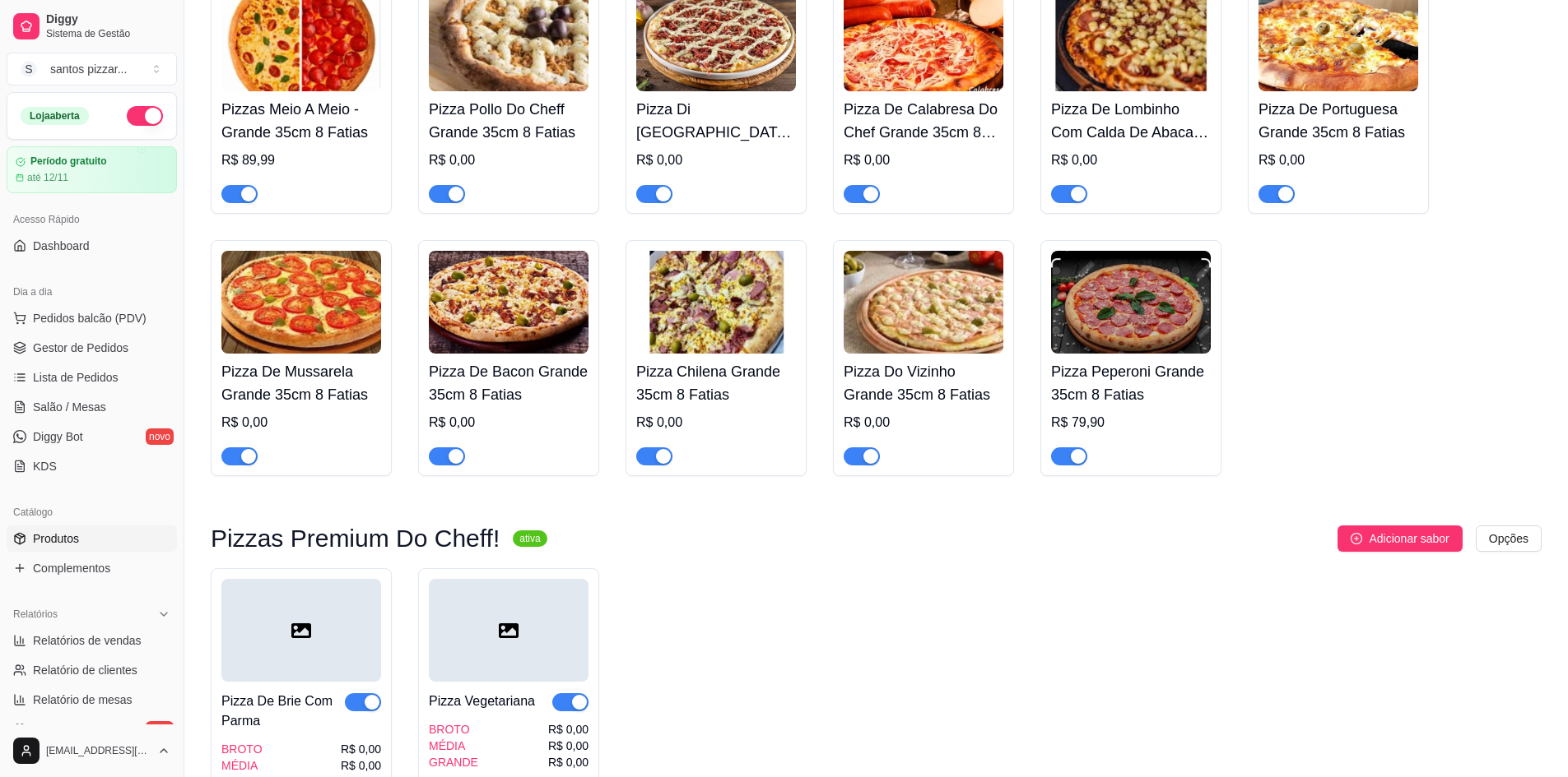
click at [1005, 651] on div "Pizza De Brie Com Parma BROTO MÉDIA GRANDE R$ 0,00 R$ 0,00 R$ 0,00 Pizza Vegeta…" at bounding box center [876, 685] width 1331 height 233
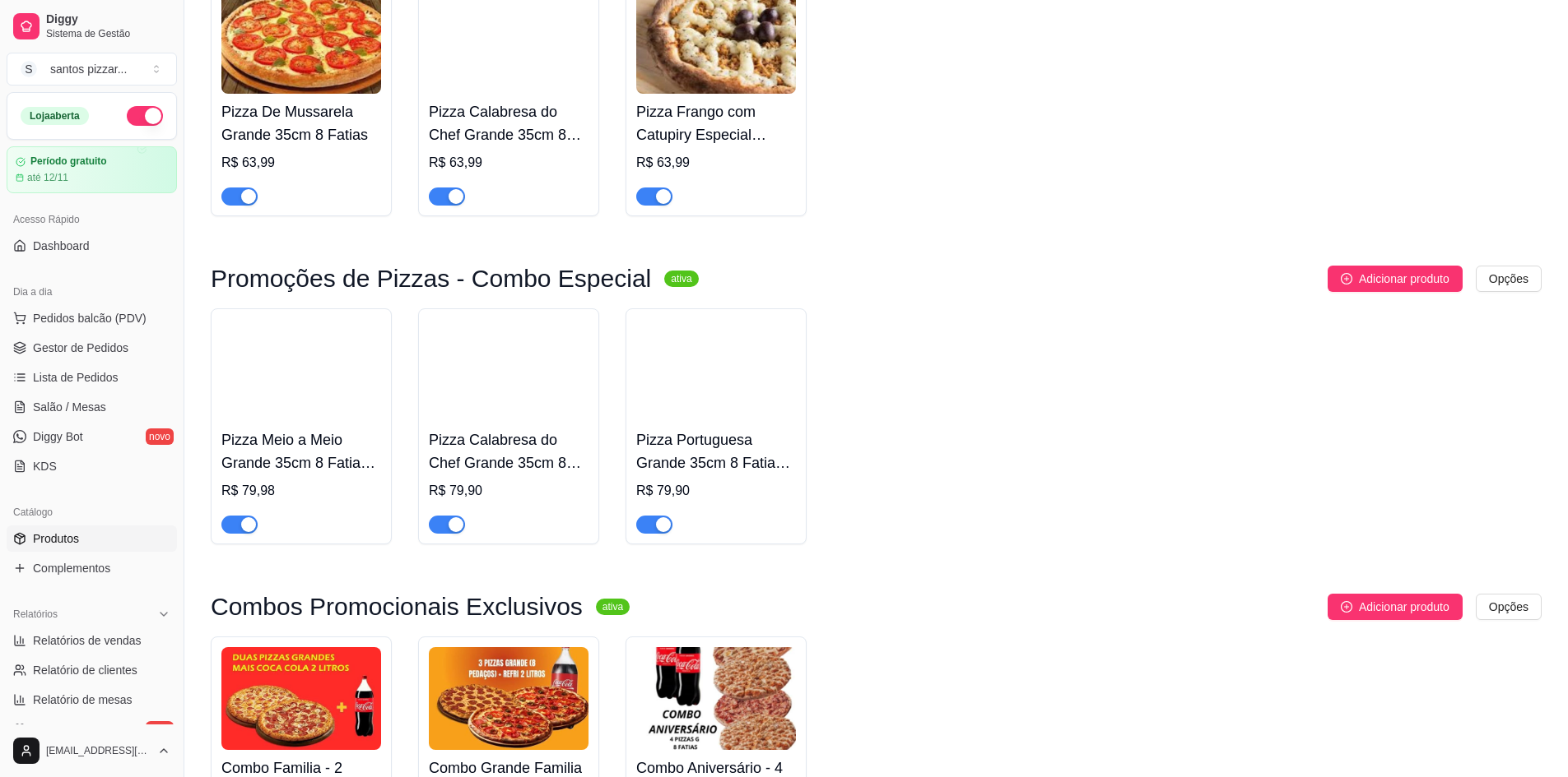
scroll to position [0, 0]
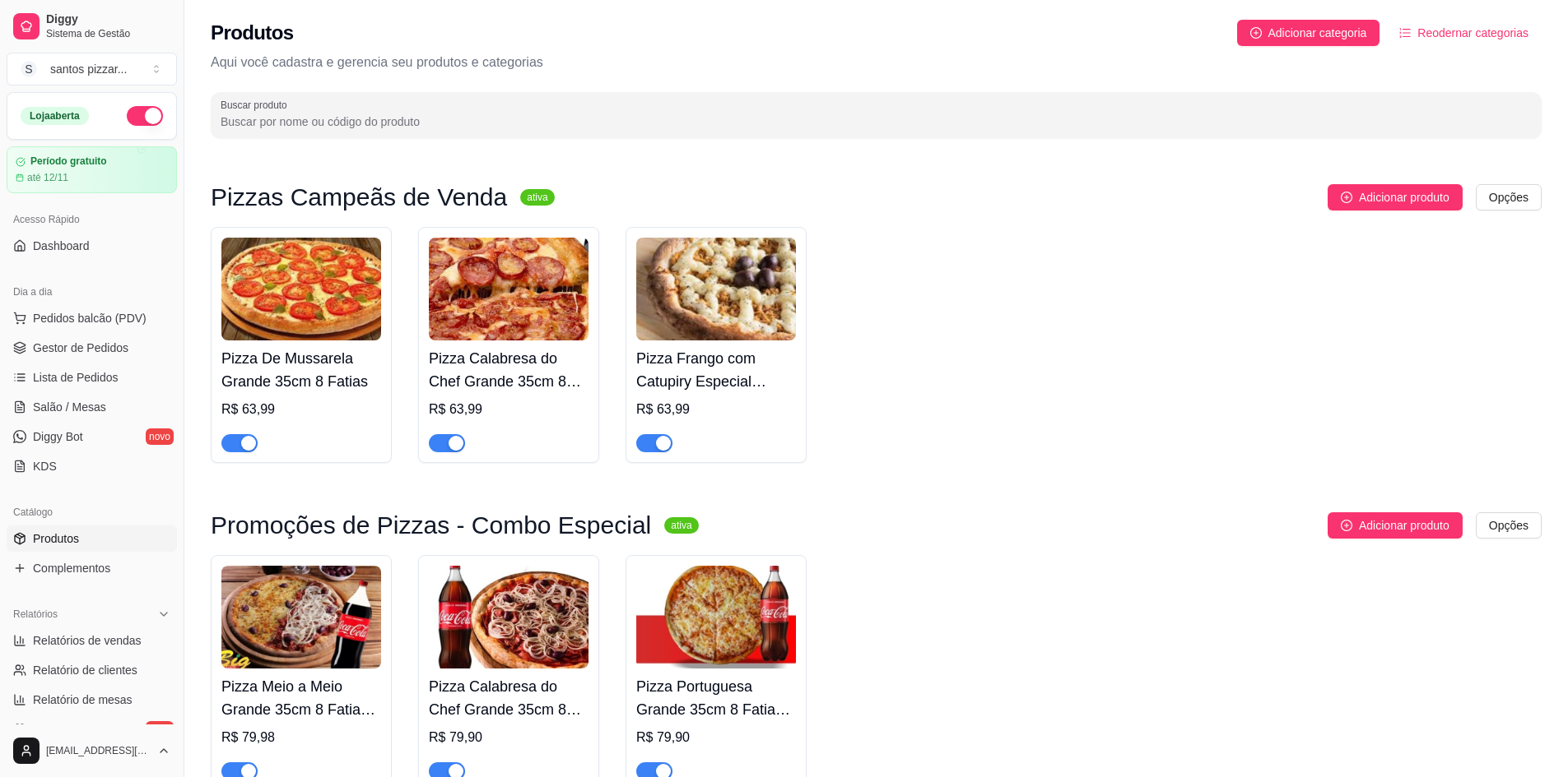
click at [484, 300] on img at bounding box center [509, 289] width 160 height 103
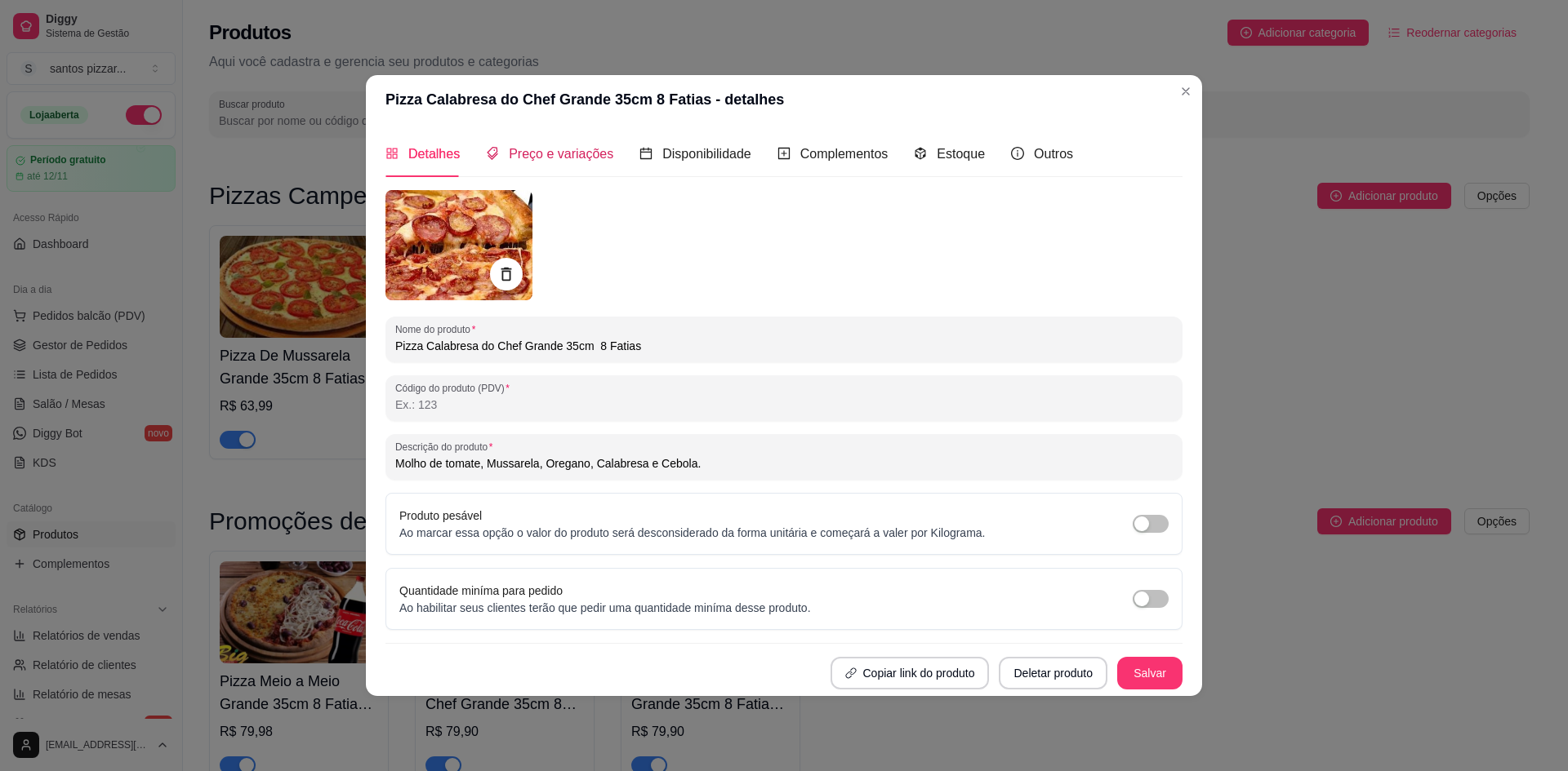
click at [552, 149] on span "Preço e variações" at bounding box center [561, 154] width 104 height 14
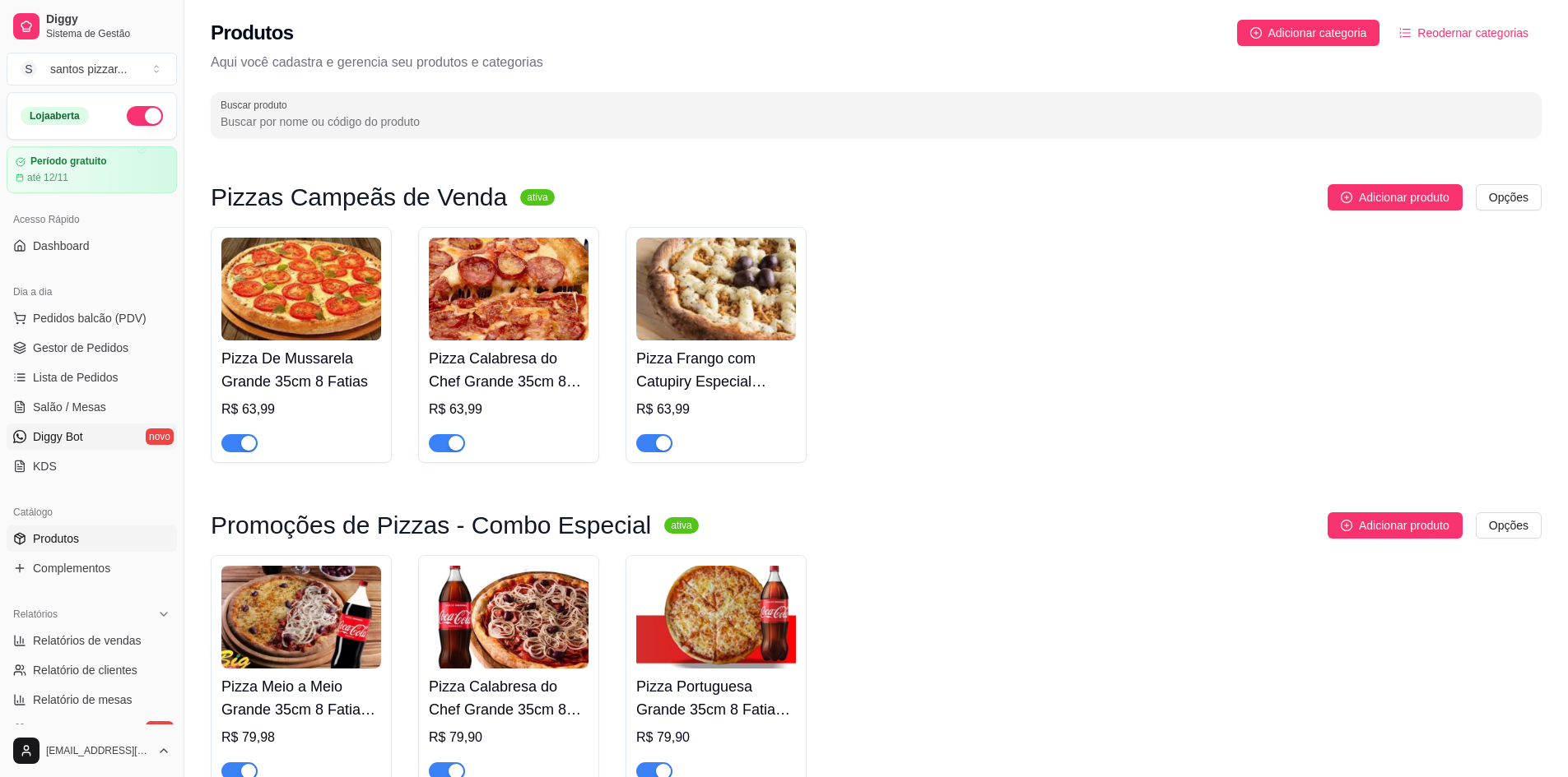
click at [60, 438] on span "Diggy Bot" at bounding box center [58, 436] width 50 height 17
